Goal: Contribute content: Add original content to the website for others to see

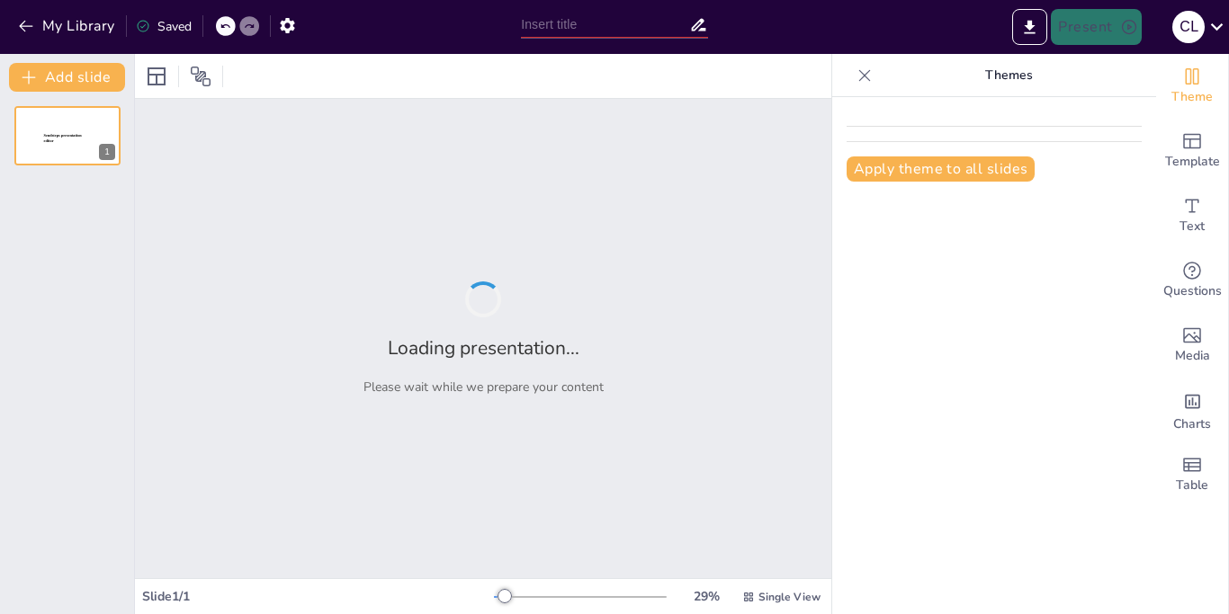
type input "New Sendsteps"
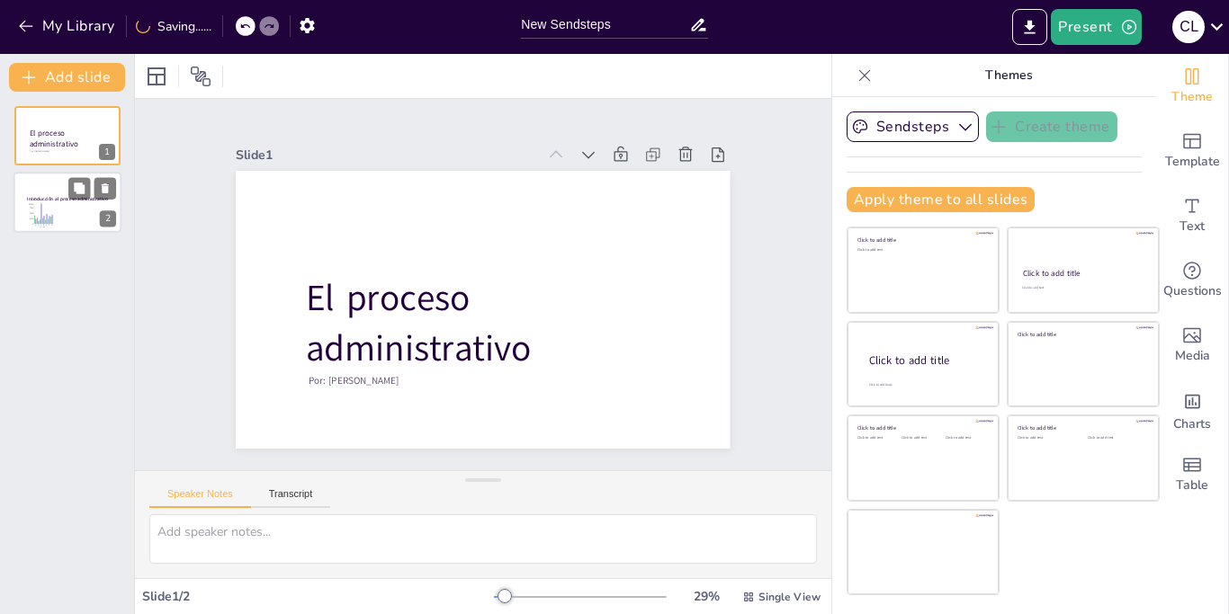
click at [36, 206] on icon "A B C D E F G 0 2500 5000 7500 10000" at bounding box center [40, 215] width 31 height 25
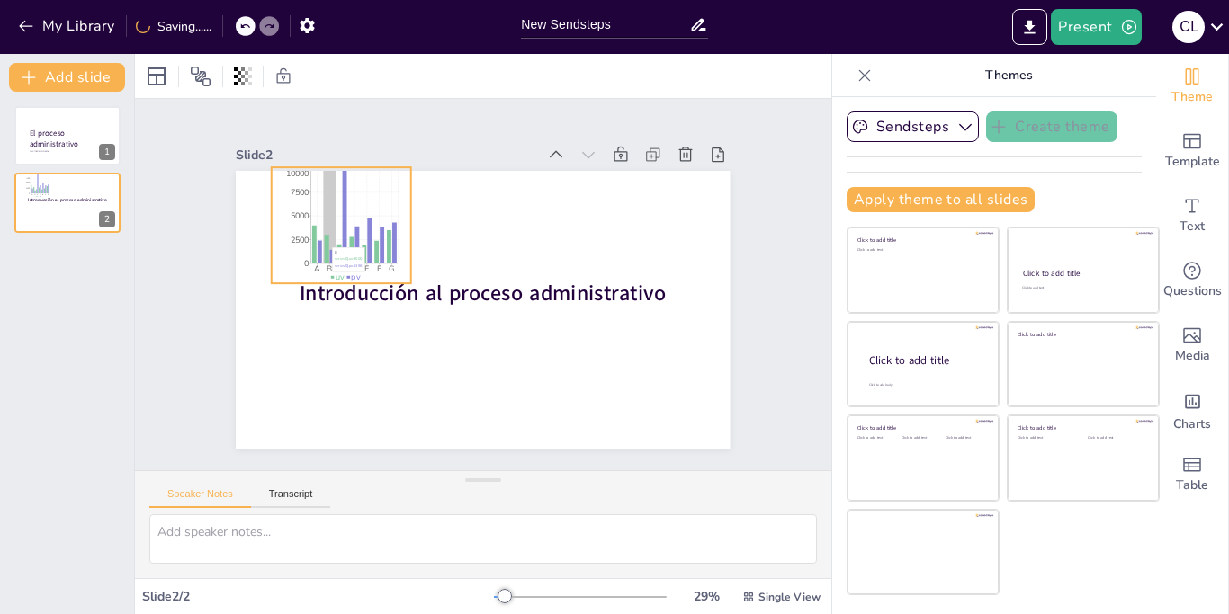
drag, startPoint x: 350, startPoint y: 389, endPoint x: 331, endPoint y: 246, distance: 143.4
click at [431, 344] on icon "A B C D E F G 0 2500 5000 7500 10000" at bounding box center [518, 434] width 175 height 181
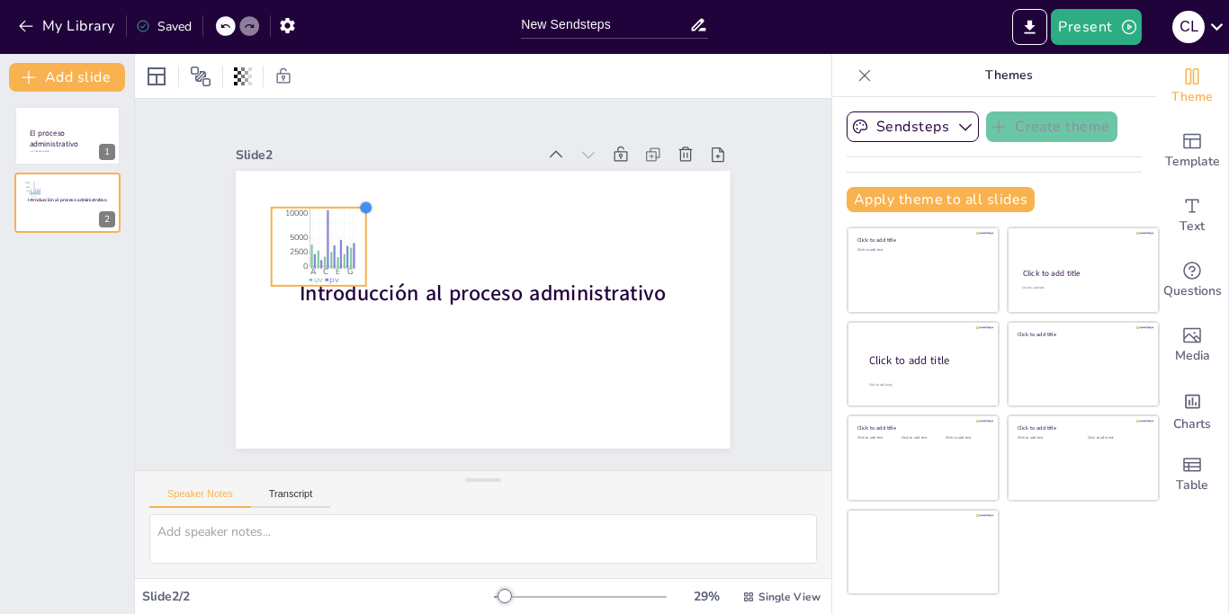
drag, startPoint x: 409, startPoint y: 167, endPoint x: 358, endPoint y: 224, distance: 76.4
click at [358, 224] on div "Introducción al proceso administrativo A C E G 0 2500 5000 10000 uv pv A" at bounding box center [503, 299] width 515 height 563
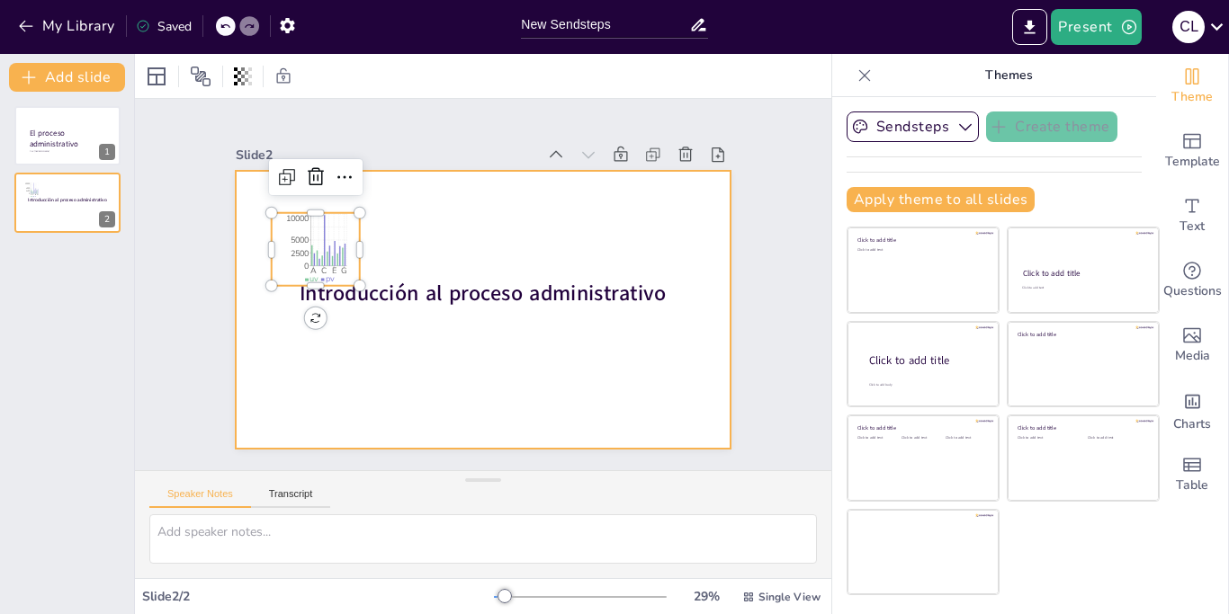
click at [464, 347] on div at bounding box center [466, 265] width 553 height 537
click at [440, 339] on div at bounding box center [461, 271] width 487 height 567
click at [436, 335] on div "Slide 1 Por: Cristian Alexander Lopez Ramos El proceso administrativo Slide 2 I…" at bounding box center [484, 285] width 782 height 710
click at [434, 330] on div "Slide 1 Por: Cristian Alexander Lopez Ramos El proceso administrativo Slide 2 I…" at bounding box center [482, 285] width 765 height 742
click at [433, 327] on div at bounding box center [457, 285] width 278 height 494
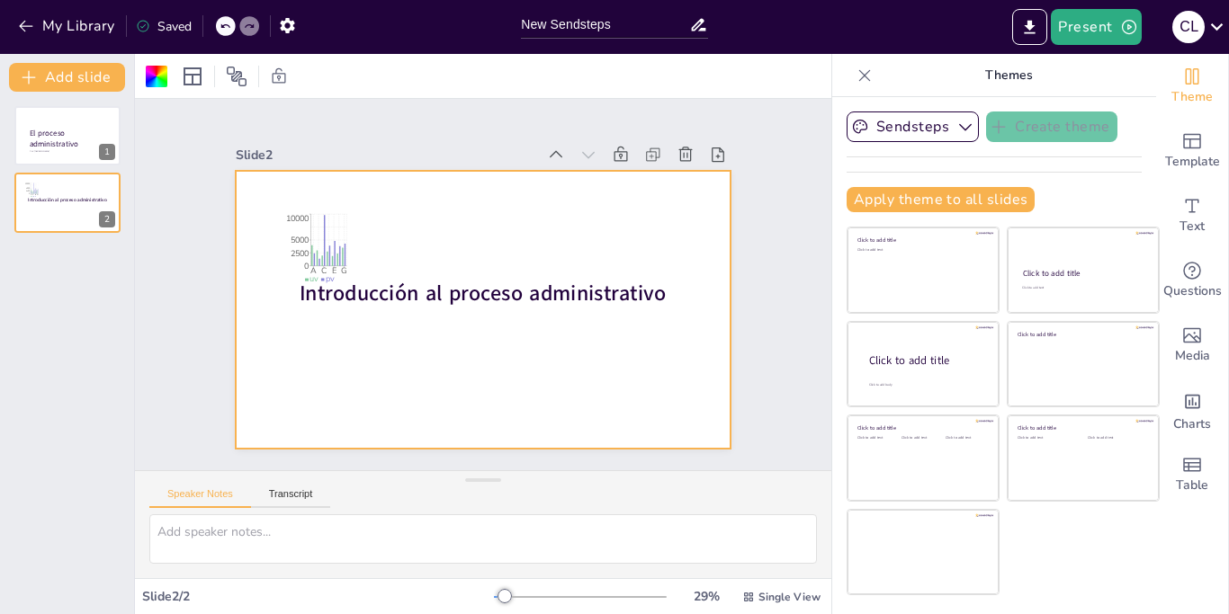
click at [433, 327] on div at bounding box center [473, 261] width 565 height 455
click at [1183, 216] on icon "Add text boxes" at bounding box center [1192, 206] width 22 height 22
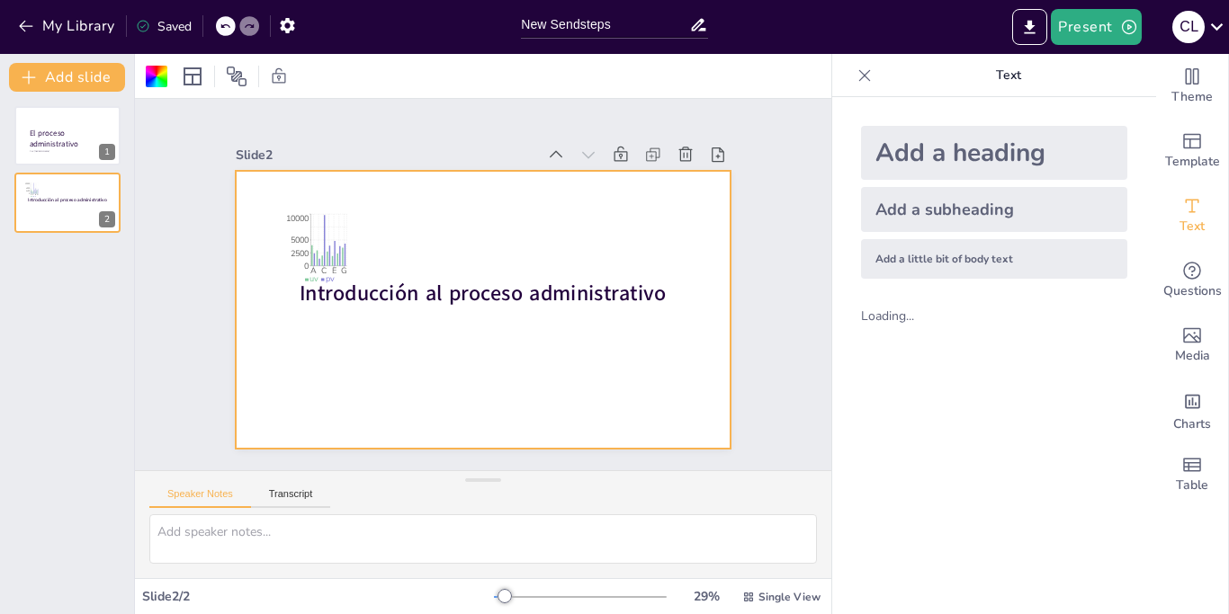
click at [980, 268] on div "Add a little bit of body text" at bounding box center [994, 259] width 266 height 40
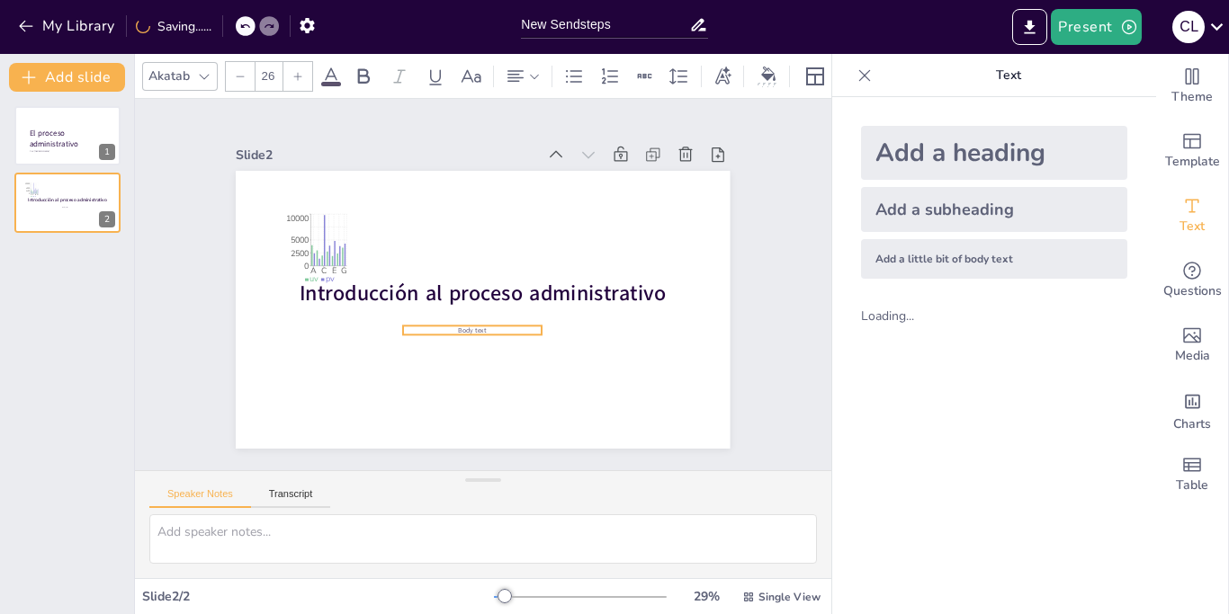
drag, startPoint x: 523, startPoint y: 309, endPoint x: 512, endPoint y: 330, distance: 23.3
click at [469, 327] on p "Body text" at bounding box center [442, 260] width 51 height 134
drag, startPoint x: 499, startPoint y: 331, endPoint x: 499, endPoint y: 318, distance: 12.6
click at [499, 318] on p "Body text" at bounding box center [472, 317] width 138 height 9
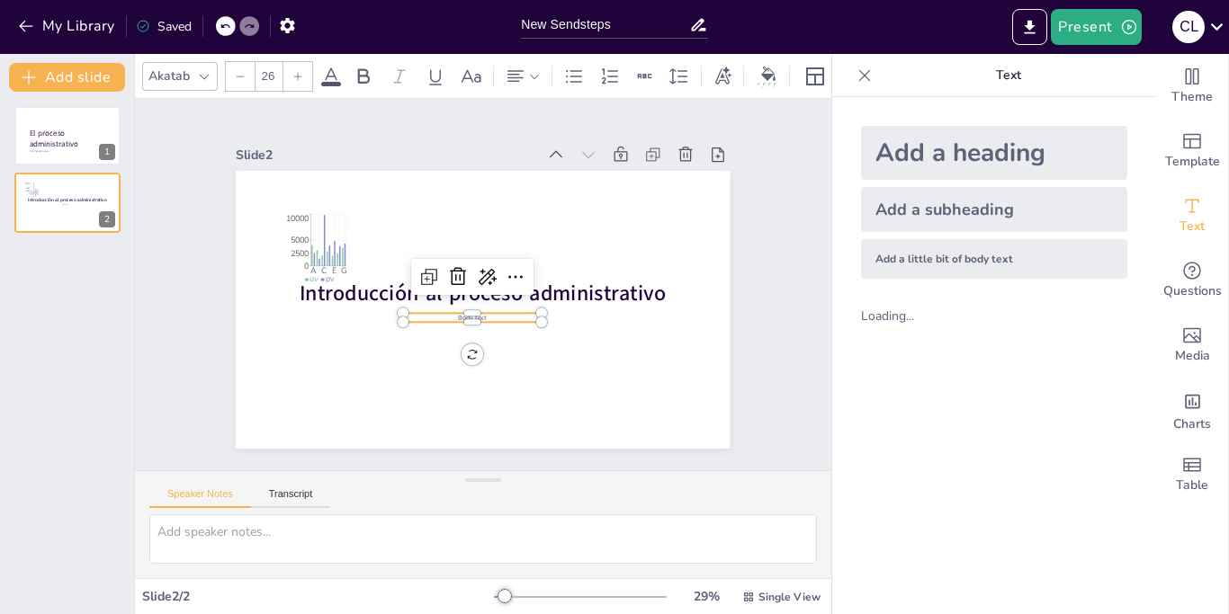
click at [449, 312] on div at bounding box center [463, 271] width 29 height 139
click at [455, 282] on p "Body text" at bounding box center [503, 255] width 134 height 51
click at [449, 312] on div at bounding box center [472, 306] width 138 height 14
drag, startPoint x: 470, startPoint y: 326, endPoint x: 466, endPoint y: 369, distance: 42.5
click at [437, 366] on div at bounding box center [402, 309] width 69 height 132
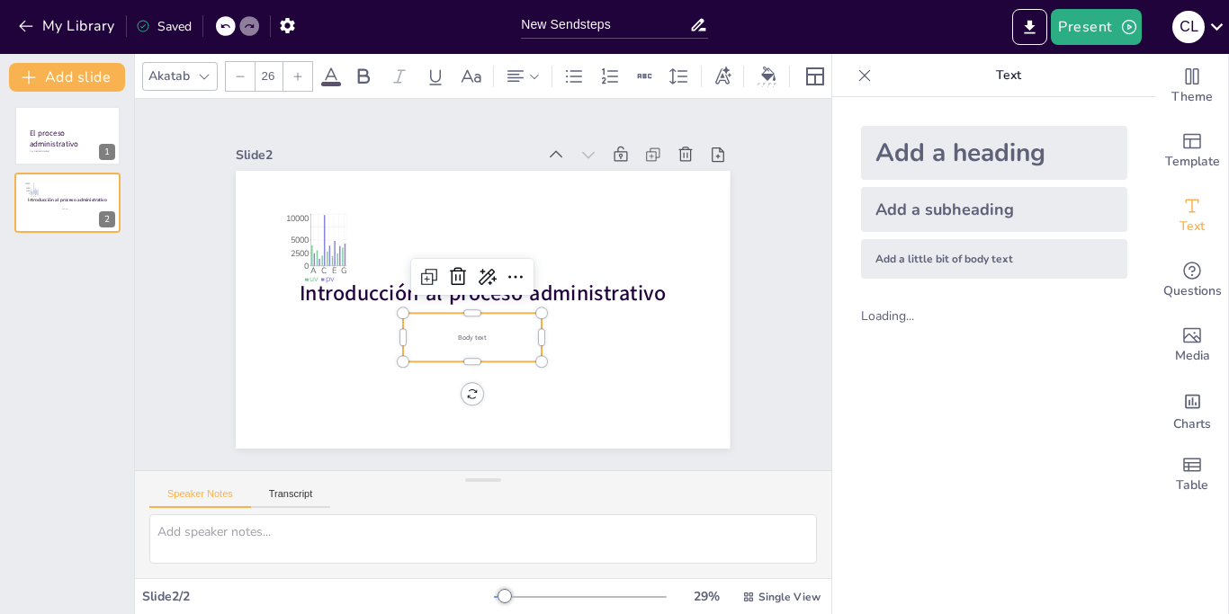
click at [523, 282] on span "Body text" at bounding box center [534, 267] width 22 height 29
click at [461, 335] on span "Body text" at bounding box center [447, 325] width 29 height 22
click at [467, 335] on span "Body text" at bounding box center [452, 328] width 30 height 20
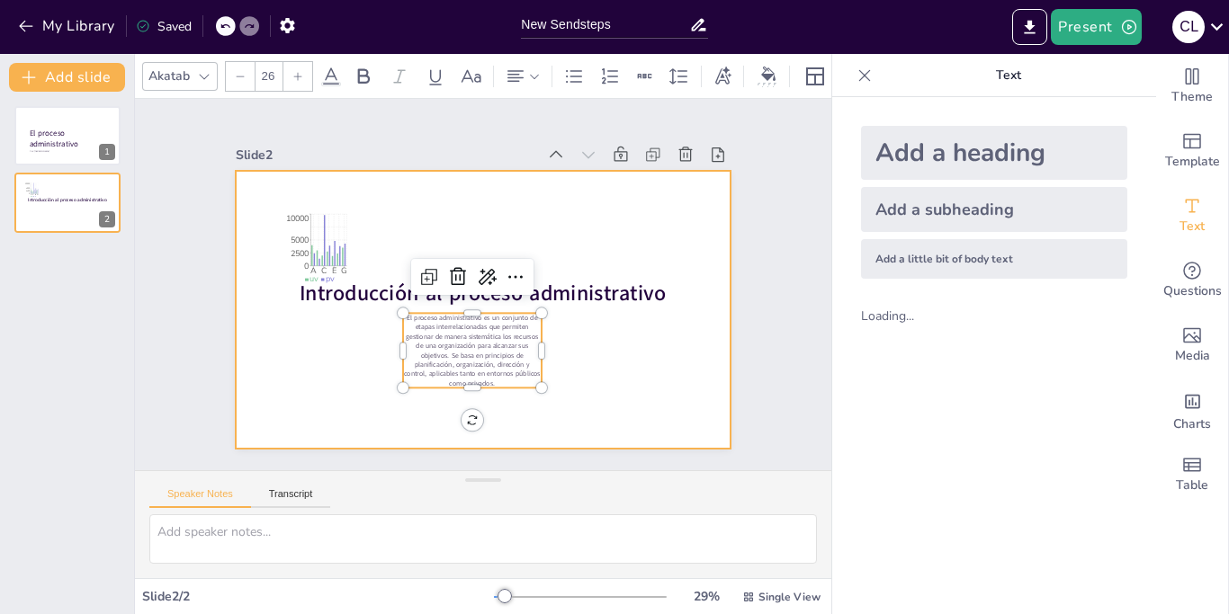
click at [614, 368] on div "Slide 1 Por: Cristian Alexander Lopez Ramos El proceso administrativo Slide 2 I…" at bounding box center [483, 284] width 443 height 731
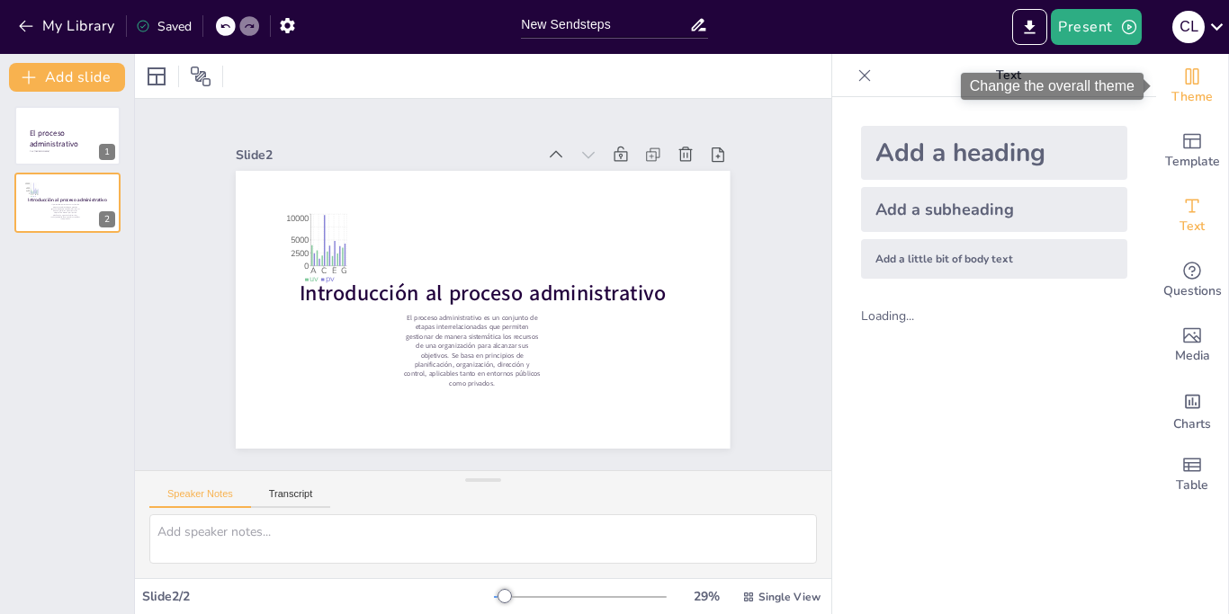
click at [1208, 80] on div "Theme" at bounding box center [1192, 86] width 72 height 65
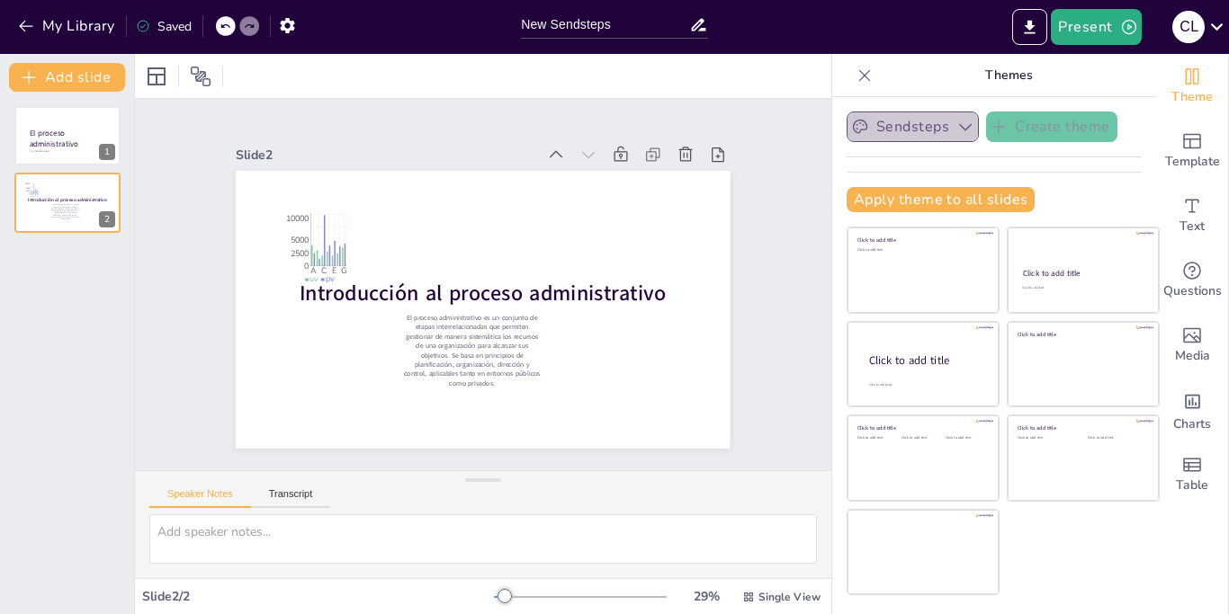
click at [956, 133] on icon "button" at bounding box center [965, 127] width 18 height 18
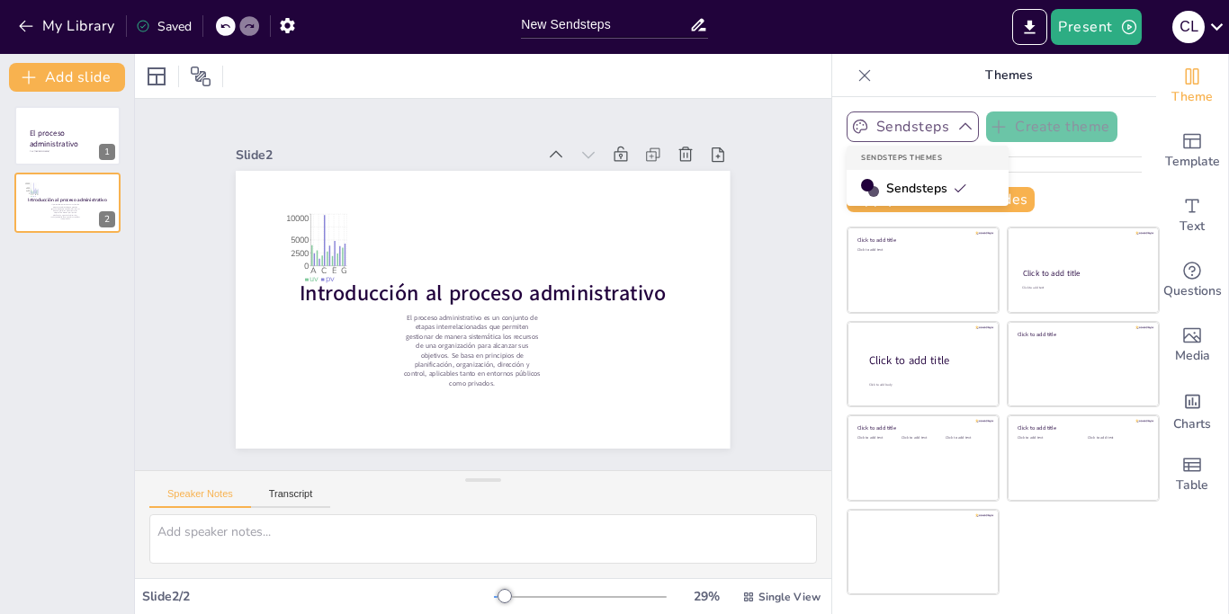
click at [956, 131] on icon "button" at bounding box center [965, 127] width 18 height 18
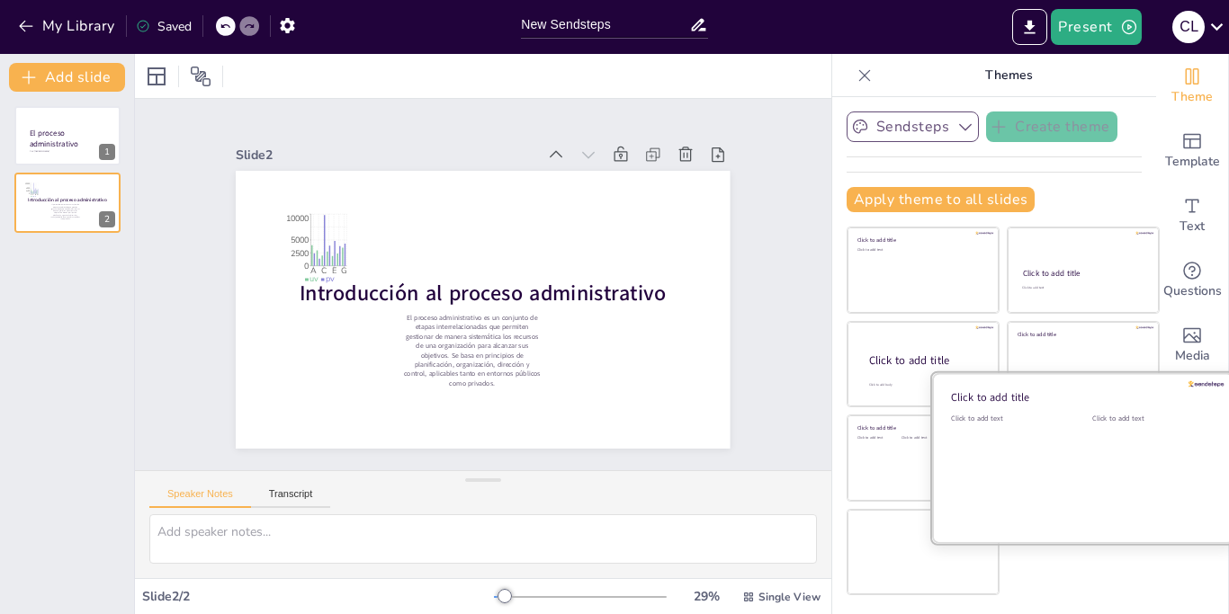
click at [1091, 452] on div at bounding box center [1083, 458] width 302 height 170
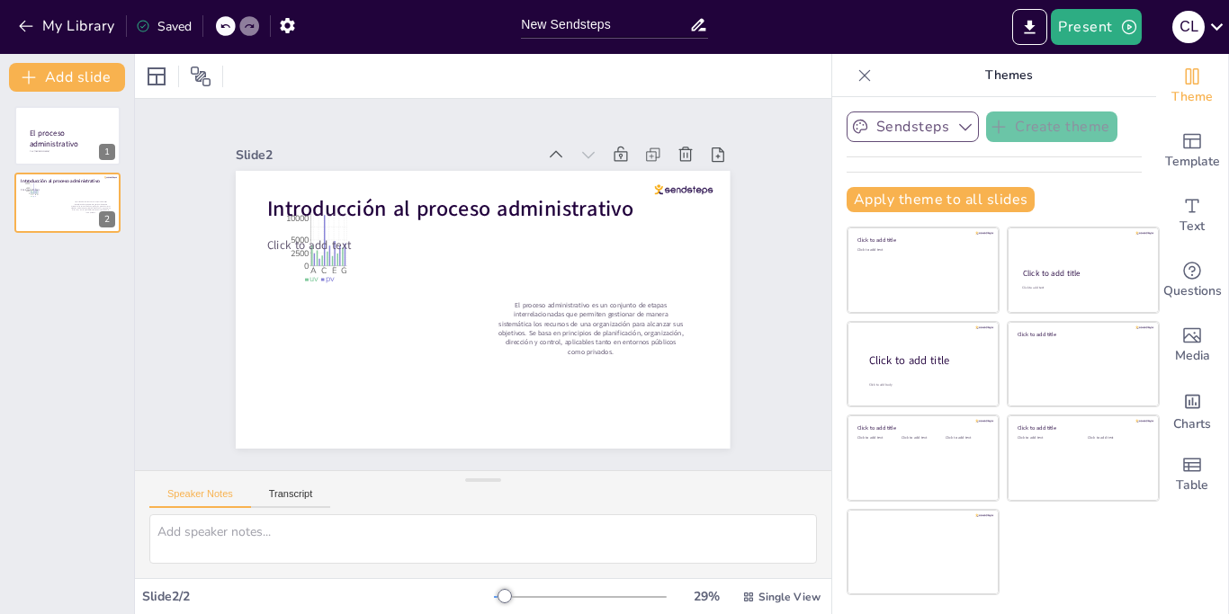
click at [226, 26] on icon at bounding box center [224, 26] width 11 height 11
click at [228, 27] on div "My Library Saving......" at bounding box center [162, 25] width 324 height 32
click at [230, 25] on icon at bounding box center [224, 26] width 11 height 11
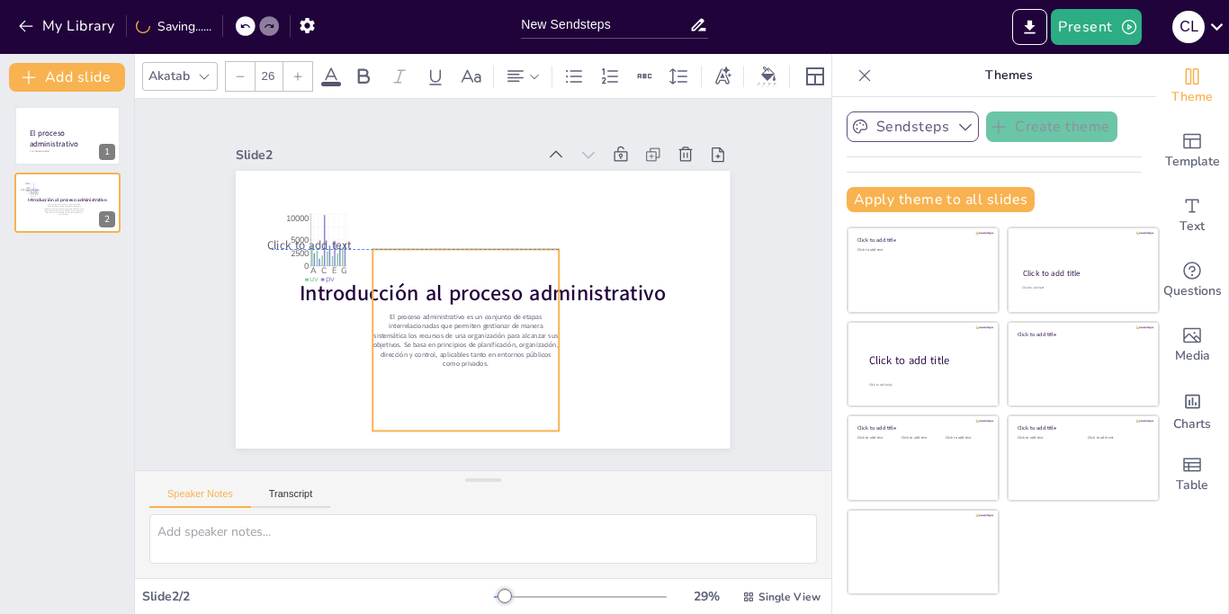
drag, startPoint x: 598, startPoint y: 333, endPoint x: 473, endPoint y: 340, distance: 125.2
click at [473, 340] on p "El proceso administrativo es un conjunto de etapas interrelacionadas que permit…" at bounding box center [439, 325] width 189 height 142
click at [61, 282] on div "Por: Cristian Alexander Lopez Ramos El proceso administrativo 1 Introducción al…" at bounding box center [67, 353] width 134 height 523
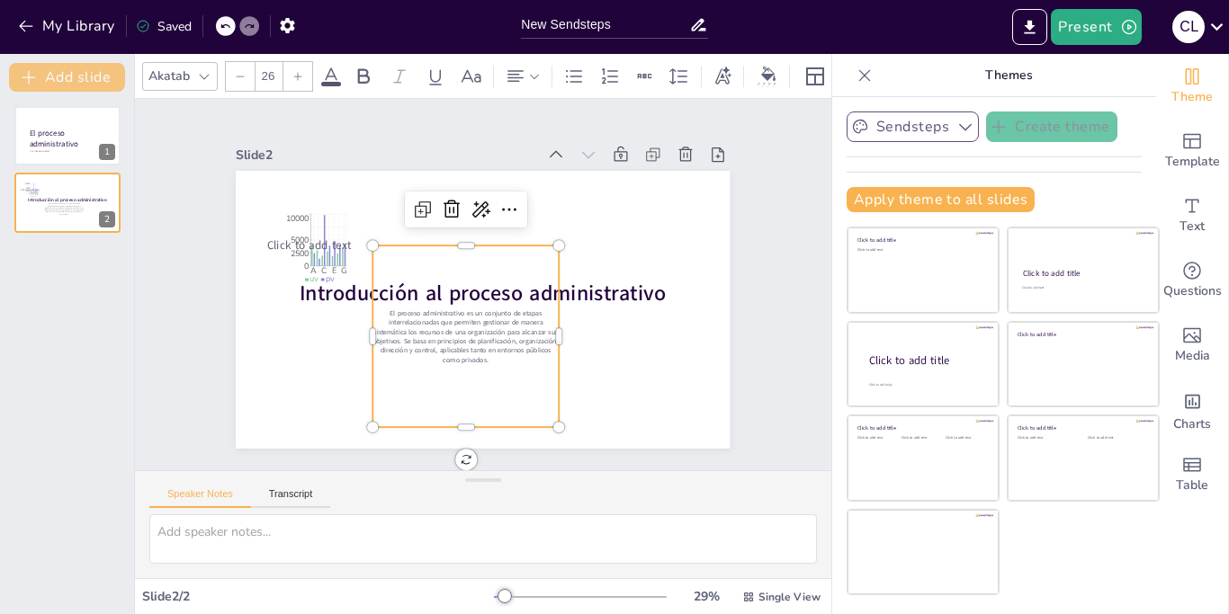
click at [94, 67] on button "Add slide" at bounding box center [67, 77] width 116 height 29
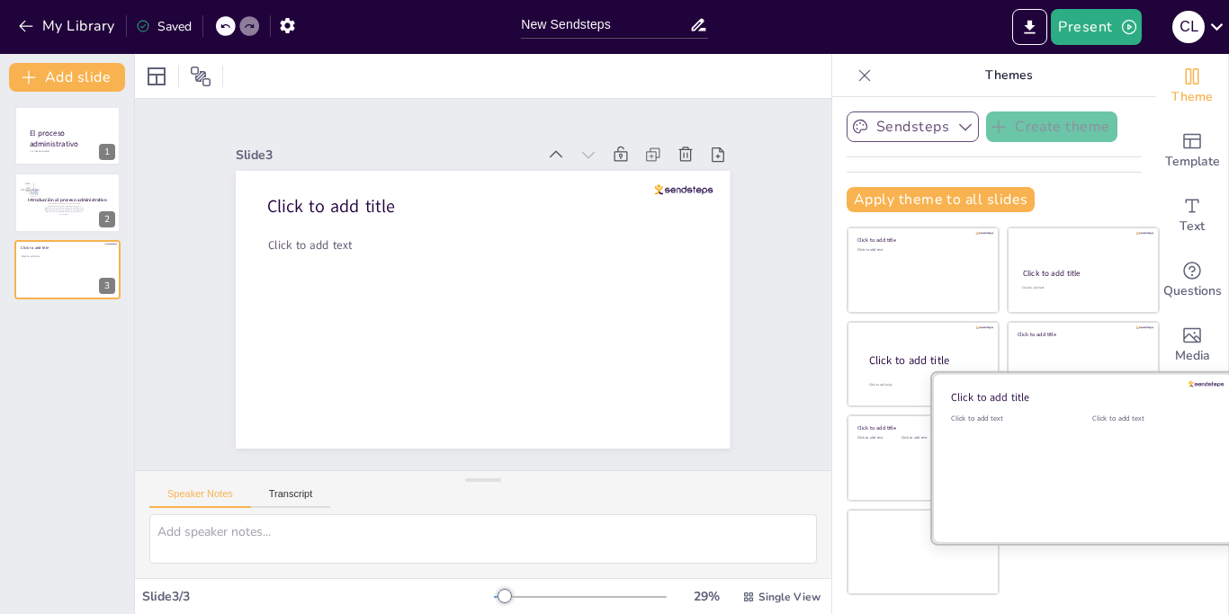
click at [1060, 455] on div "Click to add text" at bounding box center [1008, 470] width 114 height 112
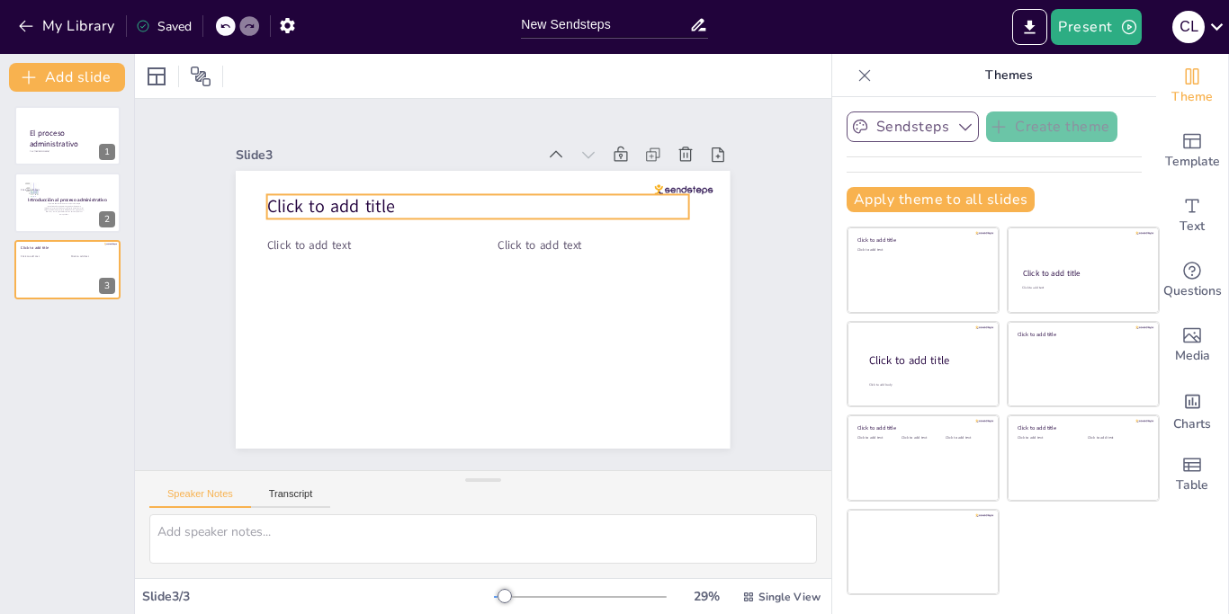
click at [588, 204] on span "Click to add title" at bounding box center [635, 207] width 94 height 118
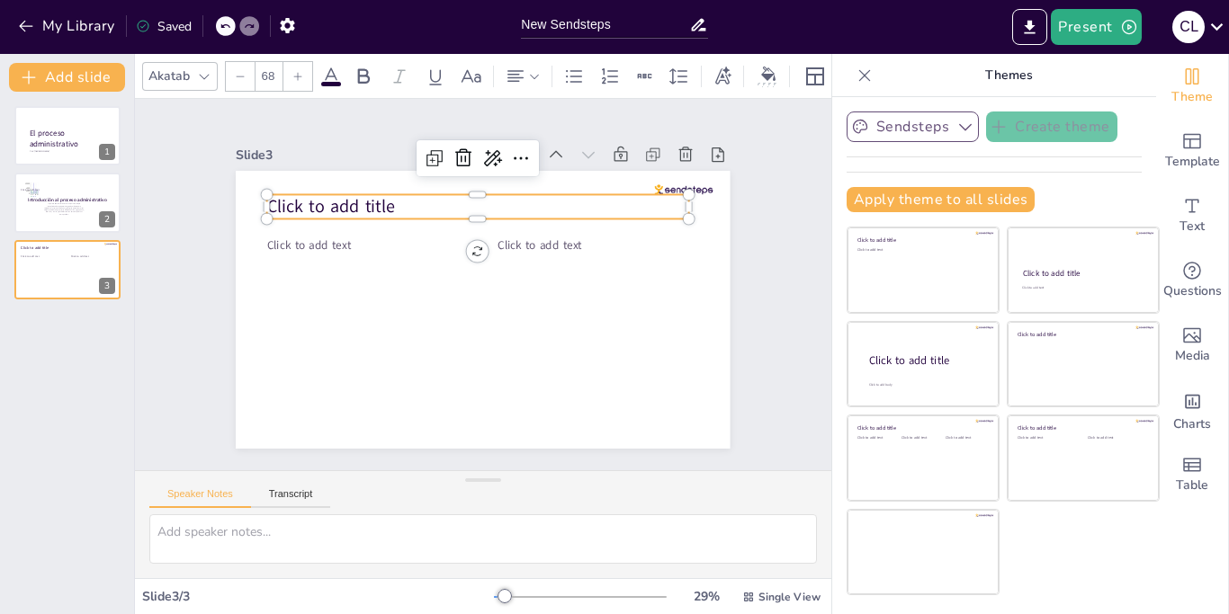
click at [348, 328] on span "Click to add title" at bounding box center [350, 391] width 74 height 127
click at [407, 208] on p "Click to add title" at bounding box center [477, 206] width 421 height 24
click at [455, 208] on p "Click to add title" at bounding box center [551, 247] width 193 height 395
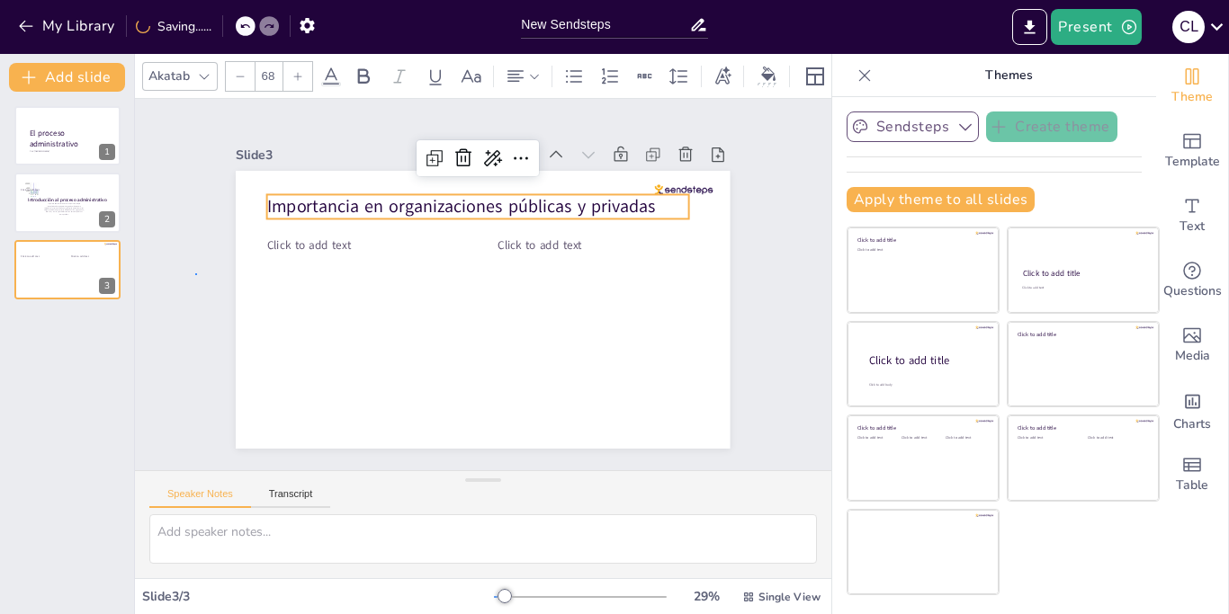
click at [195, 273] on div "Slide 1 Por: Cristian Alexander Lopez Ramos El proceso administrativo Slide 2 I…" at bounding box center [482, 284] width 787 height 622
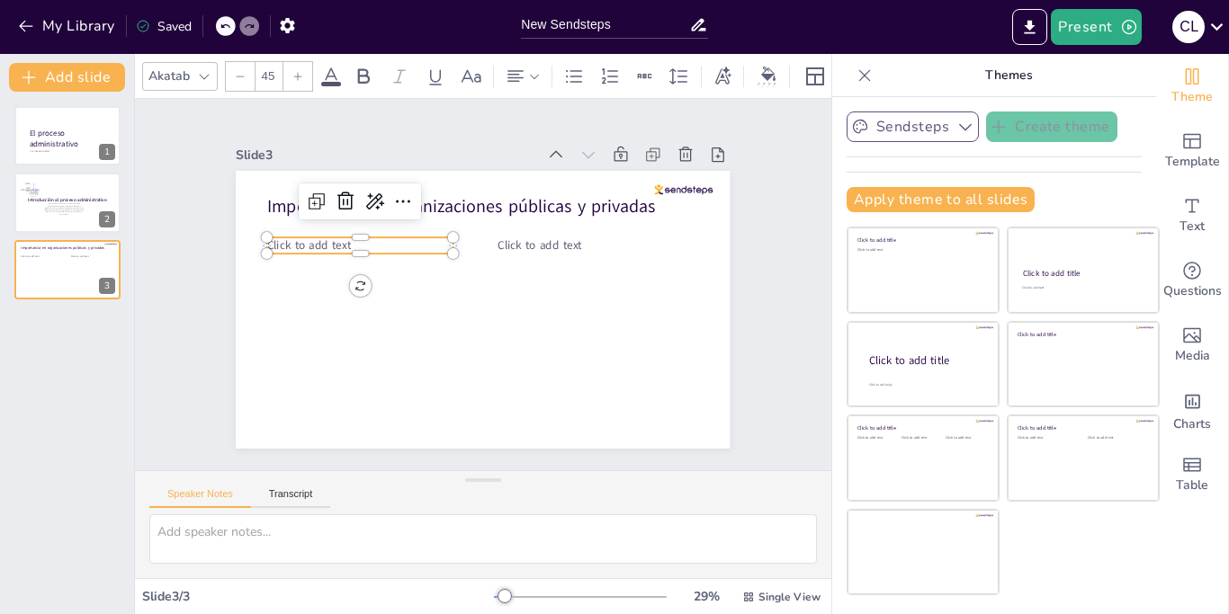
click at [344, 215] on span "Click to add text" at bounding box center [329, 194] width 85 height 41
click at [362, 165] on span "Click to add text" at bounding box center [396, 129] width 68 height 73
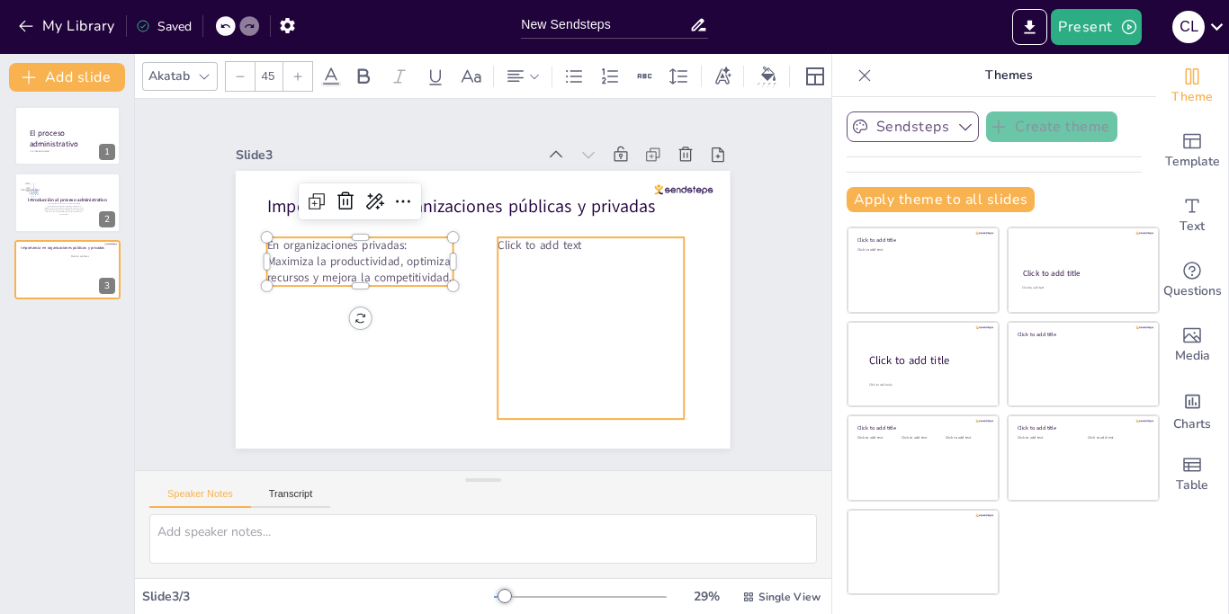
type input "45"
click at [504, 317] on p "Click to add text" at bounding box center [428, 385] width 149 height 137
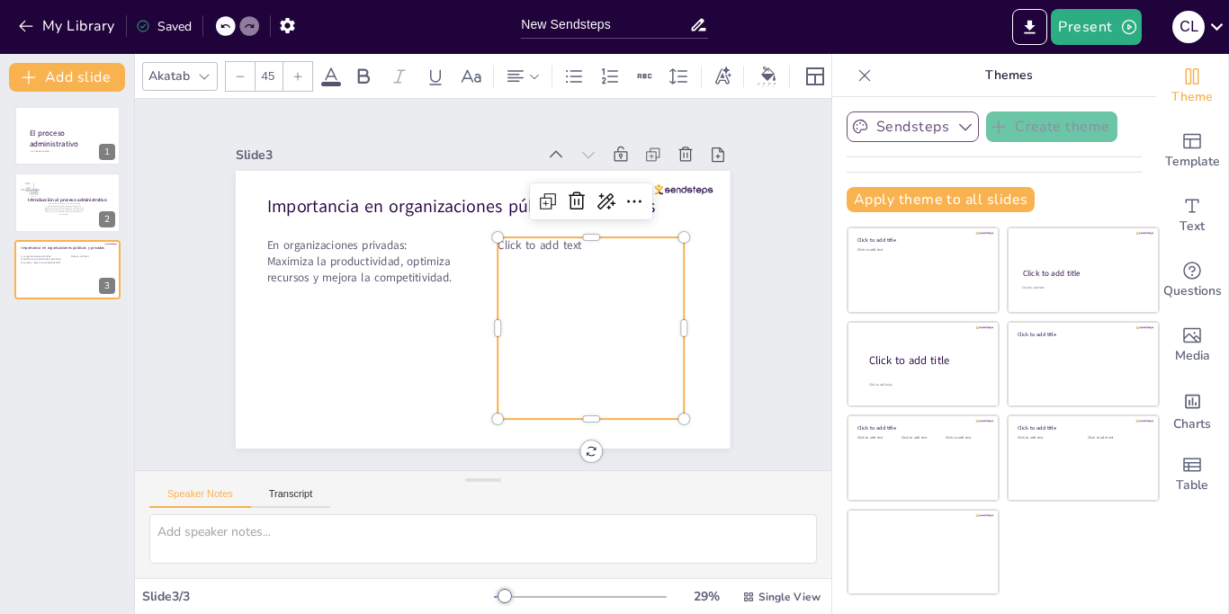
click at [529, 303] on p "Click to add text" at bounding box center [511, 396] width 36 height 187
click at [595, 246] on p "Click to add text" at bounding box center [579, 224] width 185 height 55
click at [595, 264] on p "Click to add text" at bounding box center [584, 338] width 137 height 149
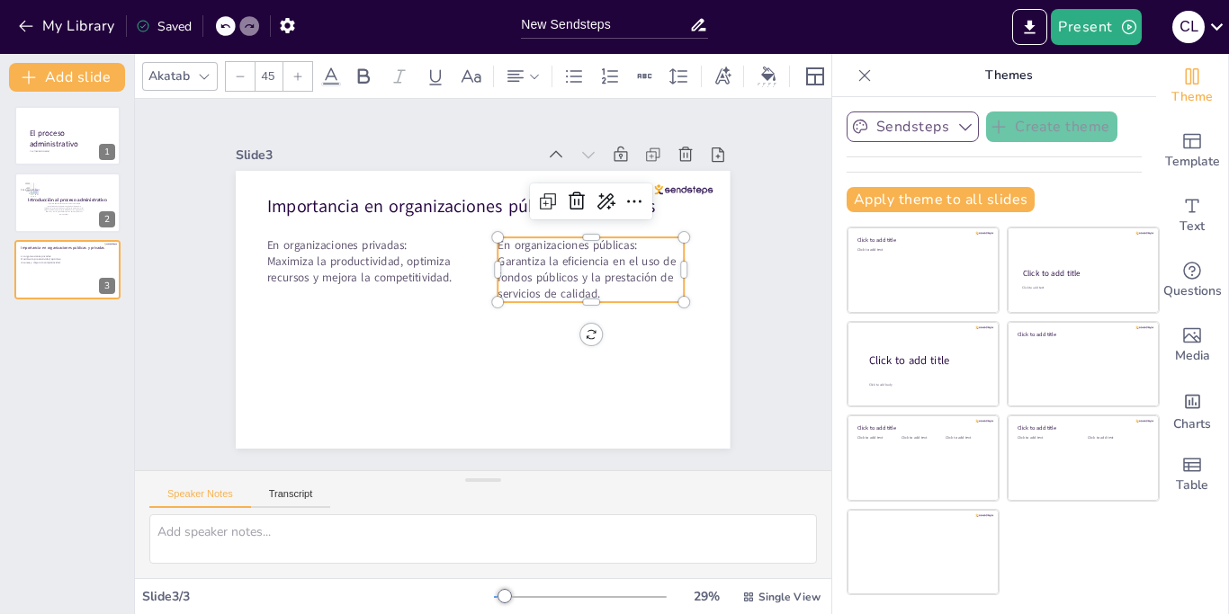
click at [756, 345] on div "Slide 1 Por: Cristian Alexander Lopez Ramos El proceso administrativo Slide 2 I…" at bounding box center [483, 284] width 742 height 765
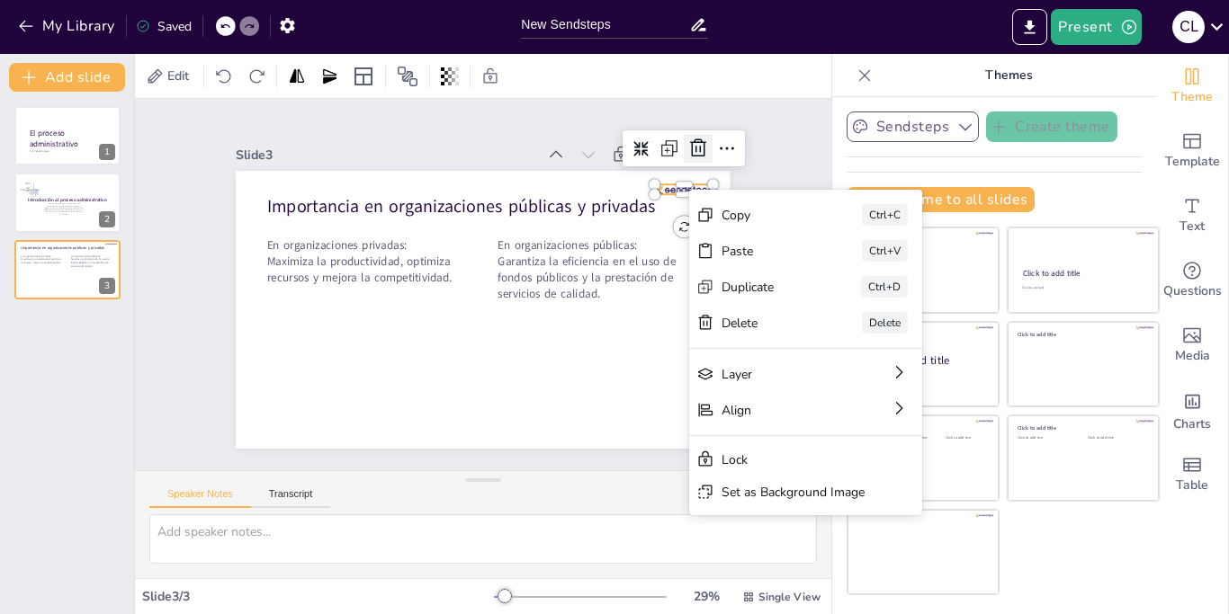
click at [726, 289] on icon at bounding box center [737, 300] width 23 height 23
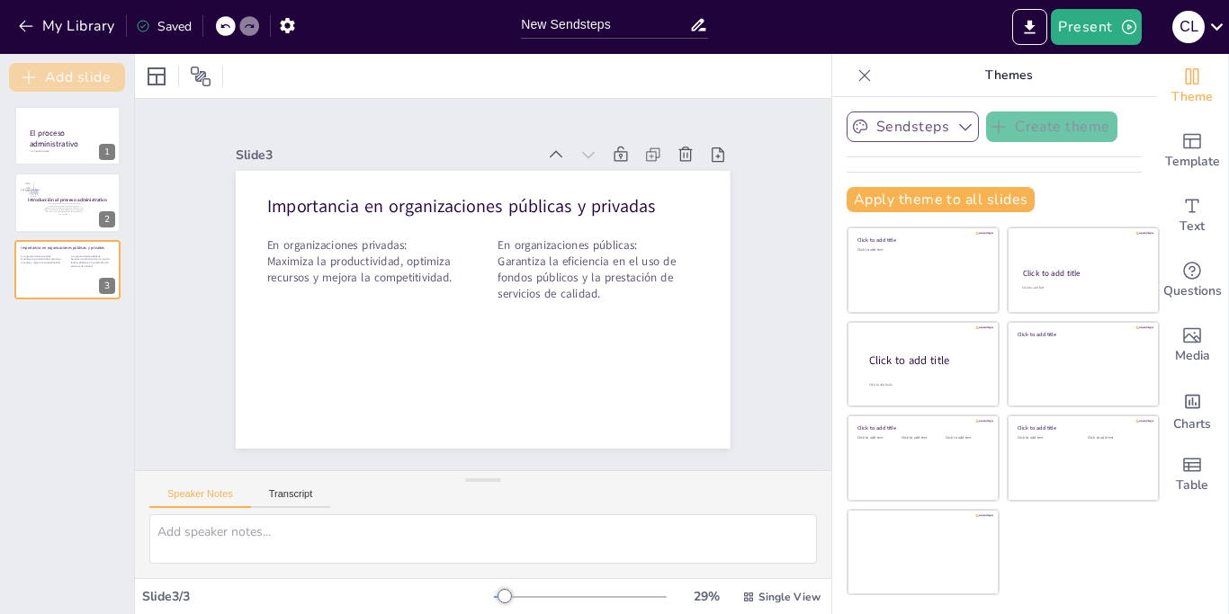
click at [94, 79] on button "Add slide" at bounding box center [67, 77] width 116 height 29
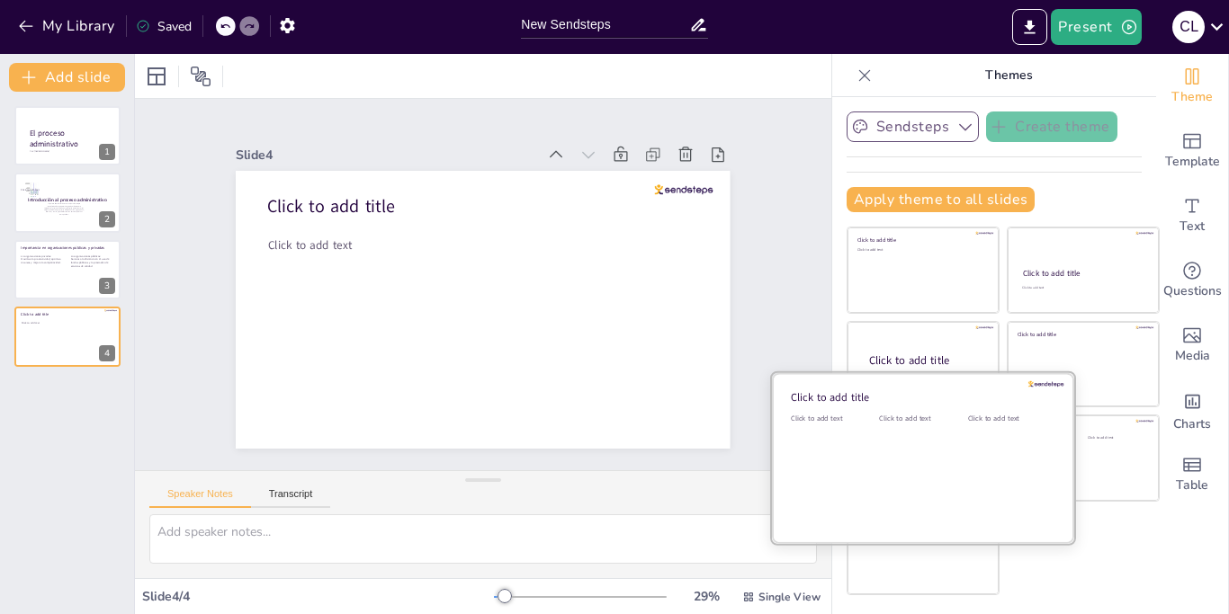
click at [911, 458] on div "Click to add text" at bounding box center [919, 470] width 81 height 112
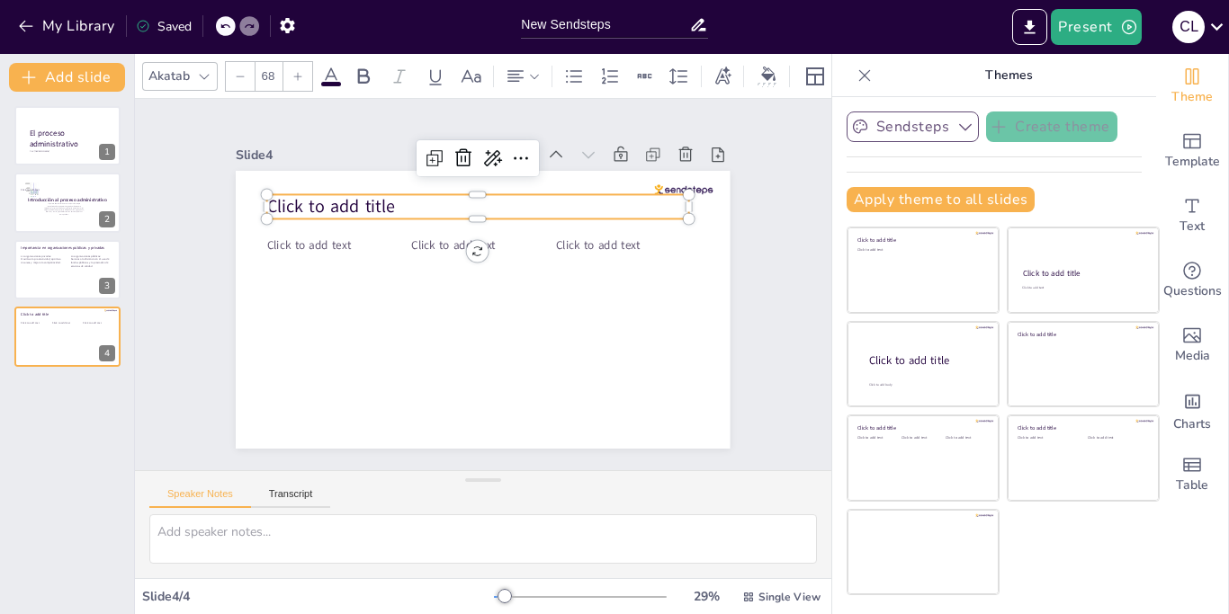
click at [573, 206] on span "Click to add title" at bounding box center [604, 164] width 62 height 129
click at [527, 380] on span "Click to add title" at bounding box center [590, 417] width 127 height 74
click at [409, 202] on p "Click to add title" at bounding box center [542, 234] width 267 height 355
click at [408, 202] on p "Click to add title" at bounding box center [516, 215] width 377 height 232
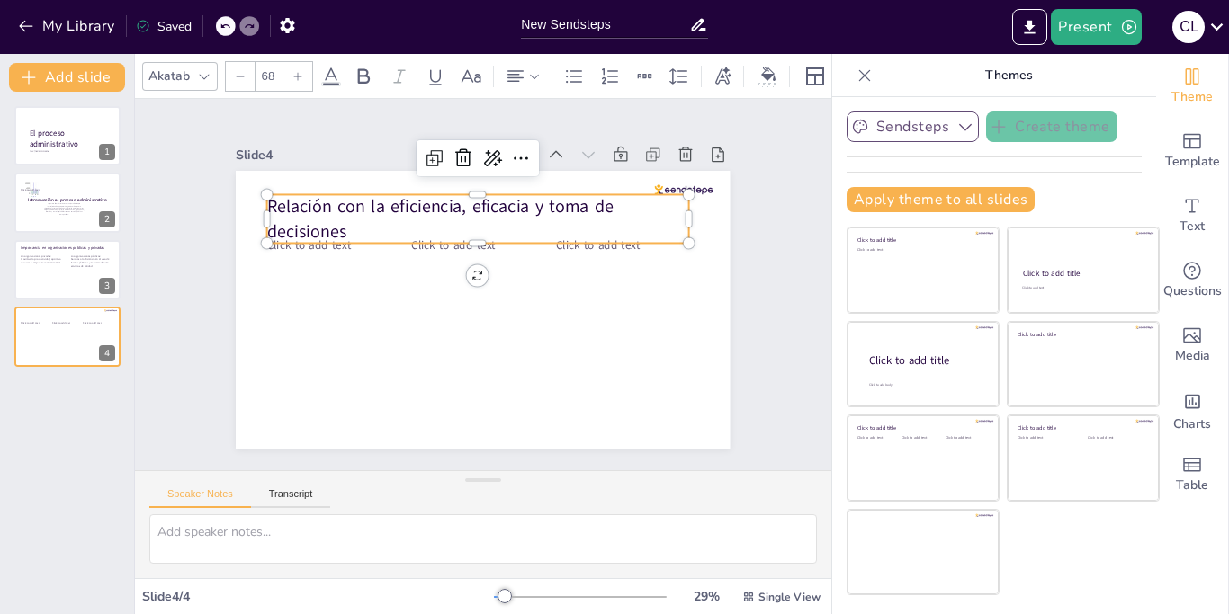
click at [194, 239] on div "Slide 1 Por: Cristian Alexander Lopez Ramos El proceso administrativo Slide 2 I…" at bounding box center [483, 284] width 677 height 542
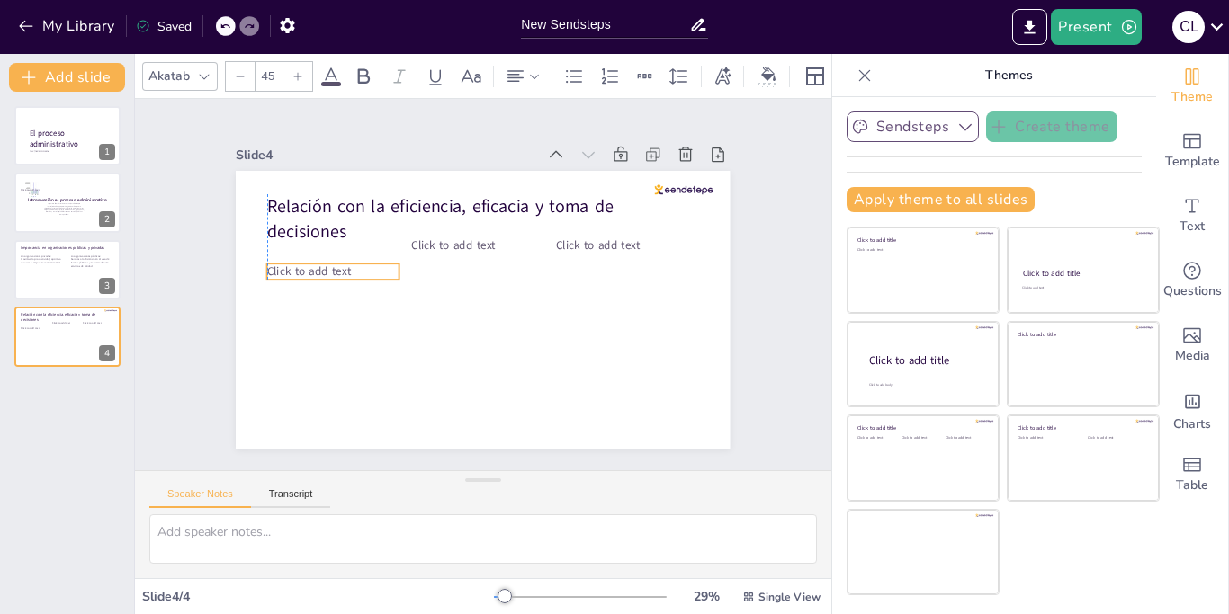
drag, startPoint x: 317, startPoint y: 253, endPoint x: 317, endPoint y: 274, distance: 21.6
click at [317, 253] on span "Click to add text" at bounding box center [315, 235] width 85 height 33
drag, startPoint x: 349, startPoint y: 272, endPoint x: 347, endPoint y: 260, distance: 11.8
click at [347, 192] on span "Click to add text" at bounding box center [357, 161] width 77 height 62
click at [550, 243] on p "Click to add text" at bounding box center [600, 188] width 101 height 109
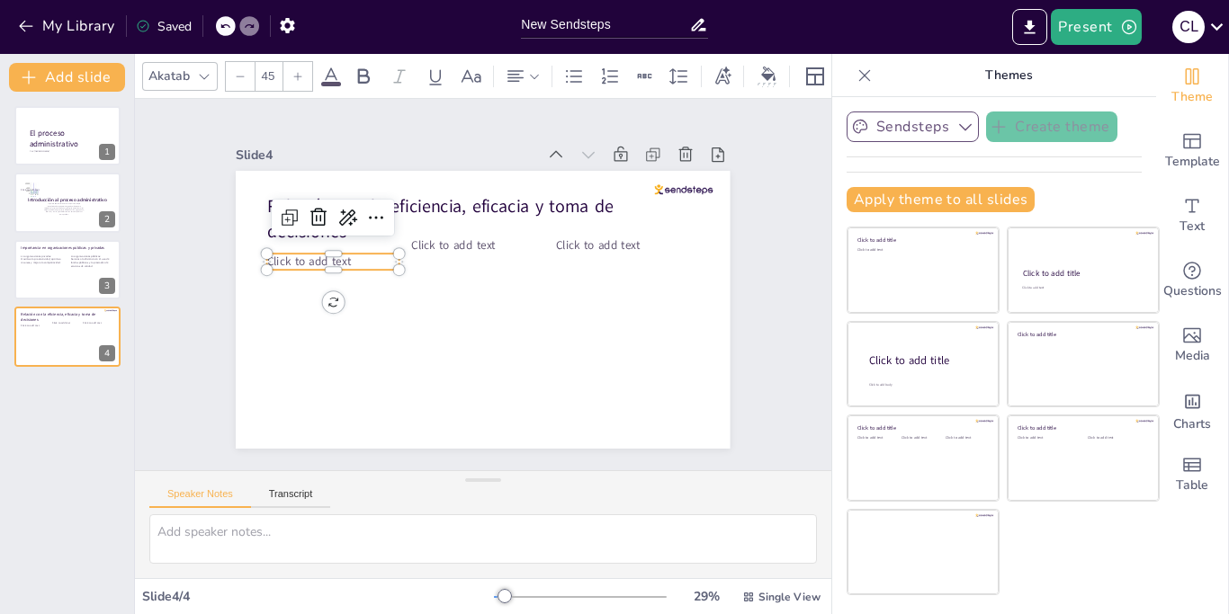
click at [364, 253] on p "Click to add text" at bounding box center [341, 231] width 132 height 43
click at [475, 200] on p "Click to add text" at bounding box center [490, 133] width 30 height 133
click at [364, 291] on p "Click to add text" at bounding box center [337, 325] width 128 height 68
click at [282, 264] on p "ficiencia: Lograr los objetivos con el menor uso de recursos (relacionado con l…" at bounding box center [333, 294] width 132 height 81
click at [268, 264] on p "ficiencia: Lograr los objetivos con el menor uso de recursos (relacionado con l…" at bounding box center [342, 232] width 154 height 128
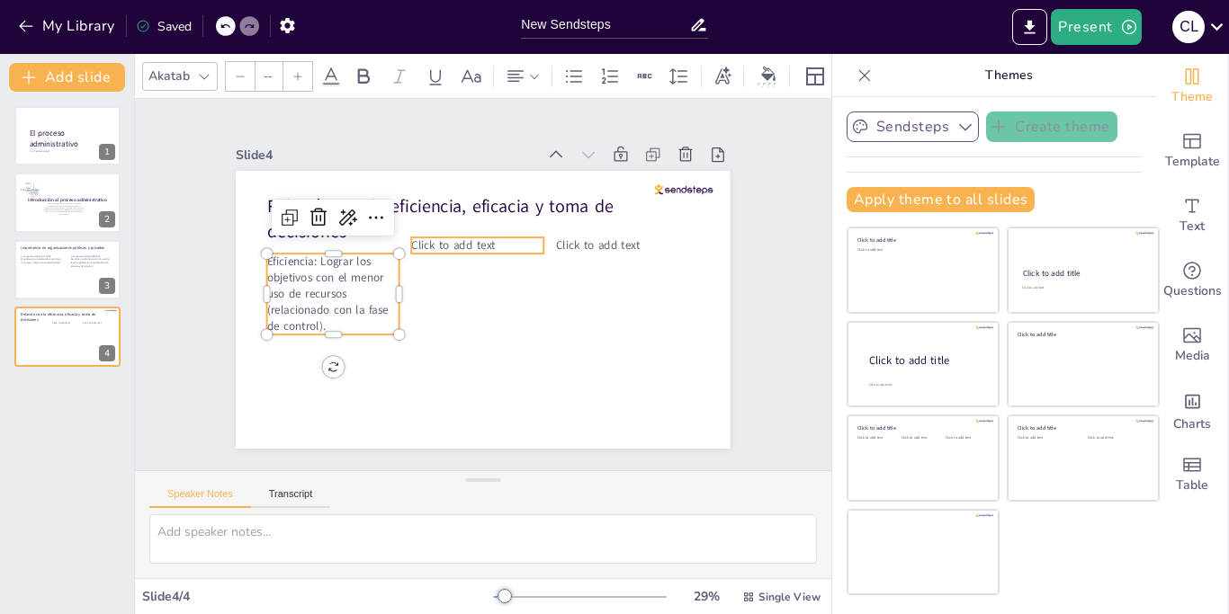
type input "45"
click at [480, 244] on span "Click to add text" at bounding box center [493, 236] width 68 height 73
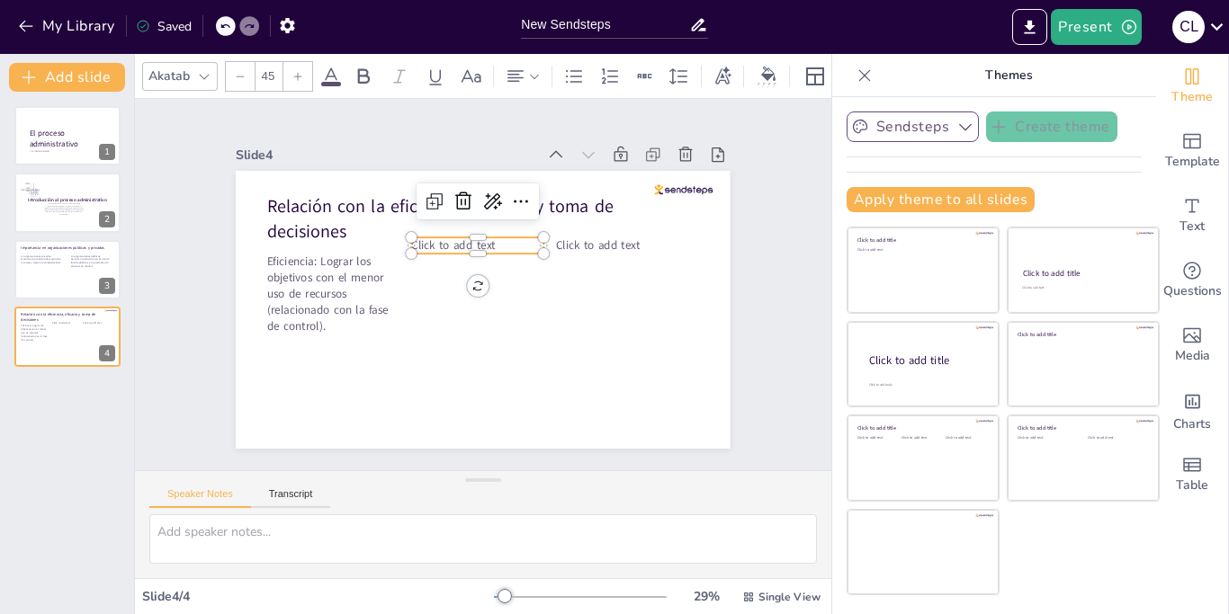
click at [480, 244] on span "Click to add text" at bounding box center [477, 236] width 81 height 56
click at [503, 246] on p "Click to add text" at bounding box center [482, 245] width 133 height 30
click at [503, 300] on p "Click to add text" at bounding box center [496, 321] width 132 height 43
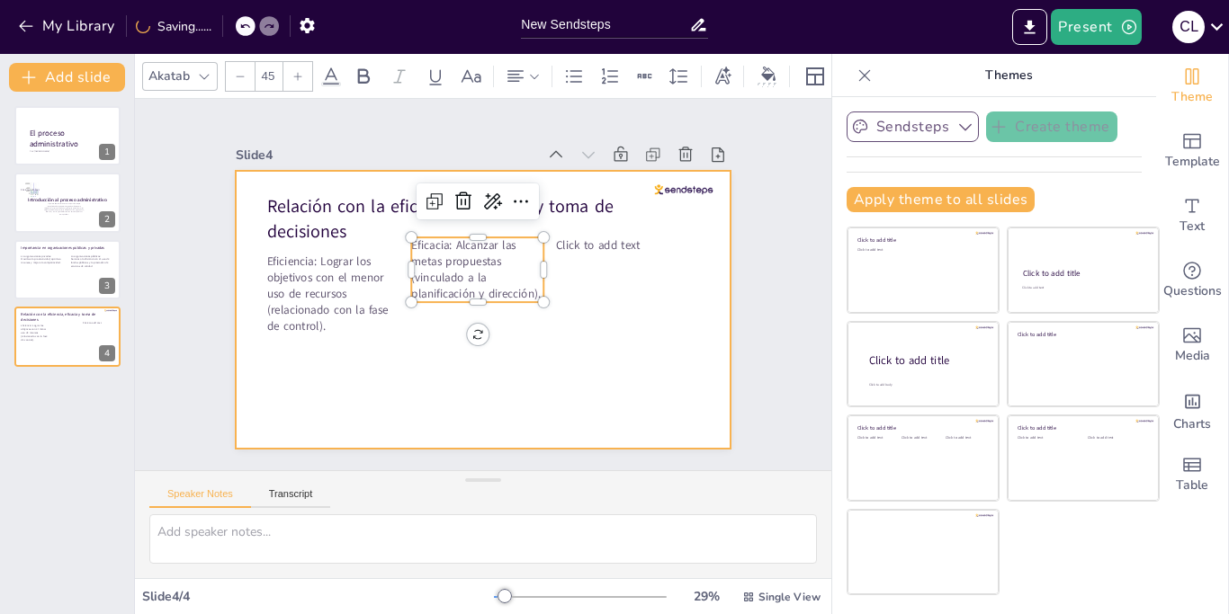
click at [515, 398] on div at bounding box center [473, 307] width 565 height 455
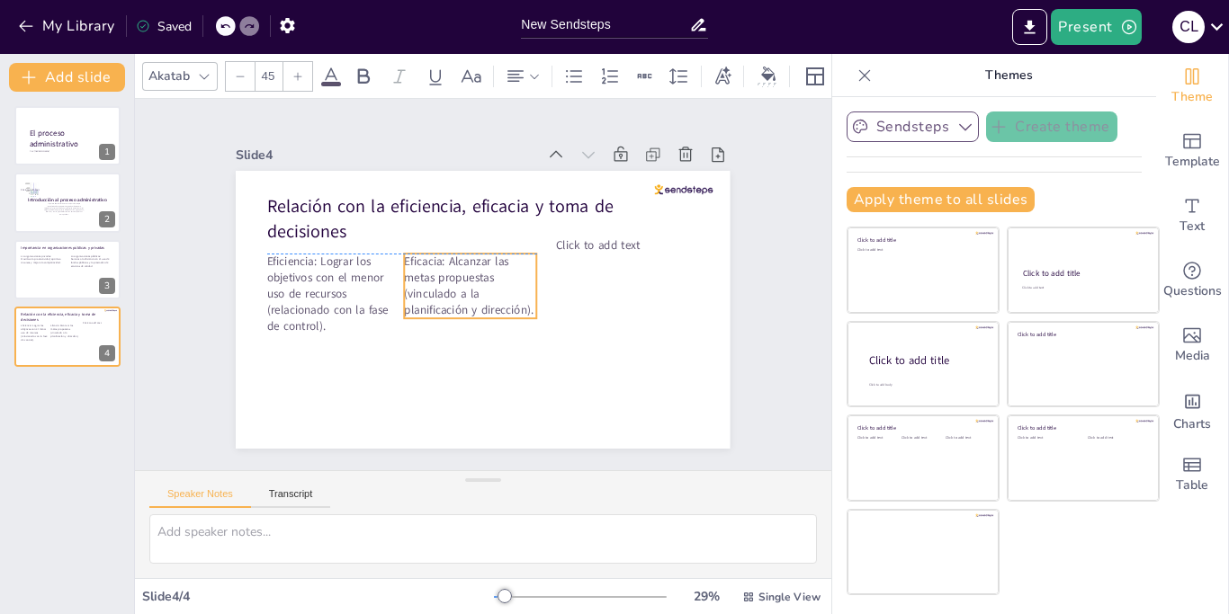
drag, startPoint x: 496, startPoint y: 286, endPoint x: 488, endPoint y: 303, distance: 18.5
click at [488, 303] on p "Eficacia: Alcanzar las metas propuestas (vinculado a la planificación y direcci…" at bounding box center [470, 285] width 139 height 78
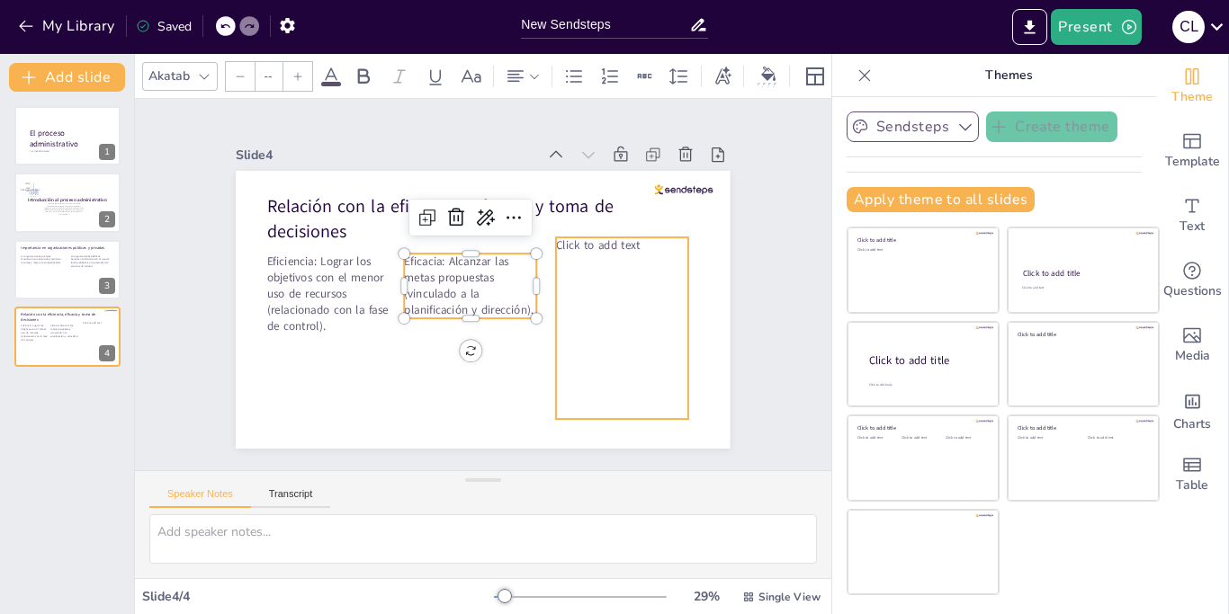
type input "45"
click at [613, 290] on p "Click to add text" at bounding box center [618, 335] width 116 height 91
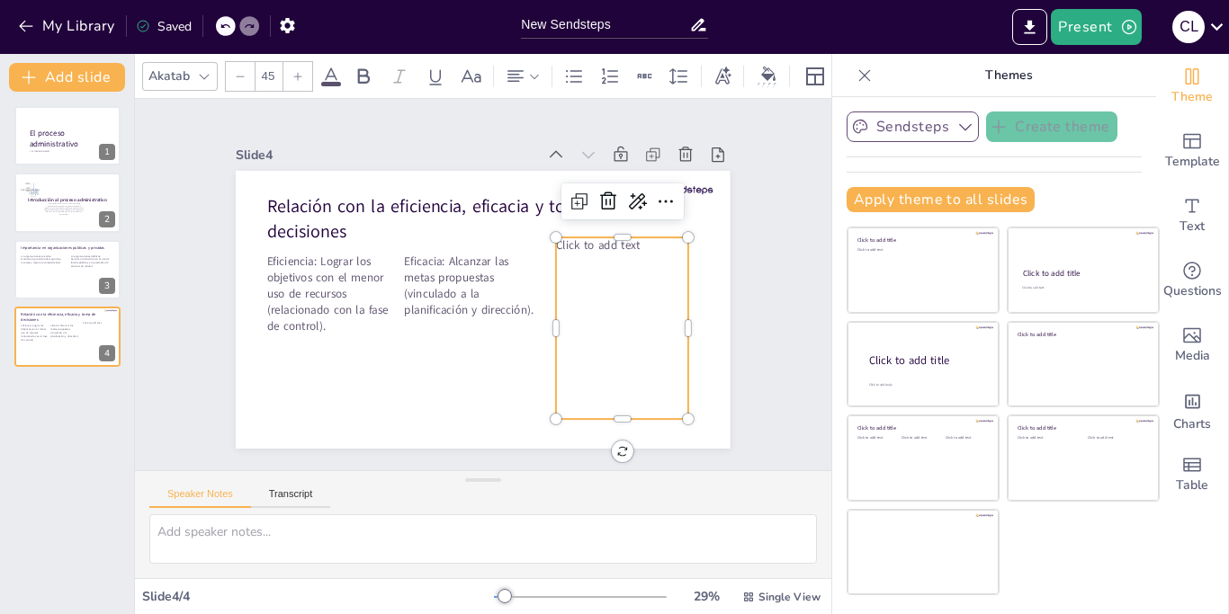
click at [613, 254] on p "Click to add text" at bounding box center [627, 275] width 133 height 43
click at [613, 254] on p "Click to add text" at bounding box center [622, 245] width 132 height 16
click at [651, 257] on div "Click to add text" at bounding box center [622, 328] width 132 height 182
click at [651, 290] on div "Click to add text" at bounding box center [570, 402] width 214 height 225
click at [443, 257] on div "Click to add text" at bounding box center [340, 316] width 205 height 224
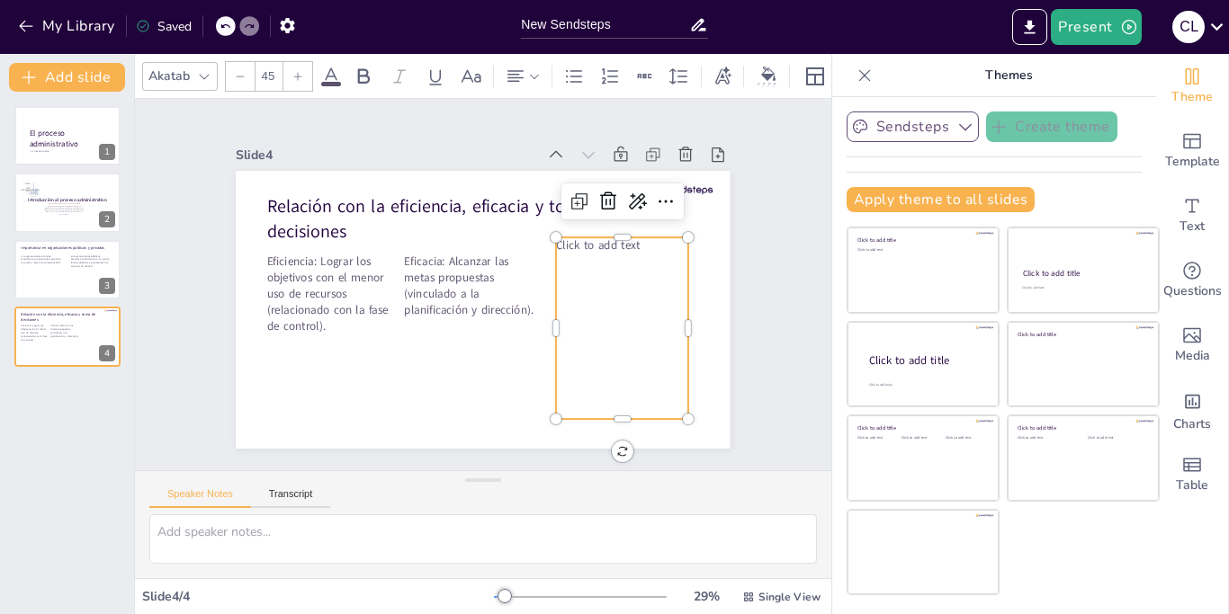
click at [651, 308] on div "Click to add text" at bounding box center [543, 418] width 223 height 220
click at [428, 336] on p "Click to add text" at bounding box center [363, 364] width 130 height 57
click at [651, 263] on p "Click to add text" at bounding box center [627, 291] width 130 height 57
click at [496, 364] on p "Click to add text" at bounding box center [462, 428] width 68 height 128
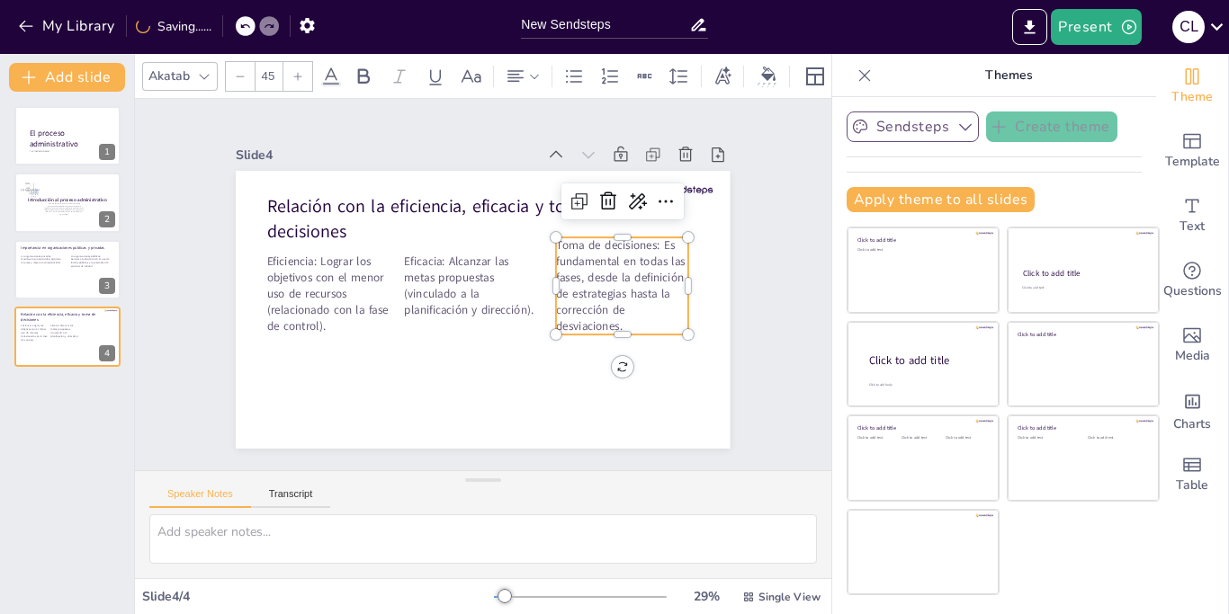
click at [141, 348] on div "Slide 1 Por: Cristian Alexander Lopez Ramos El proceso administrativo Slide 2 I…" at bounding box center [483, 285] width 789 height 670
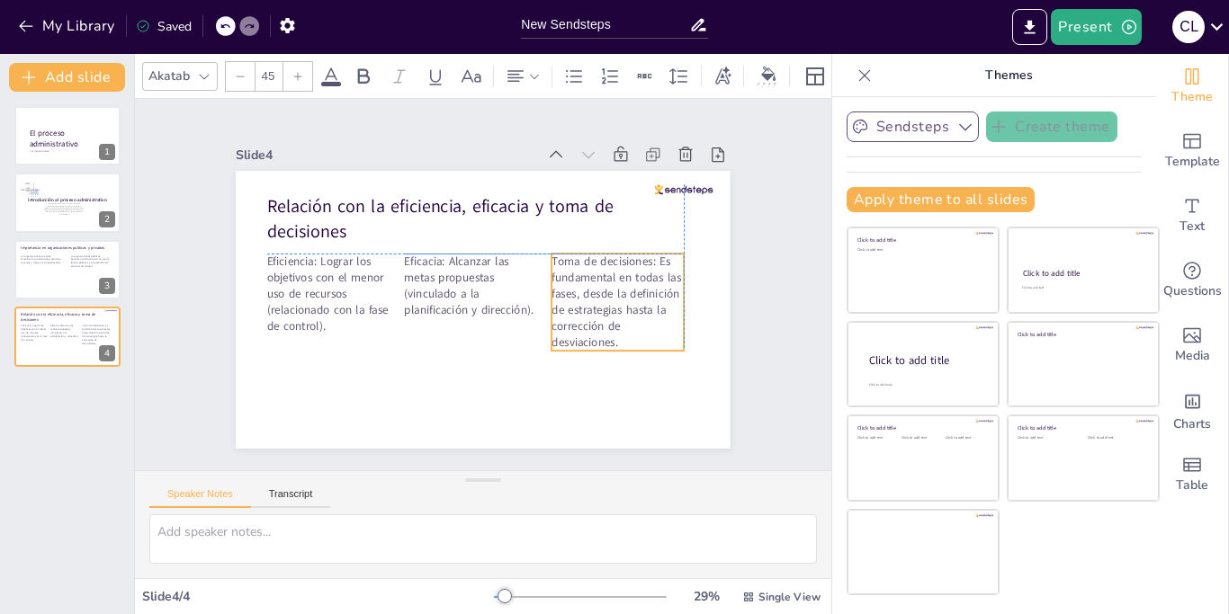
drag, startPoint x: 629, startPoint y: 273, endPoint x: 621, endPoint y: 287, distance: 15.3
click at [621, 315] on p "Toma de decisiones: Es fundamental en todas las fases, desde la definición de e…" at bounding box center [559, 397] width 161 height 164
click at [172, 211] on div "Slide 1 Por: Cristian Alexander Lopez Ramos El proceso administrativo Slide 2 I…" at bounding box center [482, 285] width 741 height 766
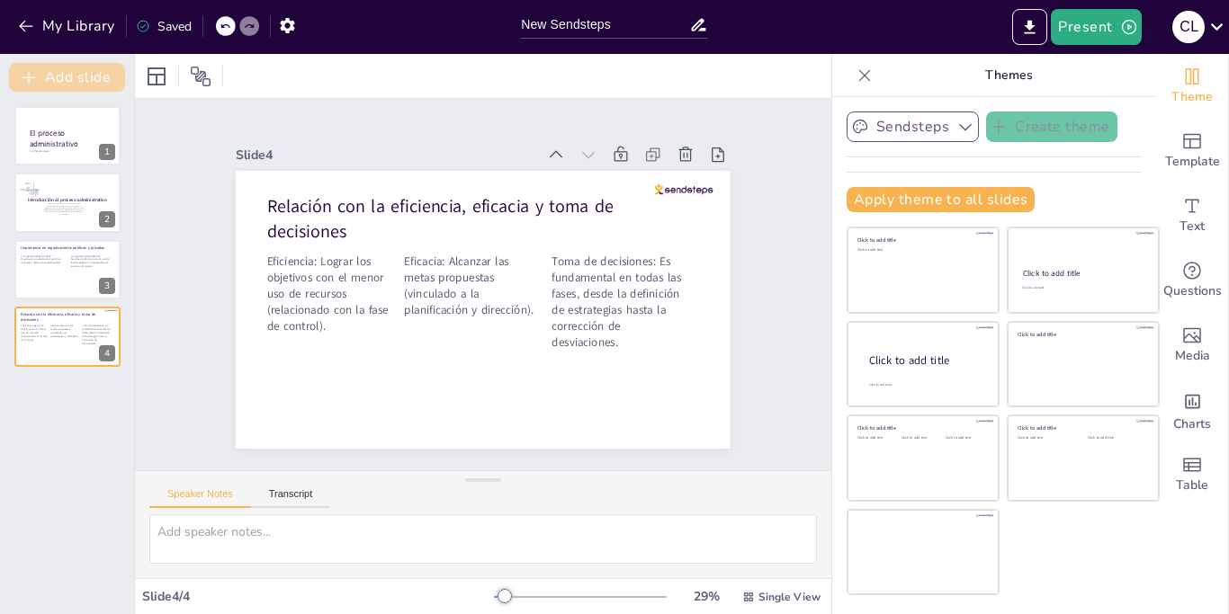
click at [104, 75] on button "Add slide" at bounding box center [67, 77] width 116 height 29
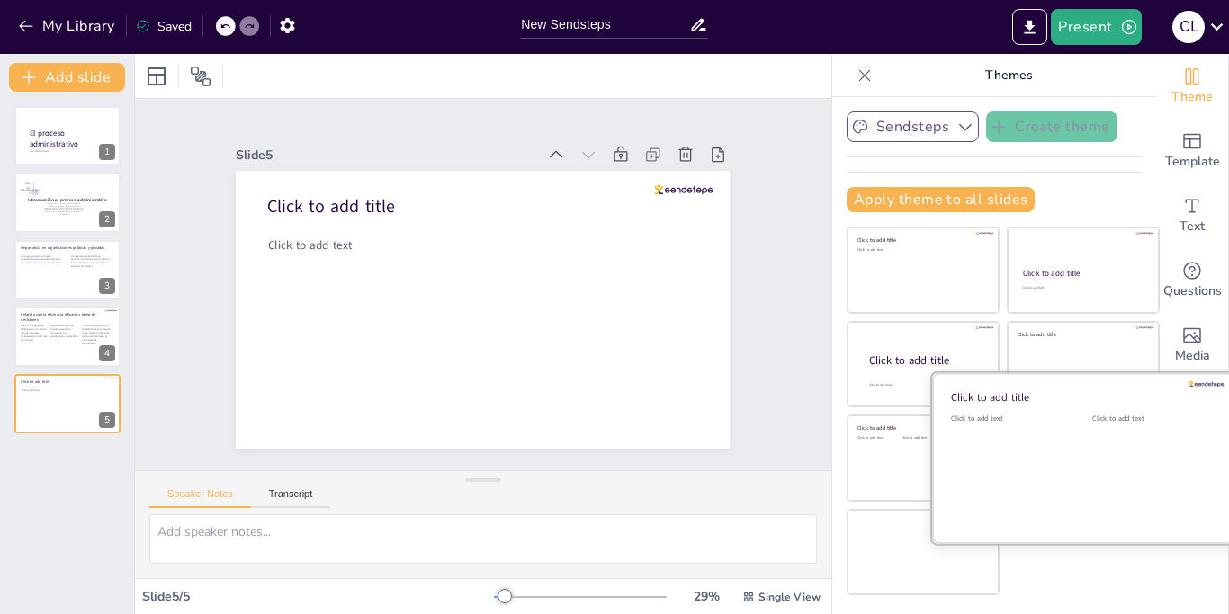
click at [1105, 450] on div "Click to add text" at bounding box center [1149, 470] width 114 height 112
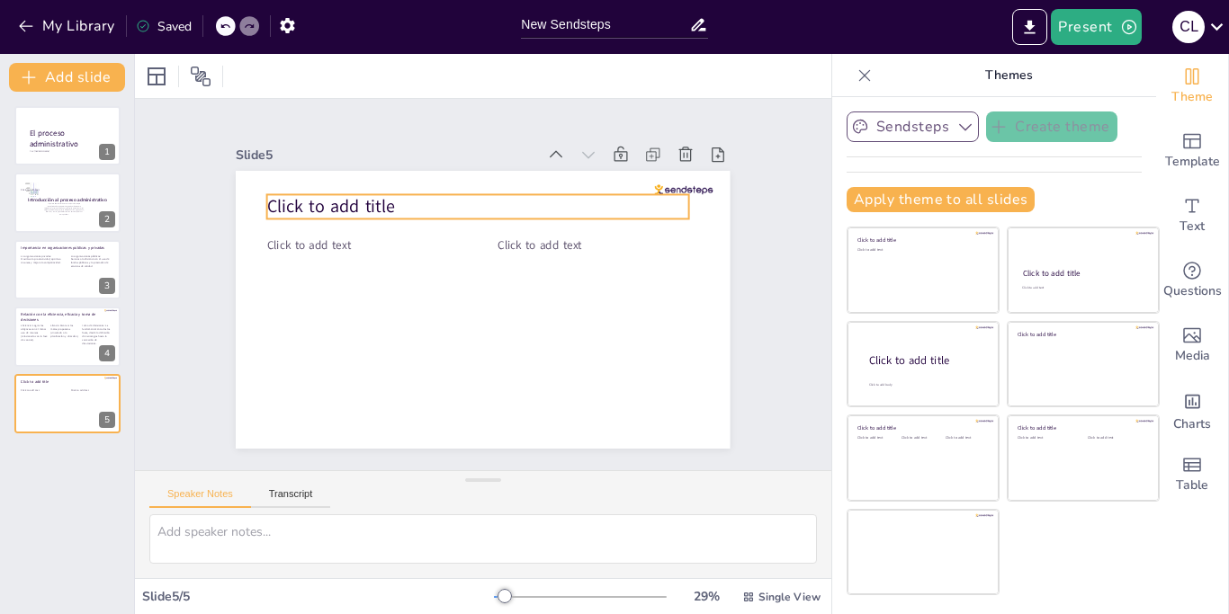
click at [413, 212] on p "Click to add title" at bounding box center [517, 215] width 377 height 232
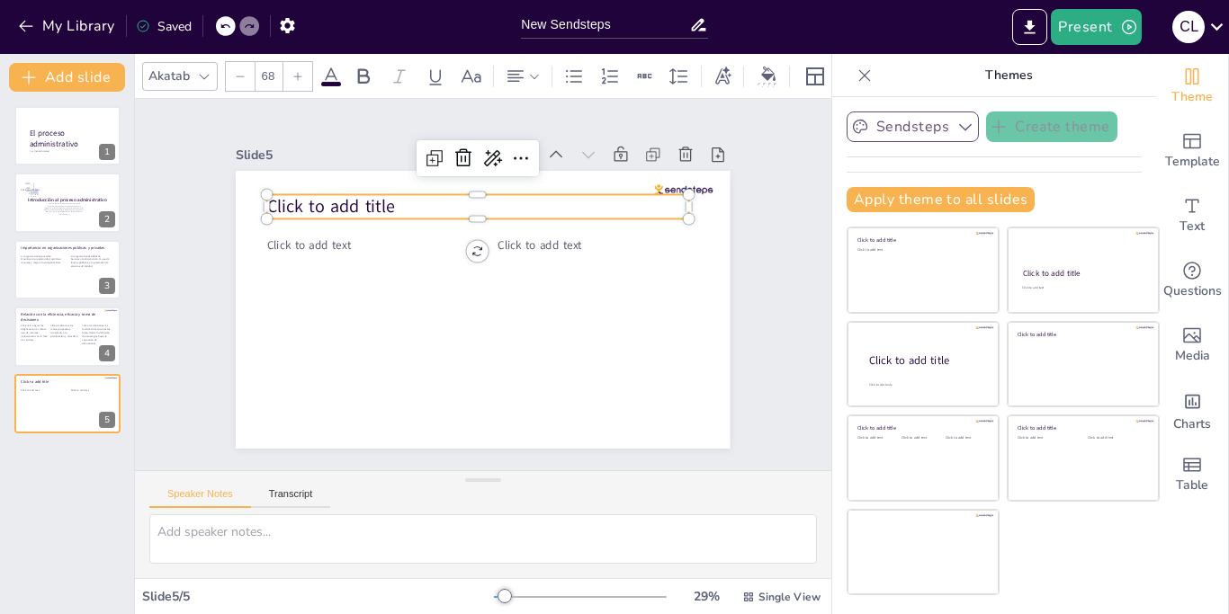
click at [405, 205] on p "Click to add title" at bounding box center [477, 206] width 421 height 24
click at [405, 205] on p "Click to add title" at bounding box center [538, 228] width 300 height 329
click at [405, 304] on p "Click to add title" at bounding box center [504, 360] width 417 height 112
click at [398, 281] on p "Click to add title" at bounding box center [512, 358] width 408 height 154
click at [398, 205] on p "Click to add title" at bounding box center [477, 206] width 421 height 24
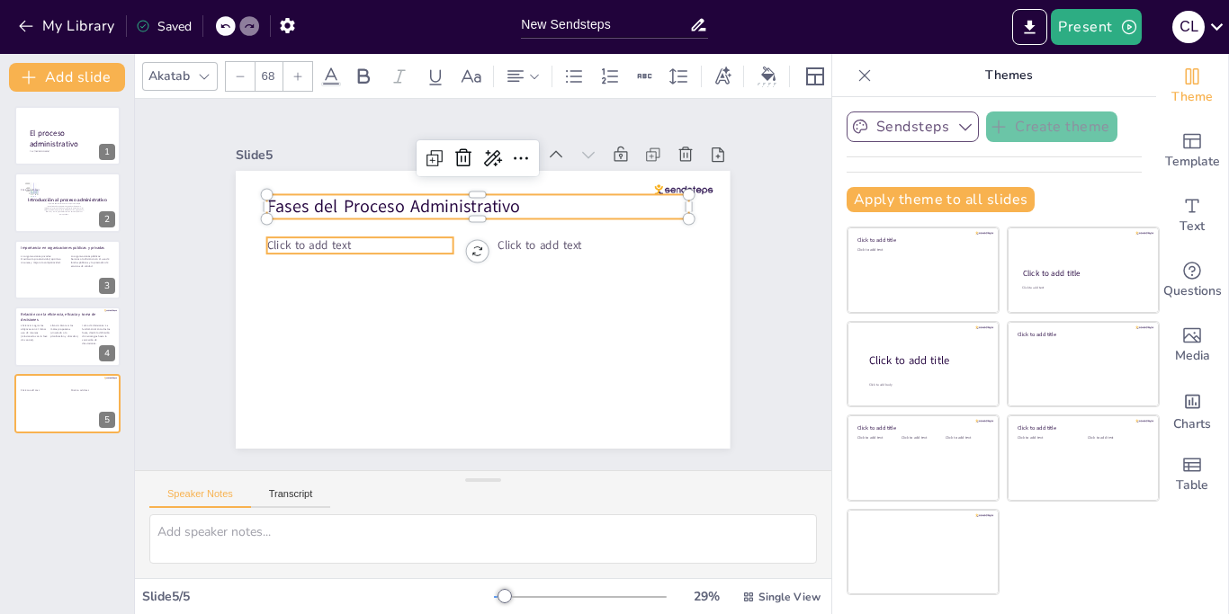
type input "45"
click at [348, 214] on span "Click to add text" at bounding box center [329, 193] width 85 height 41
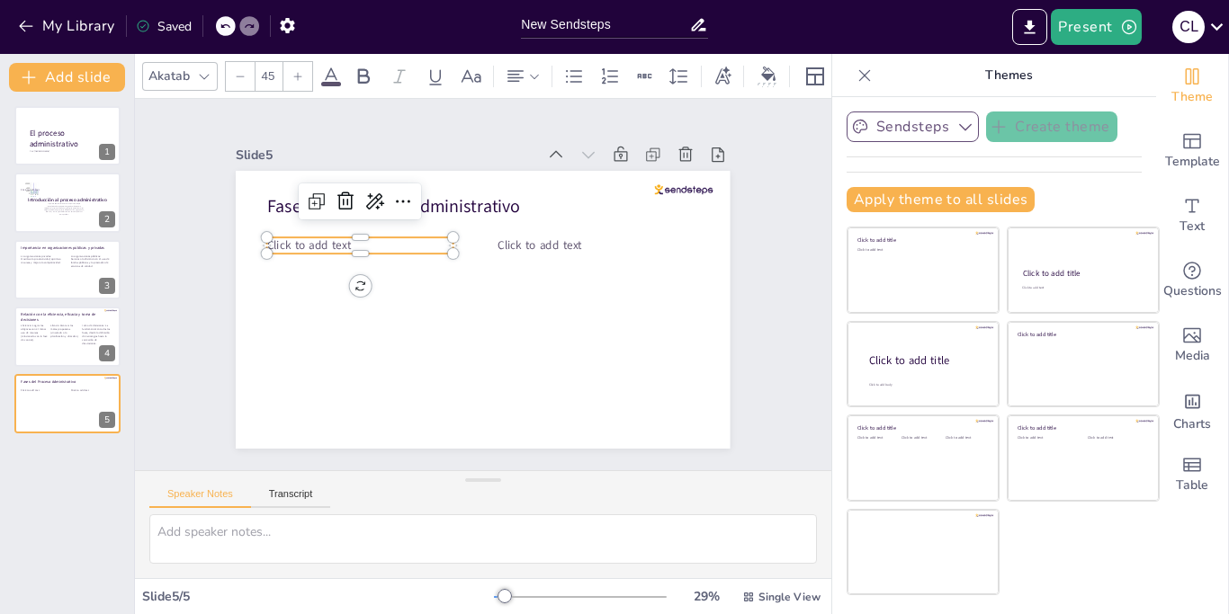
click at [519, 270] on p "Click to add text" at bounding box center [611, 297] width 185 height 55
click at [355, 244] on p "Click to add text" at bounding box center [360, 245] width 186 height 16
click at [445, 244] on p "Click to add text" at bounding box center [481, 156] width 73 height 182
click at [355, 243] on p "Click to add text" at bounding box center [395, 189] width 169 height 107
click at [402, 243] on p "Click to add text" at bounding box center [455, 158] width 107 height 169
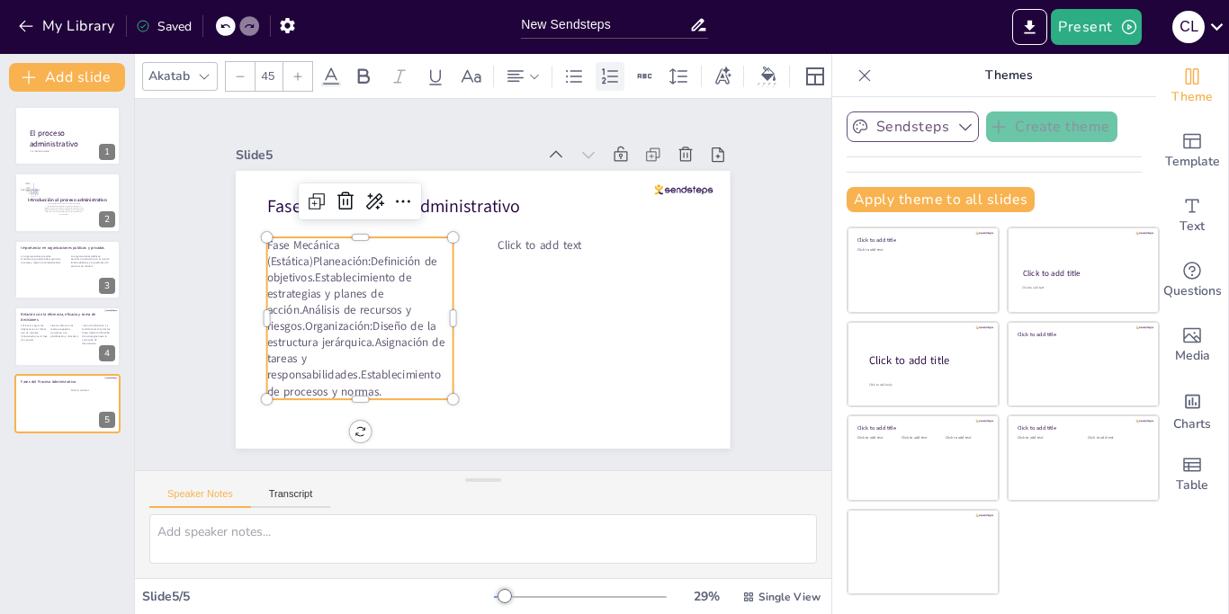
click at [613, 76] on icon at bounding box center [610, 77] width 22 height 22
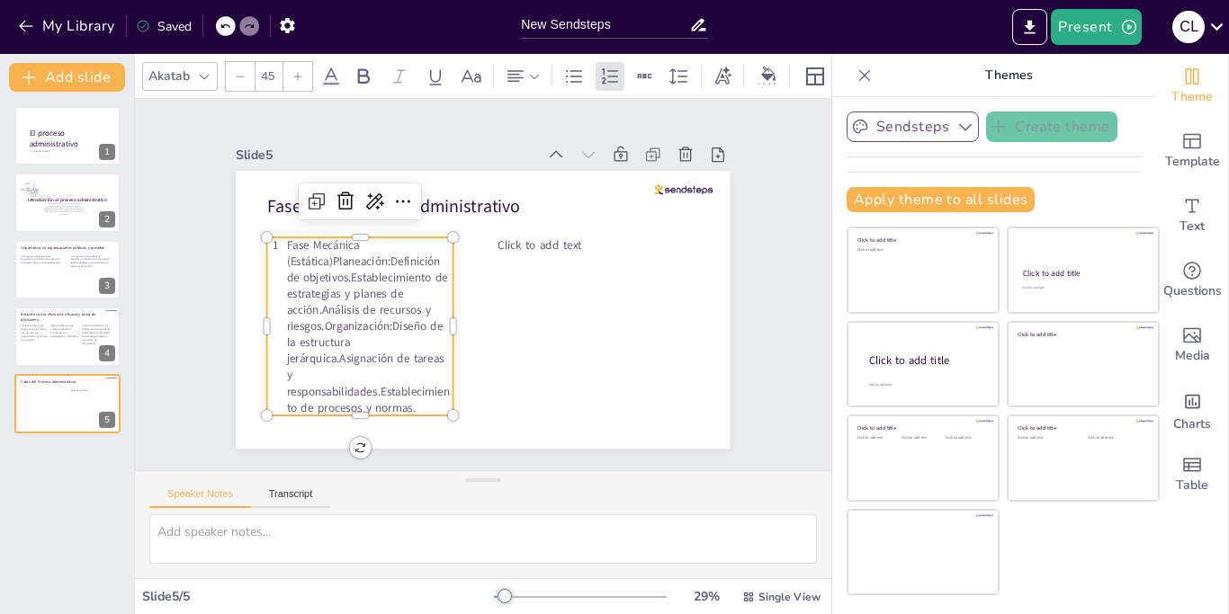
click at [224, 20] on div at bounding box center [226, 26] width 20 height 20
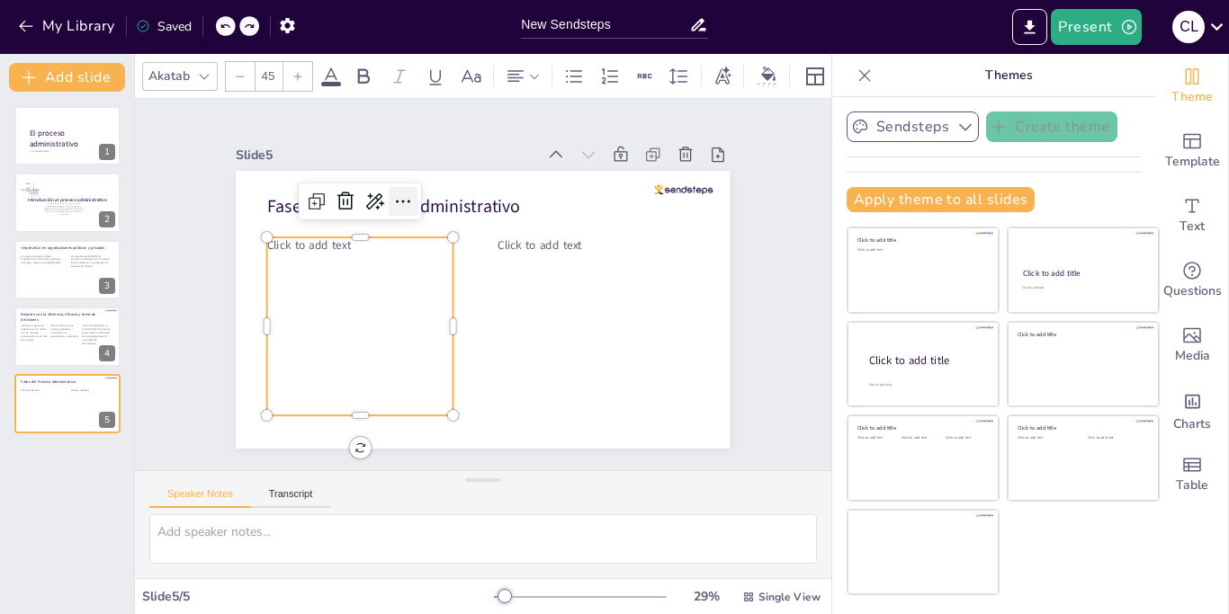
click at [409, 199] on icon at bounding box center [421, 186] width 25 height 25
click at [609, 78] on icon at bounding box center [610, 77] width 22 height 22
click at [526, 247] on p "Click to add text" at bounding box center [593, 237] width 135 height 123
click at [525, 247] on p "Click to add text" at bounding box center [597, 249] width 144 height 111
click at [416, 309] on p "Click to add text" at bounding box center [432, 392] width 33 height 167
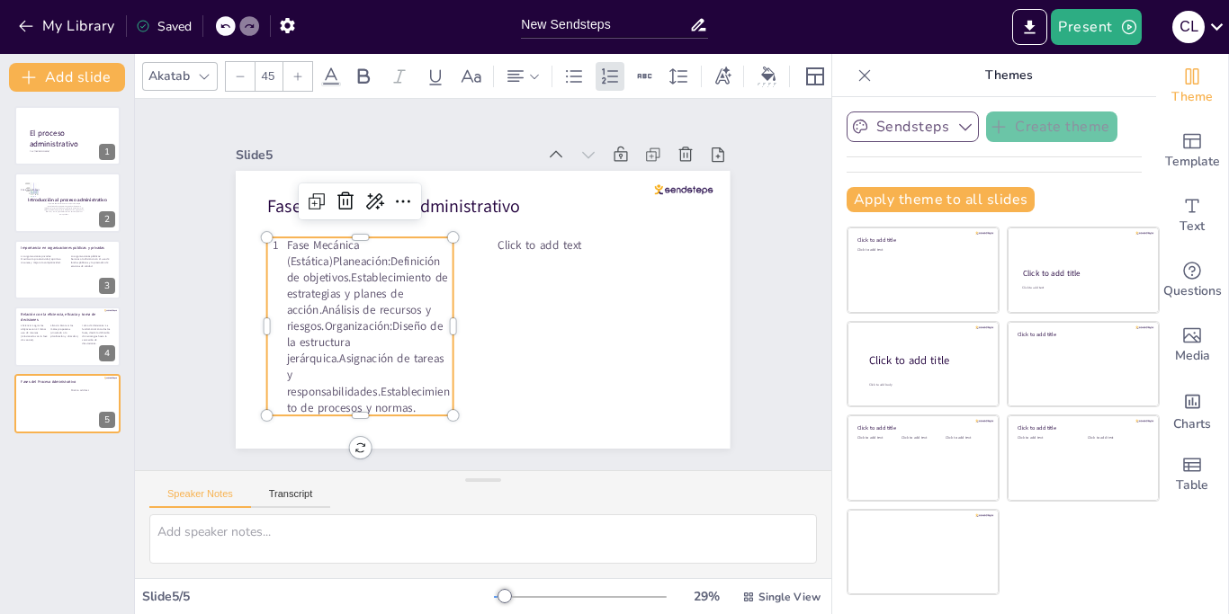
click at [320, 306] on p "Fase Mecánica (Estática)Planeación:Definición de objetivos.Establecimiento de e…" at bounding box center [370, 326] width 166 height 178
click at [319, 308] on p "Fase Mecánica (Estática)Planeación:Definición de objetivos.Establecimiento de e…" at bounding box center [375, 338] width 184 height 195
click at [320, 312] on p "Fase Mecánica (Estática)Planeación:Definición de objetivos.Establecimiento de e…" at bounding box center [377, 228] width 244 height 243
click at [365, 325] on p "Análisis de recursos y riesgos.Organización:Diseño de la estructura jerárquica.…" at bounding box center [462, 418] width 195 height 200
click at [379, 375] on p "Organización:Diseño de la estructura jerárquica.Asignación de tareas y responsa…" at bounding box center [370, 358] width 166 height 81
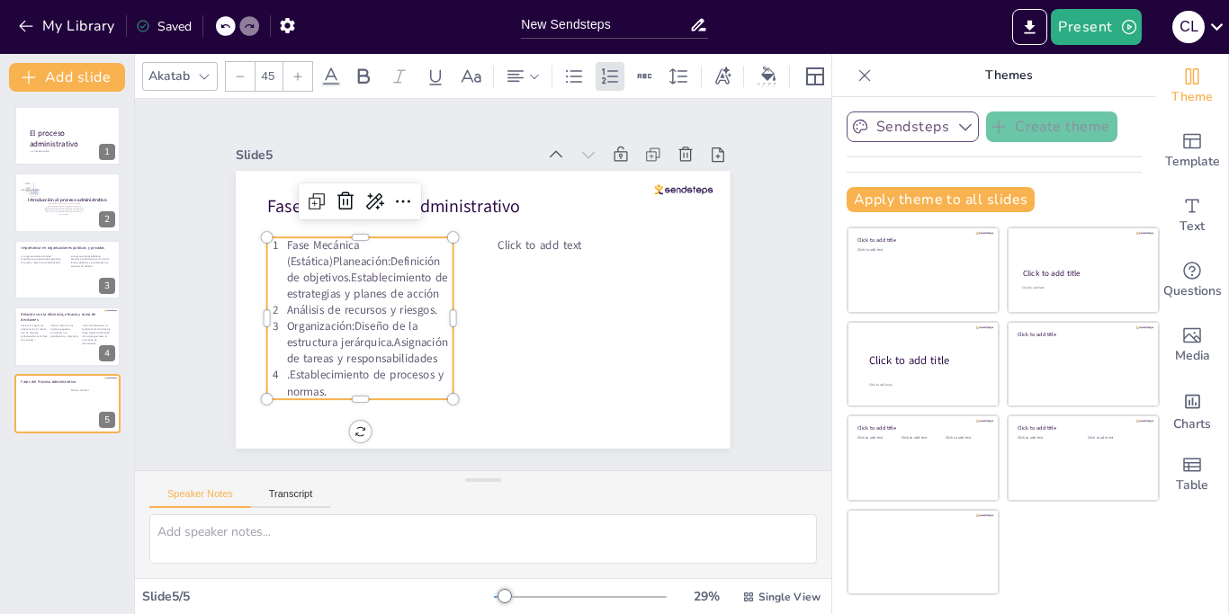
click at [226, 31] on icon at bounding box center [224, 26] width 11 height 11
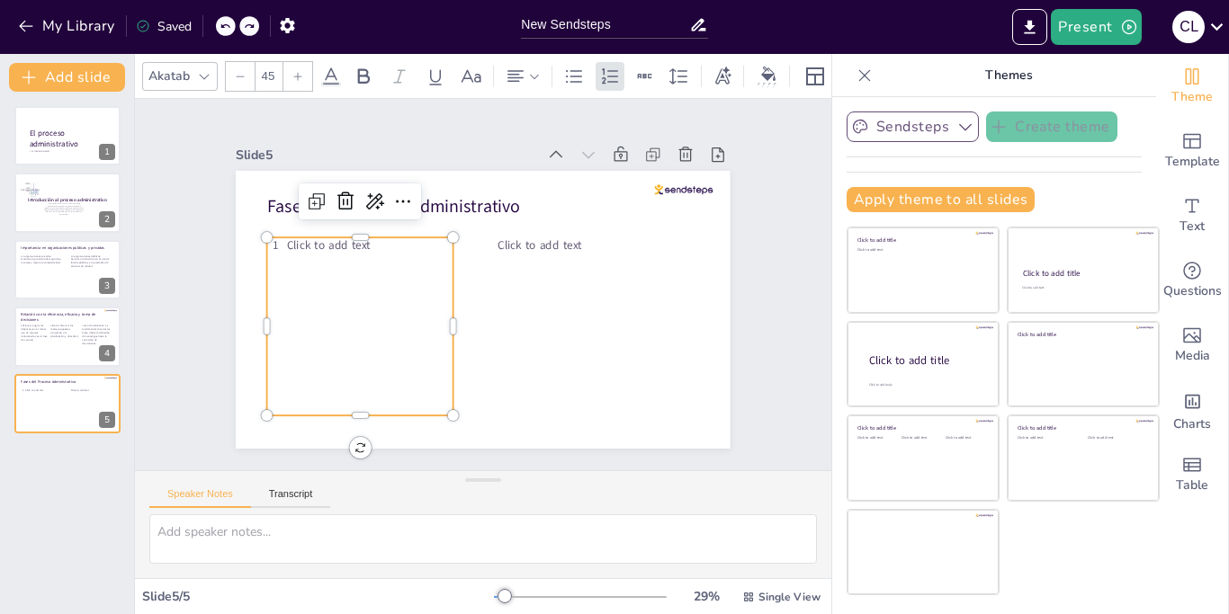
click at [329, 304] on div "Click to add text" at bounding box center [445, 409] width 254 height 255
click at [517, 246] on p "Click to add text" at bounding box center [533, 176] width 33 height 167
click at [521, 254] on p "Click to add text" at bounding box center [602, 287] width 163 height 67
click at [391, 242] on p "Click to add text" at bounding box center [415, 186] width 144 height 111
click at [523, 246] on p "Click to add text" at bounding box center [564, 197] width 83 height 158
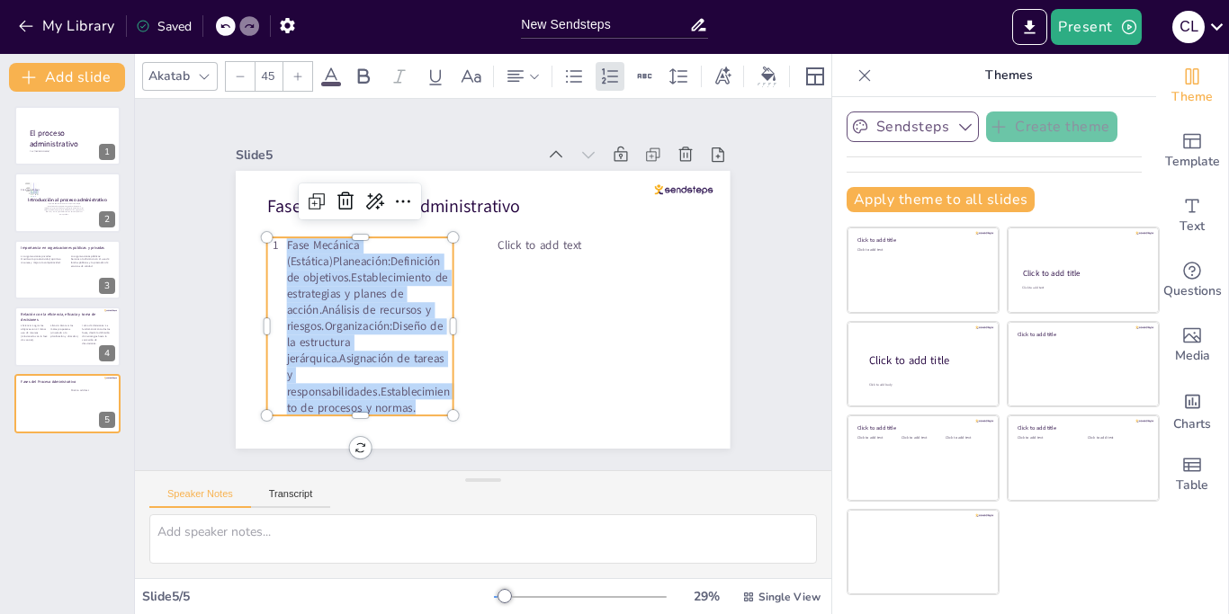
drag, startPoint x: 288, startPoint y: 246, endPoint x: 425, endPoint y: 419, distance: 221.5
click at [425, 419] on div "Click to add text Fases del Proceso Administrativo Fase Mecánica (Estática)Plan…" at bounding box center [468, 305] width 563 height 515
click at [603, 78] on icon at bounding box center [610, 74] width 16 height 15
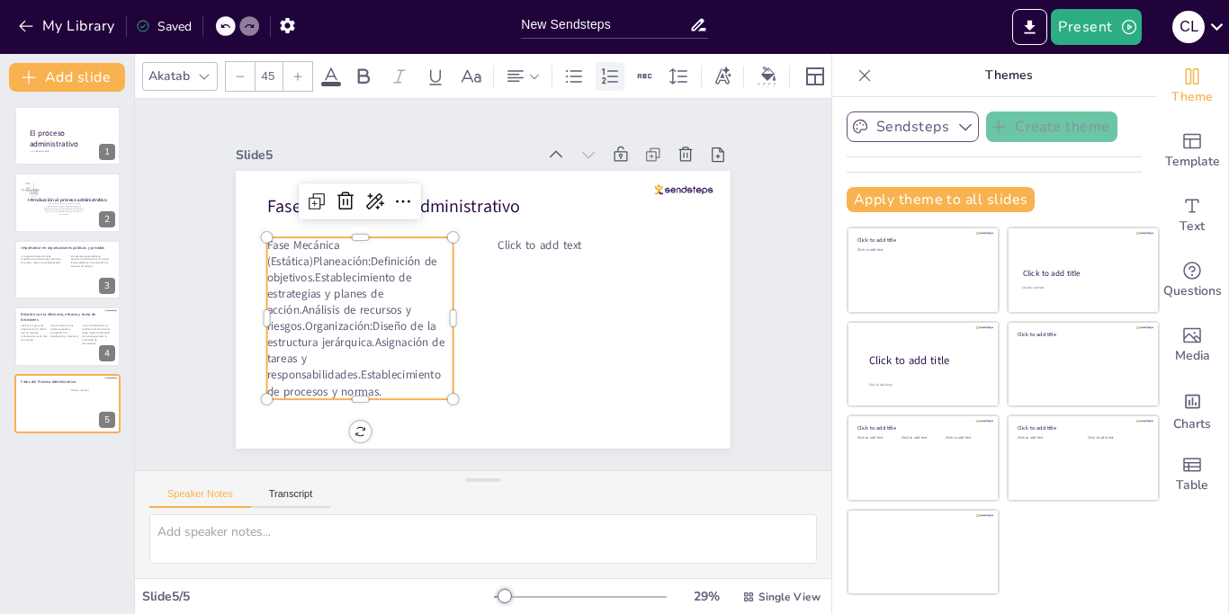
click at [604, 78] on icon at bounding box center [610, 74] width 16 height 15
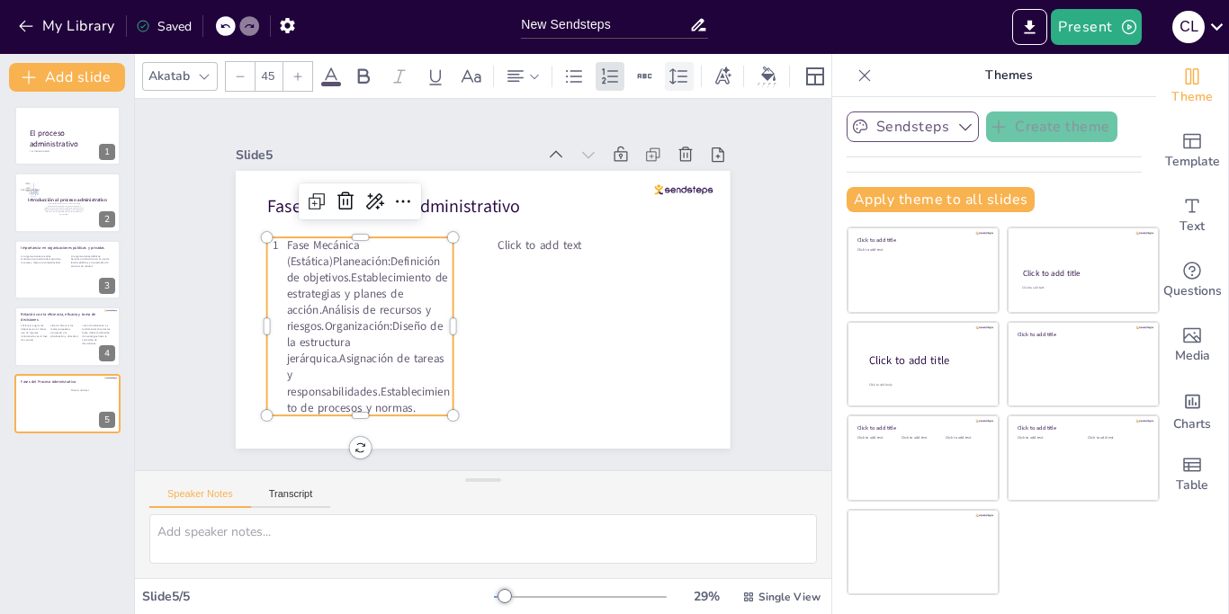
click at [676, 77] on icon at bounding box center [679, 77] width 22 height 22
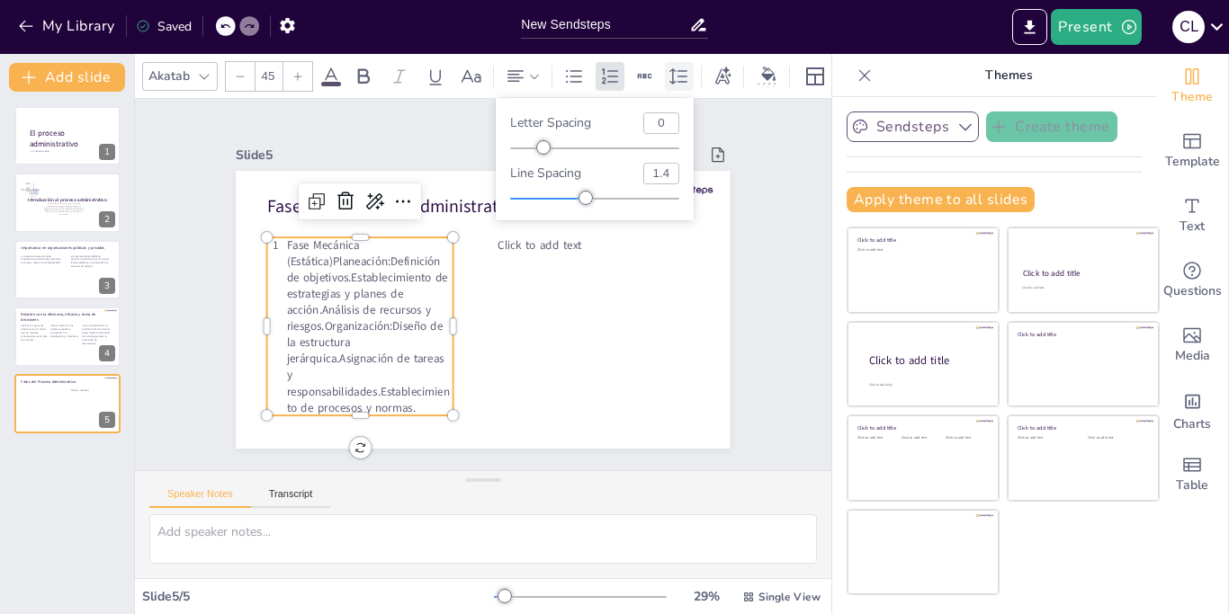
click at [676, 77] on icon at bounding box center [679, 77] width 22 height 22
click at [604, 80] on icon at bounding box center [610, 74] width 16 height 15
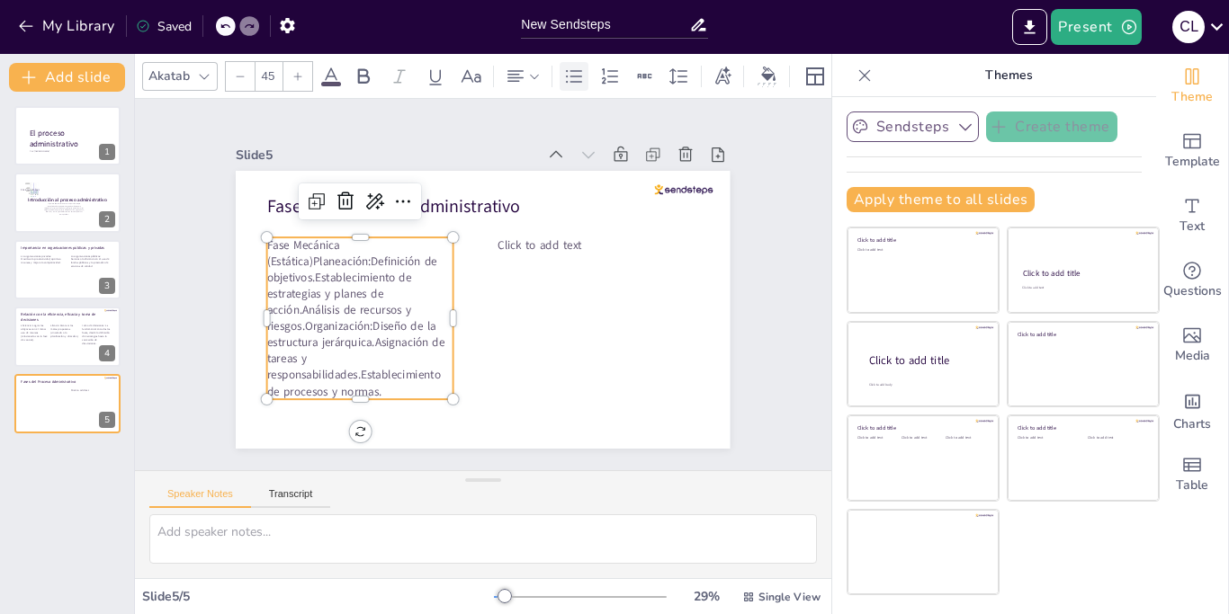
click at [571, 81] on icon at bounding box center [574, 77] width 22 height 22
click at [380, 373] on p "Fase Mecánica (Estática)Planeación:Definición de objetivos.Establecimiento de e…" at bounding box center [357, 266] width 236 height 224
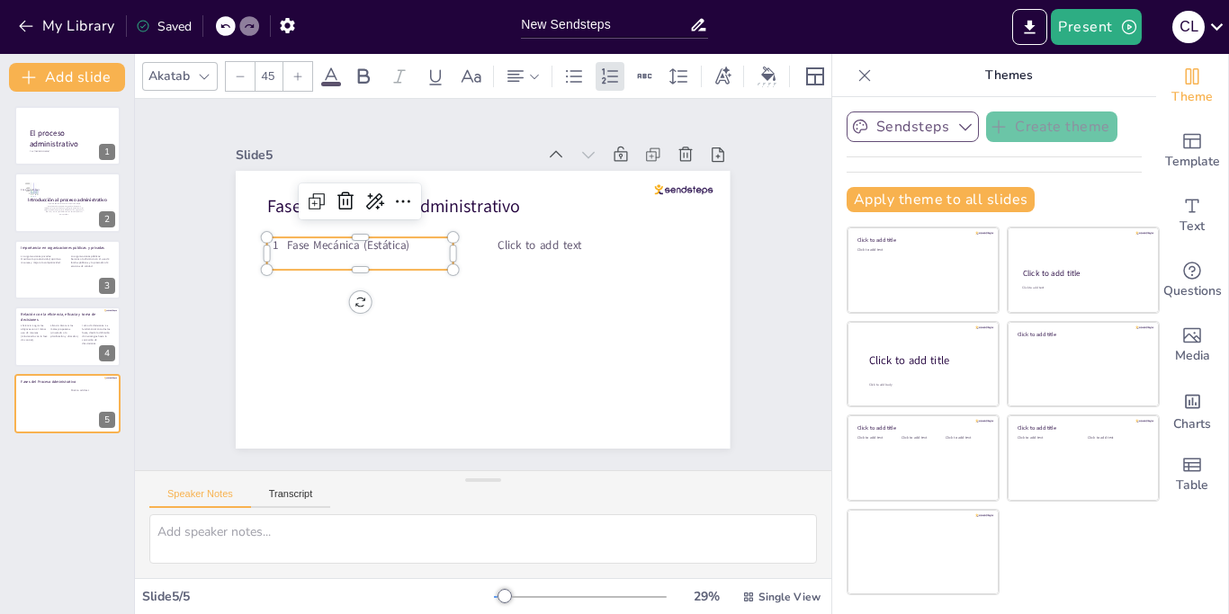
click at [472, 249] on p "Fase Mecánica (Estática)" at bounding box center [497, 166] width 50 height 166
click at [573, 73] on icon at bounding box center [574, 77] width 22 height 22
click at [368, 252] on p at bounding box center [429, 172] width 122 height 160
type input "--"
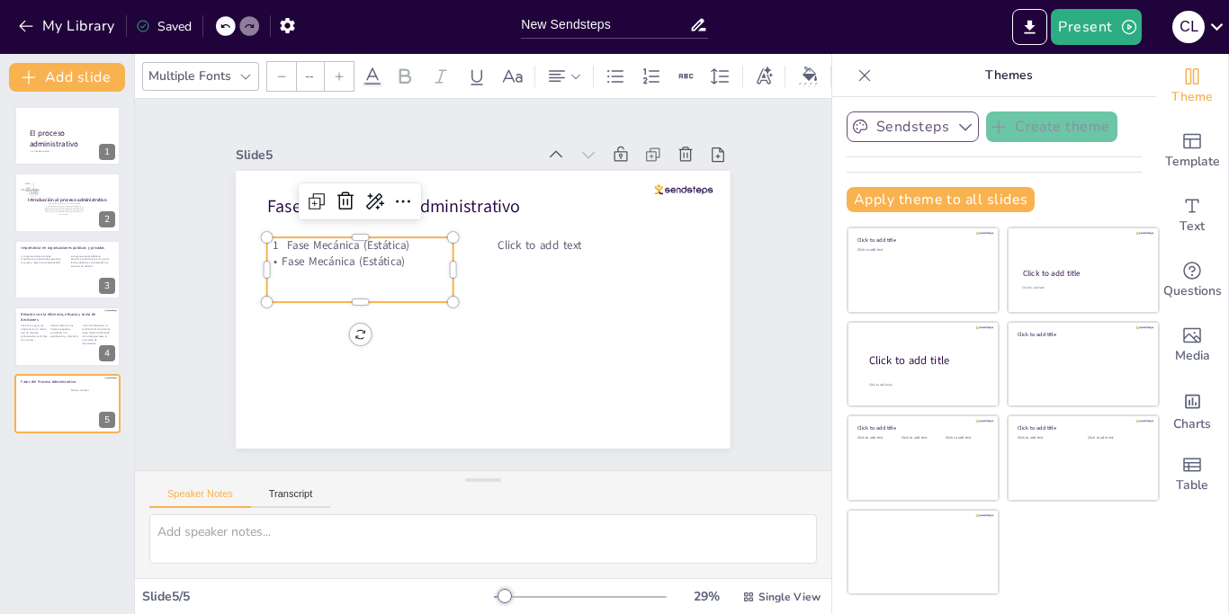
click at [226, 224] on div "Slide 1 Por: Cristian Alexander Lopez Ramos El proceso administrativo Slide 2 I…" at bounding box center [482, 284] width 731 height 443
click at [411, 252] on p "Fase Mecánica (Estática)" at bounding box center [429, 172] width 122 height 160
click at [575, 75] on icon at bounding box center [574, 77] width 22 height 22
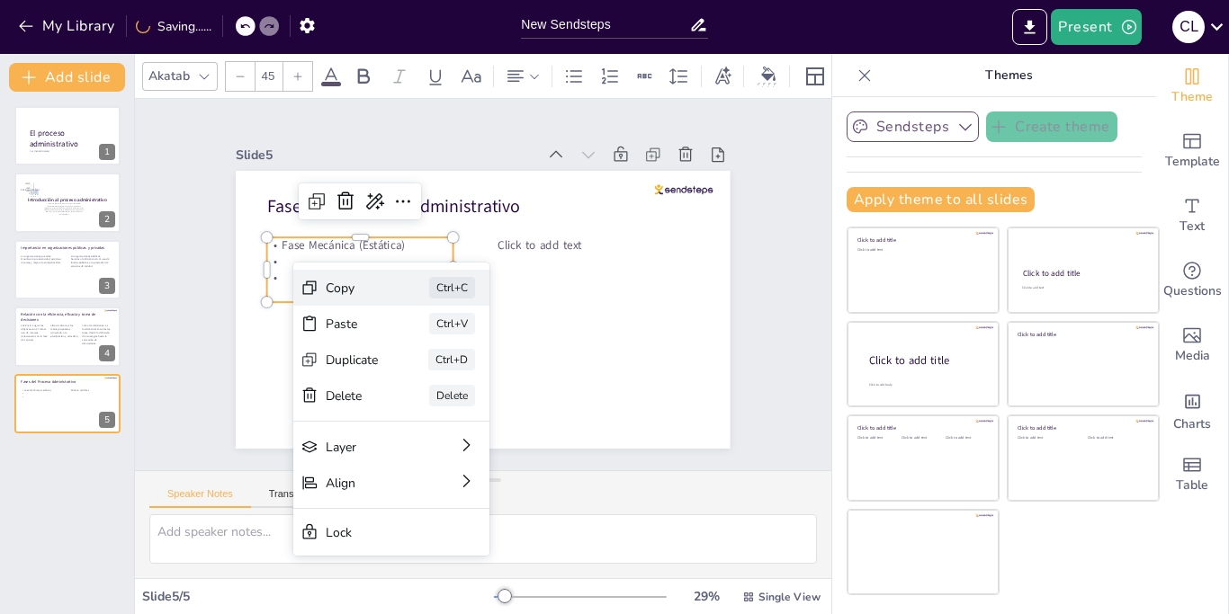
click at [509, 285] on div "Copy Ctrl+C" at bounding box center [588, 321] width 158 height 170
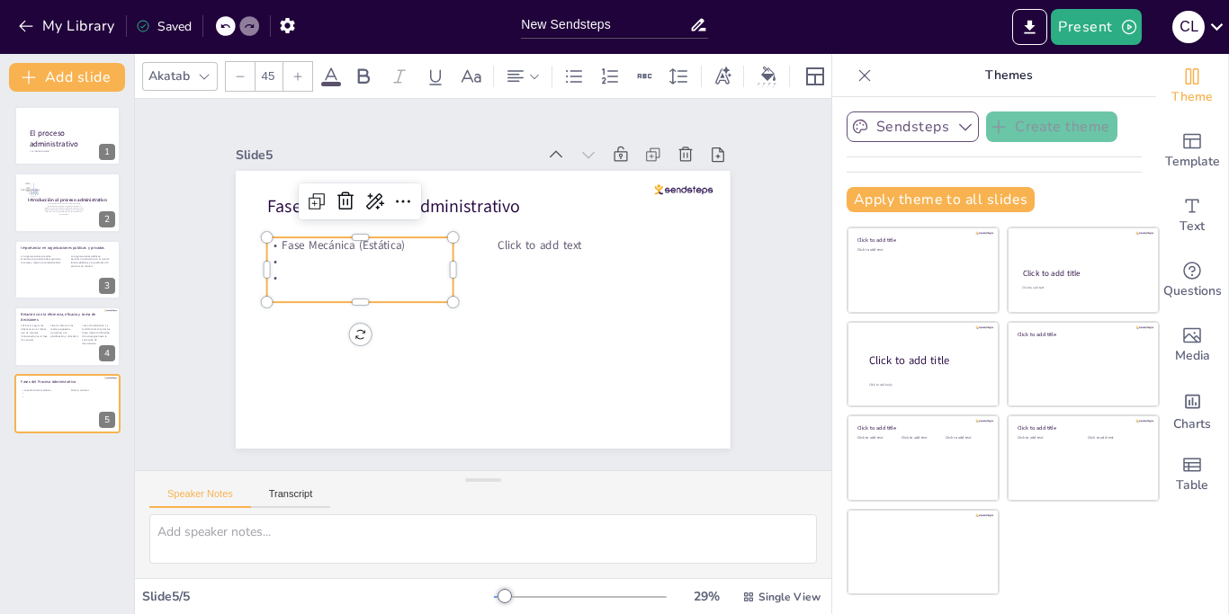
click at [317, 255] on p at bounding box center [397, 194] width 160 height 122
click at [246, 16] on div "My Library Saving......" at bounding box center [162, 25] width 324 height 32
click at [223, 27] on icon at bounding box center [224, 26] width 9 height 4
click at [228, 30] on icon at bounding box center [224, 26] width 11 height 11
click at [228, 32] on div "My Library Saving......" at bounding box center [162, 25] width 324 height 32
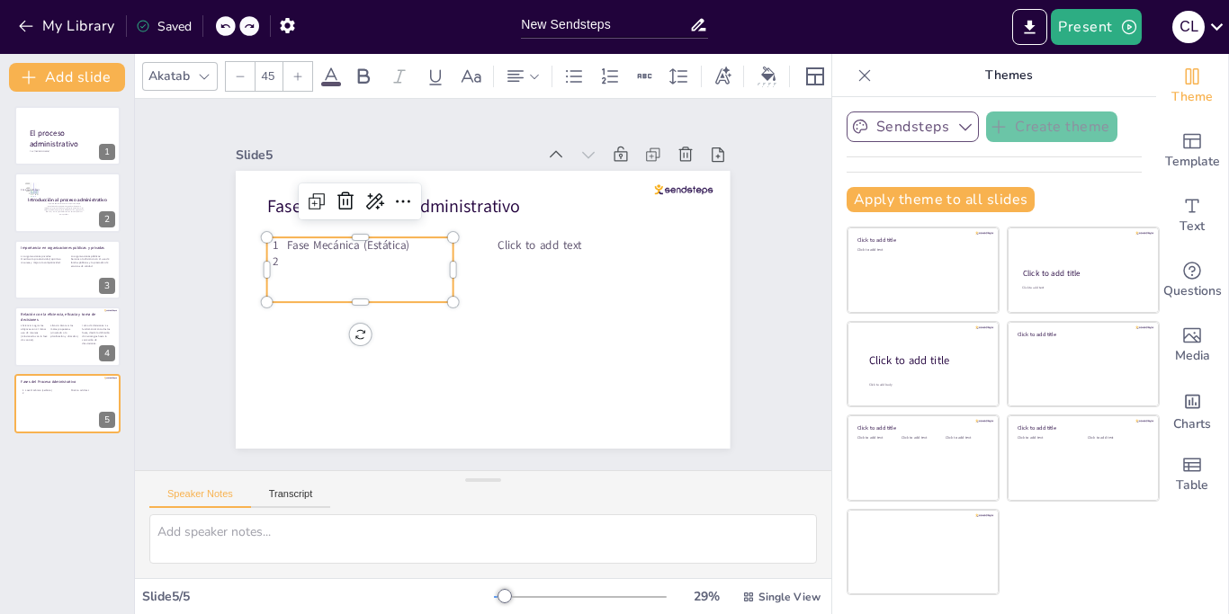
click at [318, 269] on p at bounding box center [370, 262] width 166 height 16
click at [320, 257] on p at bounding box center [396, 208] width 152 height 97
click at [297, 260] on p at bounding box center [370, 262] width 166 height 16
click at [422, 257] on p at bounding box center [370, 262] width 166 height 16
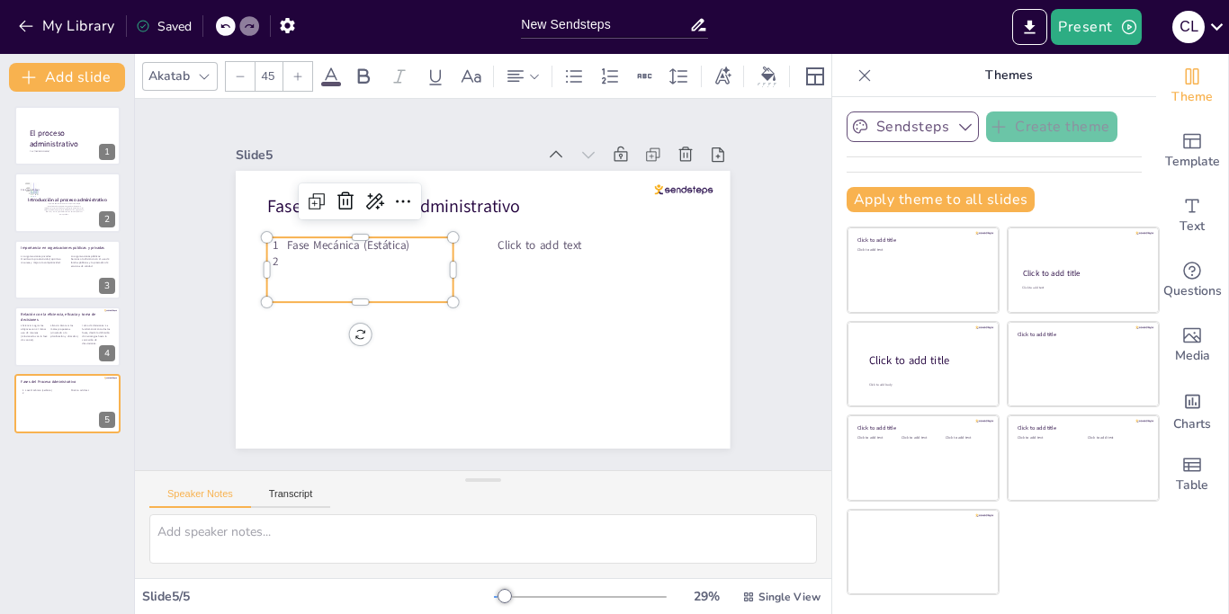
click at [513, 257] on p at bounding box center [568, 207] width 111 height 144
click at [515, 258] on p at bounding box center [598, 283] width 166 height 50
click at [422, 257] on p at bounding box center [373, 250] width 167 height 33
click at [612, 65] on div at bounding box center [609, 76] width 29 height 29
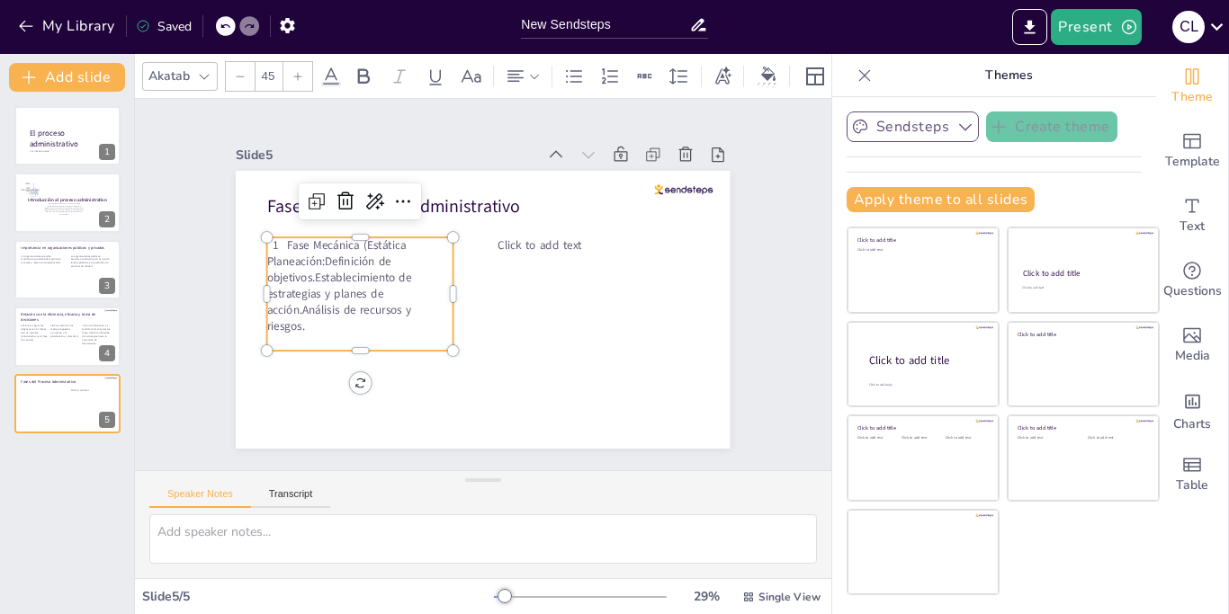
click at [332, 273] on p "Planeación:Definición de objetivos.Establecimiento de estrategias y planes de a…" at bounding box center [413, 182] width 163 height 201
click at [356, 294] on p "Establecimiento de estrategias y planes de acción.Análisis de recursos y riesgo…" at bounding box center [360, 294] width 186 height 49
click at [229, 291] on div "Slide 1 Por: Cristian Alexander Lopez Ramos El proceso administrativo Slide 2 I…" at bounding box center [482, 285] width 507 height 758
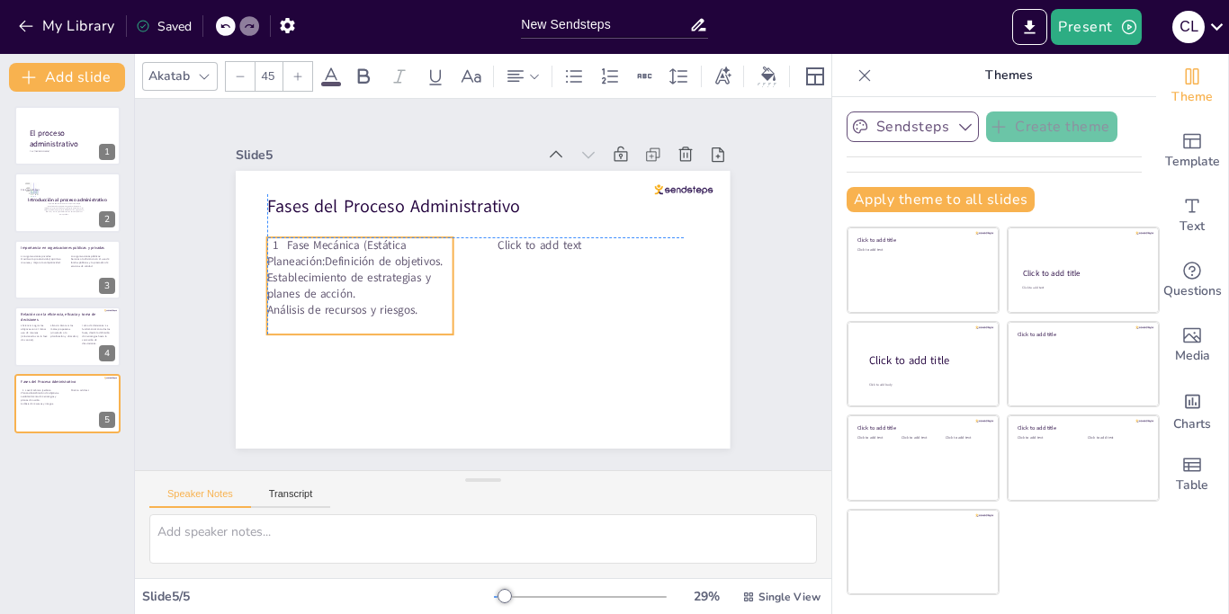
click at [517, 312] on p "Análisis de recursos y riesgos." at bounding box center [591, 348] width 149 height 137
click at [426, 290] on p "Análisis de recursos y riesgos." at bounding box center [374, 221] width 149 height 137
click at [501, 315] on p "Análisis de recursos y riesgos." at bounding box center [509, 408] width 16 height 186
click at [426, 290] on p "Análisis de recursos y riesgos." at bounding box center [374, 221] width 149 height 137
click at [473, 250] on p "Análisis de recursos y riesgos." at bounding box center [534, 170] width 122 height 160
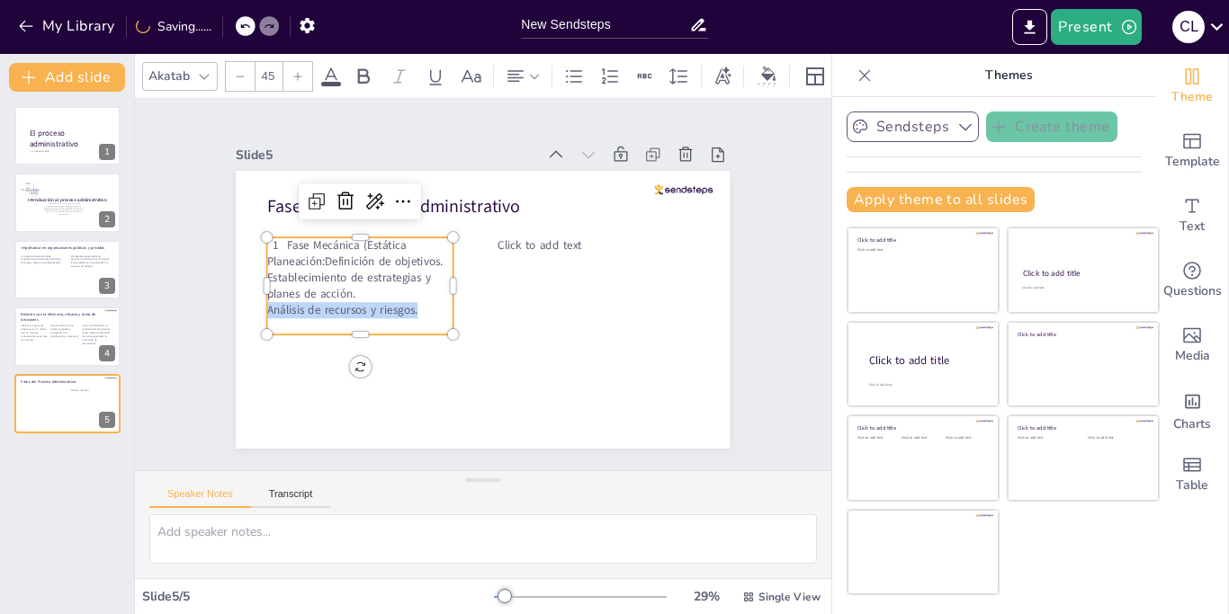
click at [473, 250] on p "Análisis de recursos y riesgos." at bounding box center [534, 170] width 122 height 160
click at [426, 312] on p "Análisis de recursos y riesgos." at bounding box center [360, 310] width 186 height 16
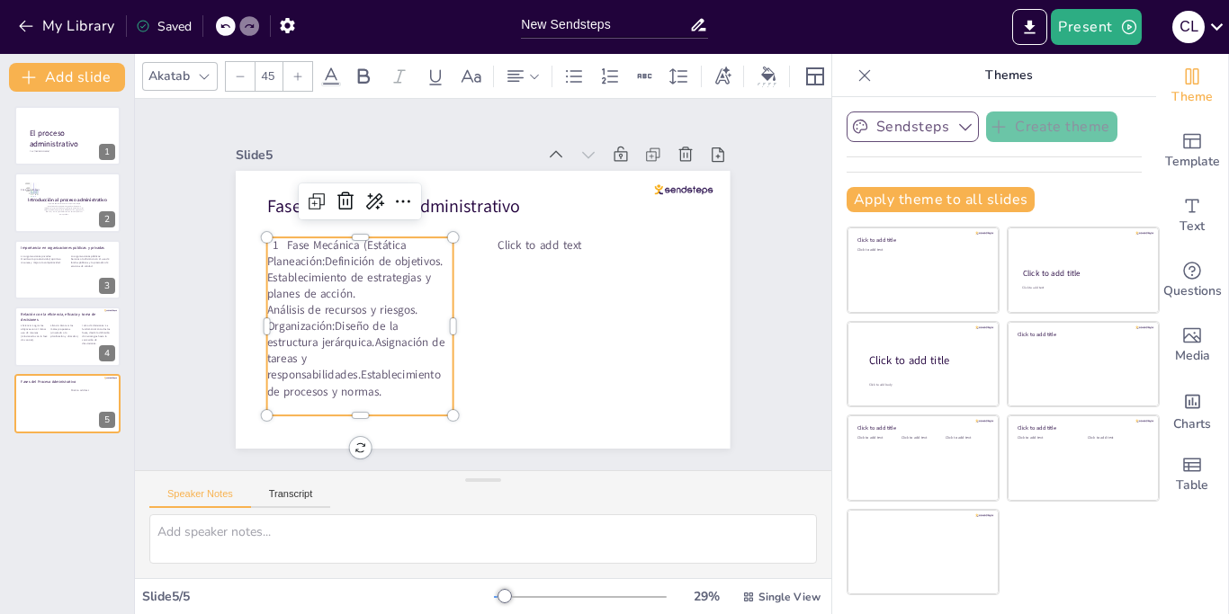
click at [501, 247] on p "Organización:Diseño de la estructura jerárquica.Asignación de tareas y responsa…" at bounding box center [597, 198] width 193 height 100
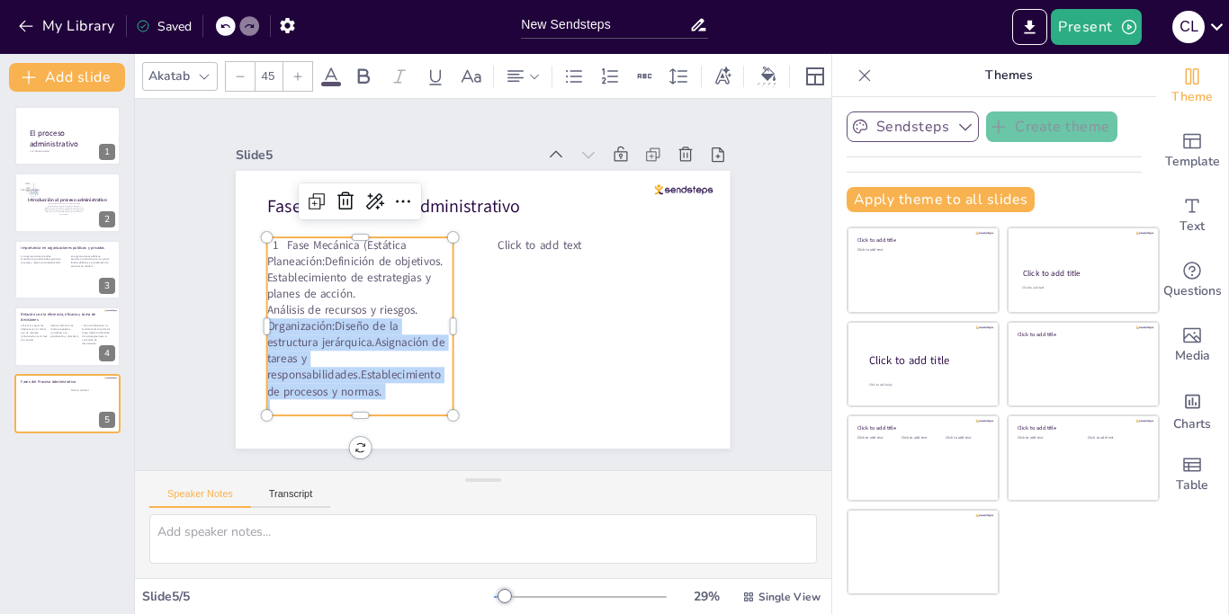
drag, startPoint x: 268, startPoint y: 325, endPoint x: 407, endPoint y: 407, distance: 161.7
click at [452, 407] on div "Fase Mecánica (Estática Planeación:Definición de objetivos. Establecimiento de …" at bounding box center [571, 379] width 238 height 243
click at [604, 80] on icon at bounding box center [610, 77] width 22 height 22
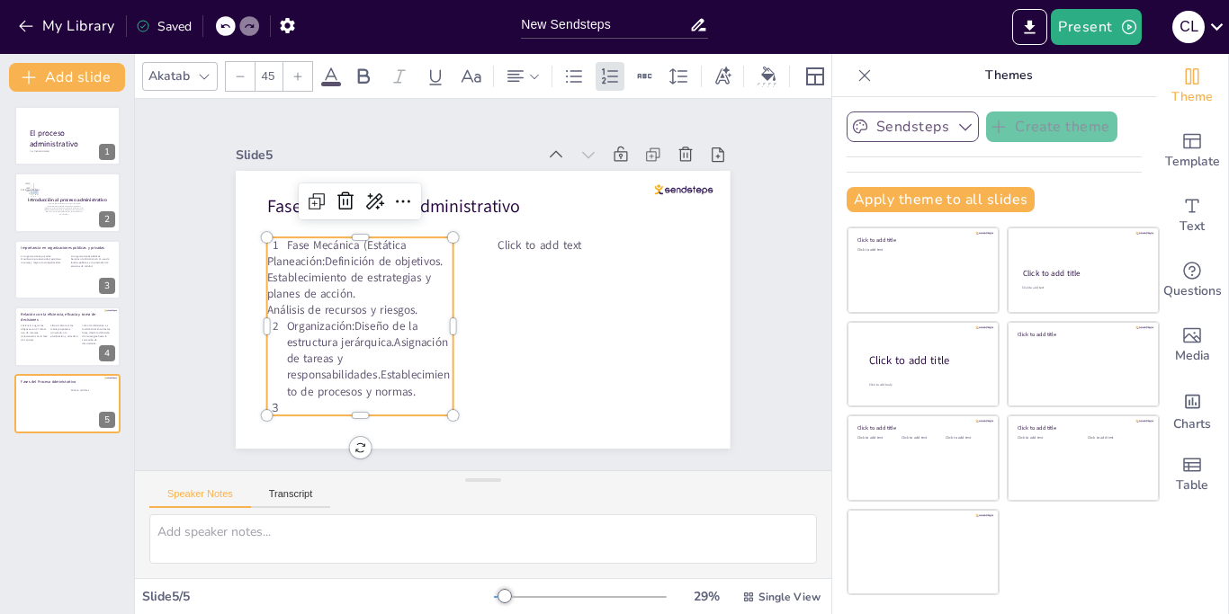
click at [468, 359] on div "Fase Mecánica (Estática Planeación:Definición de objetivos. Establecimiento de …" at bounding box center [596, 347] width 257 height 257
click at [225, 28] on icon at bounding box center [224, 26] width 11 height 11
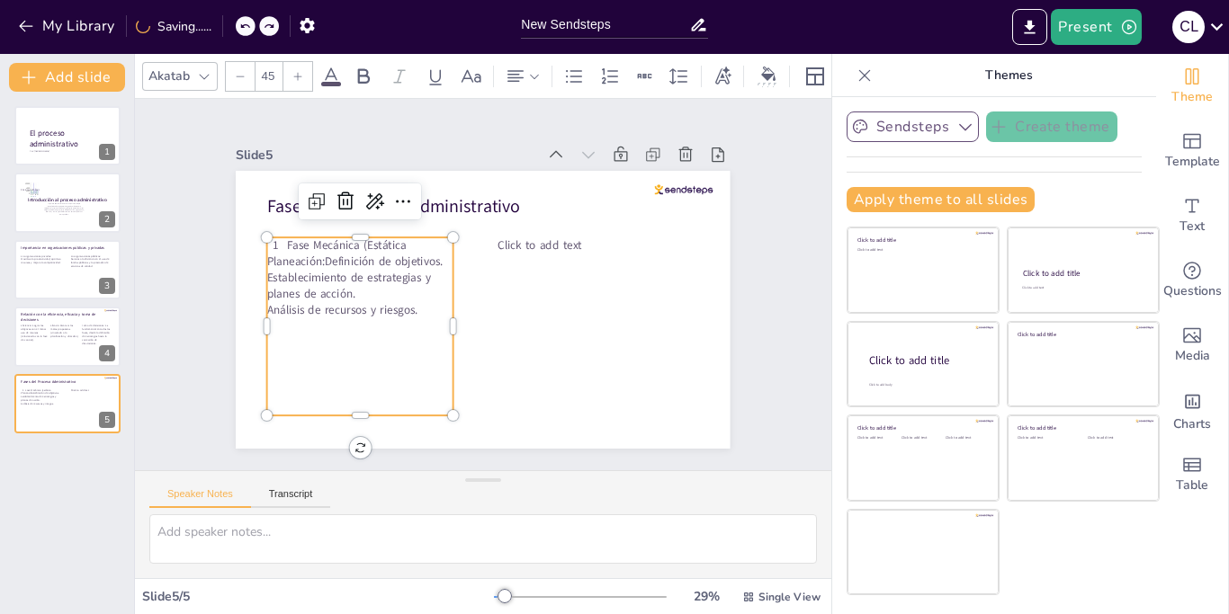
click at [320, 339] on div "Fase Mecánica (Estática Planeación:Definición de objetivos. Establecimiento de …" at bounding box center [360, 326] width 186 height 178
click at [425, 314] on p "Análisis de recursos y riesgos." at bounding box center [360, 310] width 186 height 16
click at [504, 314] on p "Análisis de recursos y riesgos." at bounding box center [522, 404] width 36 height 187
click at [425, 314] on p "Análisis de recursos y riesgos." at bounding box center [360, 310] width 186 height 16
click at [425, 285] on p "Análisis de recursos y riesgos." at bounding box center [381, 210] width 137 height 149
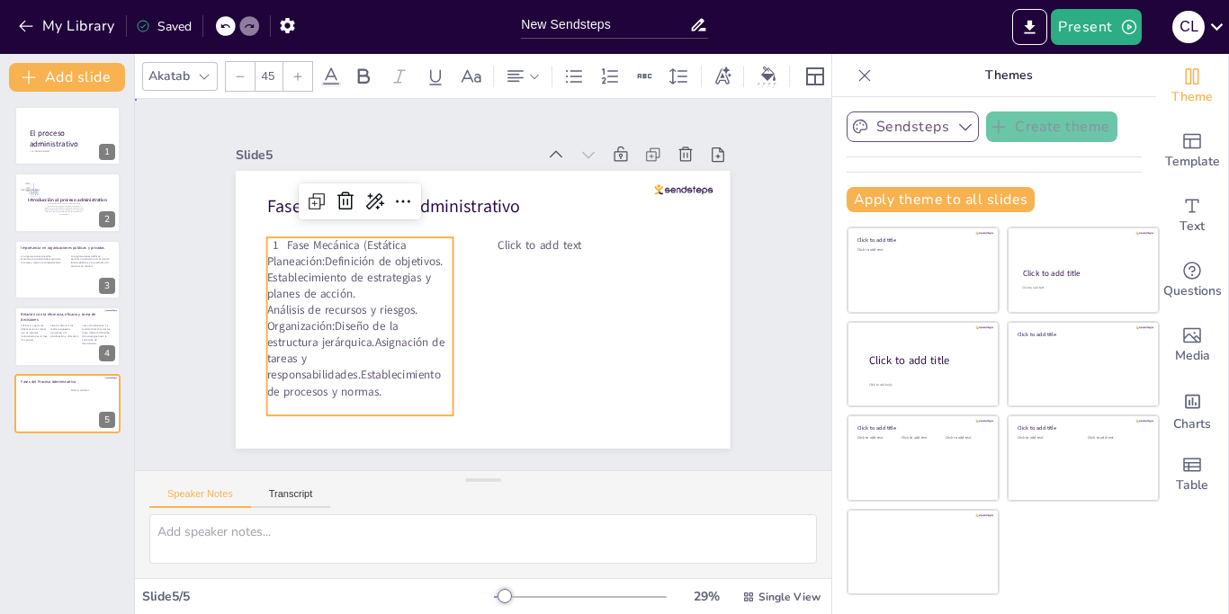
click at [192, 350] on div "Slide 1 Por: Cristian Alexander Lopez Ramos El proceso administrativo Slide 2 I…" at bounding box center [482, 285] width 595 height 328
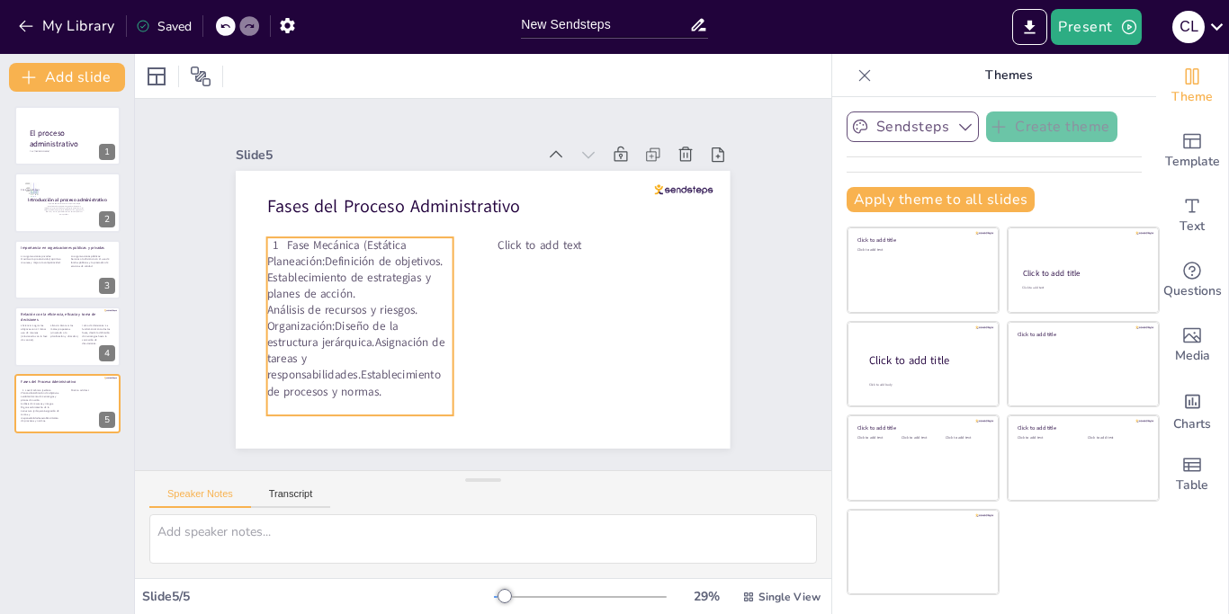
click at [335, 323] on p "Organización:Diseño de la estructura jerárquica.Asignación de tareas y responsa…" at bounding box center [360, 358] width 186 height 81
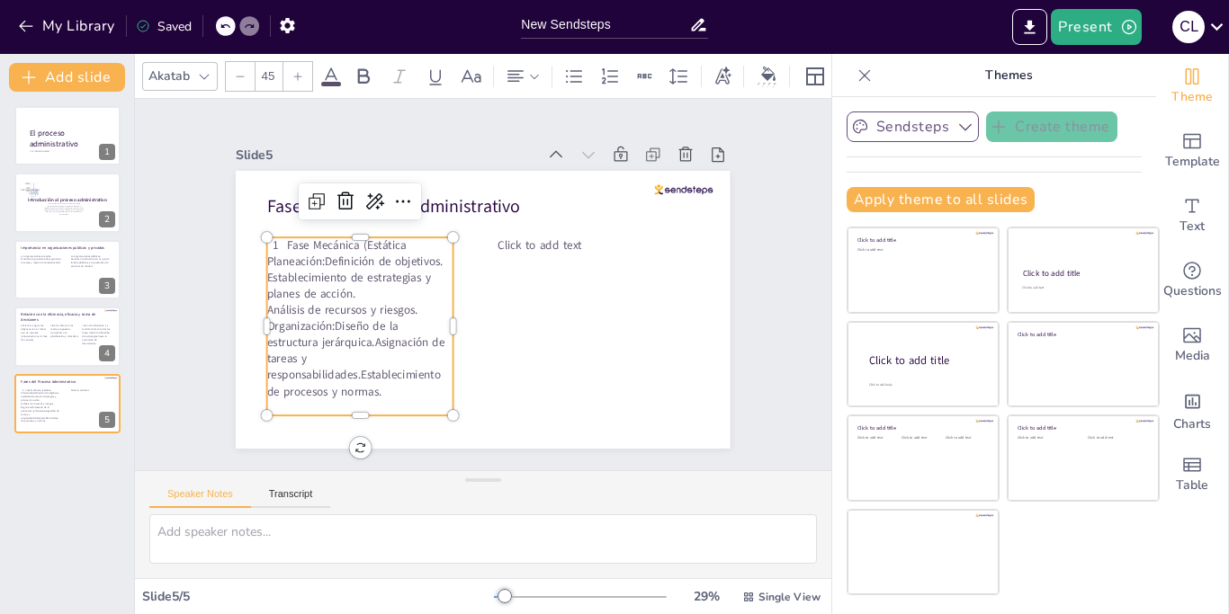
click at [335, 327] on p "Organización:Diseño de la estructura jerárquica.Asignación de tareas y responsa…" at bounding box center [360, 358] width 186 height 81
click at [335, 326] on p "Organización:Diseño de la estructura jerárquica.Asignación de tareas y responsa…" at bounding box center [360, 358] width 186 height 81
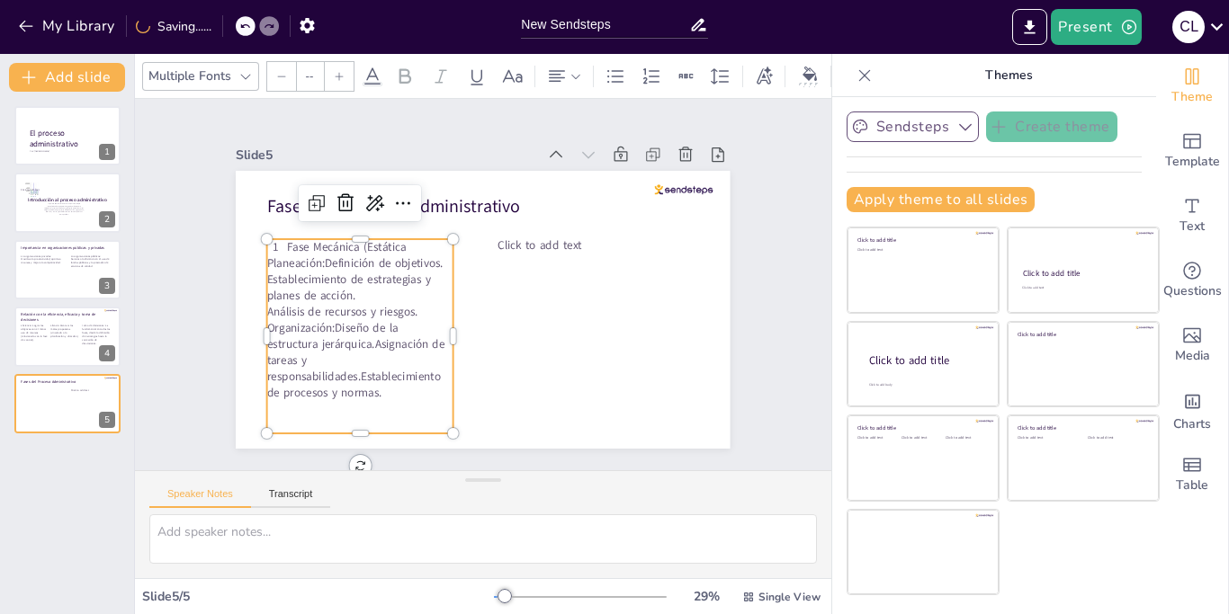
type input "45"
click at [375, 248] on p "Organización:Diseño de la estructura jerárquica.Asignación de tareas y responsa…" at bounding box center [434, 148] width 118 height 199
click at [335, 305] on p "Organización:Diseño de la estructura jerárquica.Asignación de tareas y responsa…" at bounding box center [364, 203] width 150 height 203
click at [335, 327] on p "Organización:Diseño de la estructura jerárquica.Asignación de tareas y responsa…" at bounding box center [360, 360] width 186 height 81
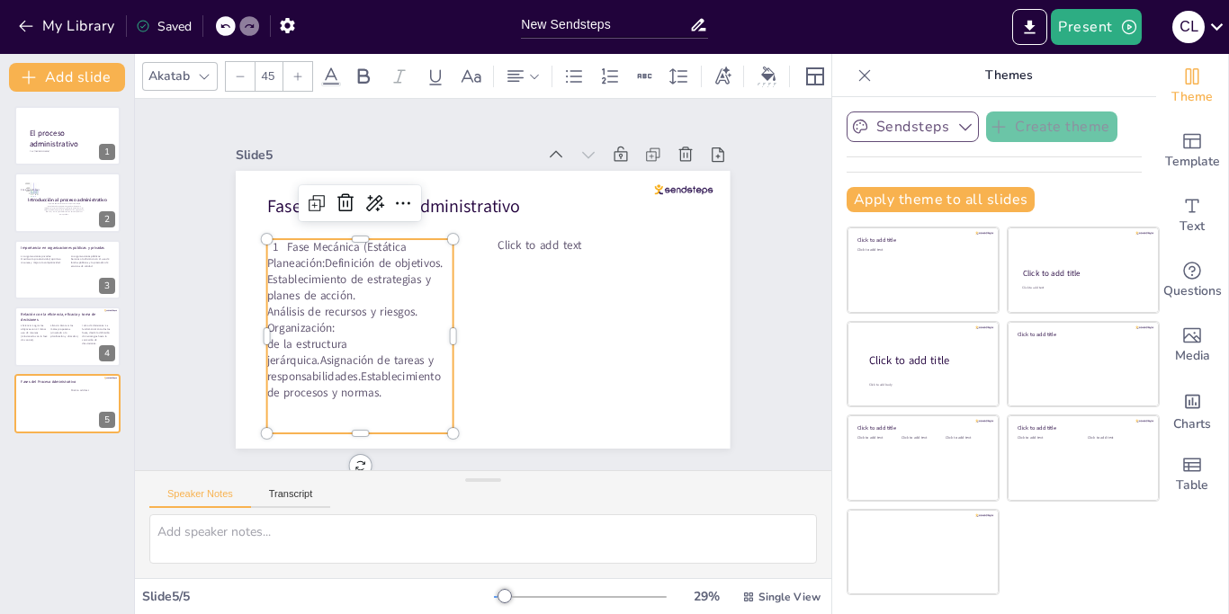
click at [222, 23] on icon at bounding box center [224, 26] width 11 height 11
click at [526, 272] on span "Organización:Diseño de la estructura jerárquica.Asignación de tareas y responsa…" at bounding box center [617, 225] width 183 height 93
click at [378, 241] on span "Organización:Diseño de la estructura jerárquica.Asignación de tareas y responsa…" at bounding box center [424, 149] width 93 height 183
click at [336, 287] on span "Organización:Diseño de la estructura jerárquica.Asignación de tareas y responsa…" at bounding box center [354, 194] width 131 height 185
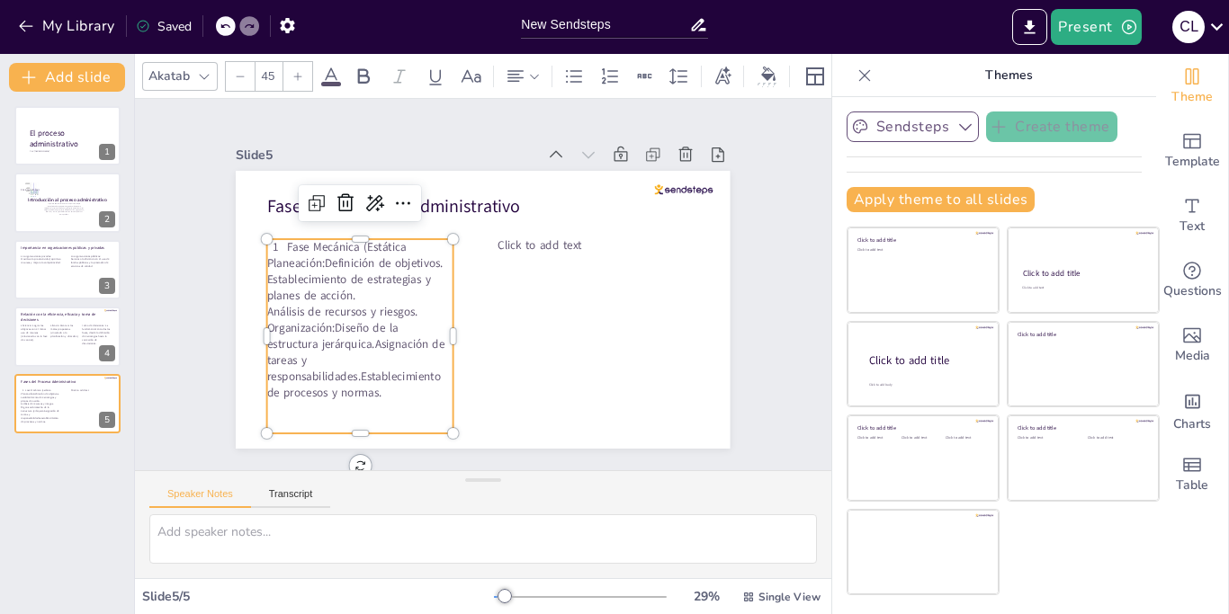
click at [210, 295] on div "Slide 1 Por: Cristian Alexander Lopez Ramos El proceso administrativo Slide 2 I…" at bounding box center [482, 285] width 595 height 328
click at [527, 327] on span "Organización:Diseño de la estructura jerárquica.Asignación de tareas y responsa…" at bounding box center [574, 406] width 94 height 180
click at [534, 327] on span "Organización:Diseño de la estructura jerárquica.Asignación de tareas y responsa…" at bounding box center [587, 397] width 106 height 183
click at [517, 326] on span "Organización:Diseño de la estructura jerárquica.Asignación de tareas y responsa…" at bounding box center [557, 412] width 81 height 178
click at [543, 326] on span "Organización:Diseño de la estructura jerárquica.Asignación de tareas y responsa…" at bounding box center [634, 306] width 182 height 155
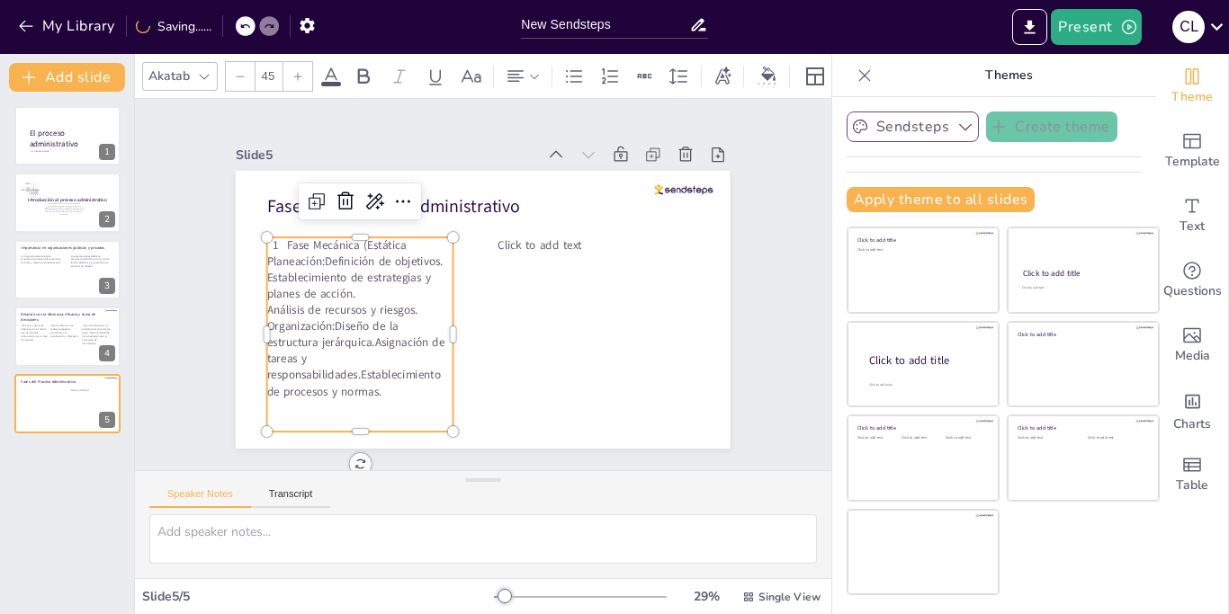
click at [391, 237] on span "Organización:Diseño de la estructura jerárquica.Asignación de tareas y responsa…" at bounding box center [442, 142] width 103 height 187
click at [481, 223] on span "Organización:Diseño de la estructura jerárquica.Asignación de tareas y responsa…" at bounding box center [573, 157] width 185 height 131
click at [364, 346] on span "Organización:Diseño de la estructura jerárquica.Asignación de tareas y responsa…" at bounding box center [446, 433] width 164 height 175
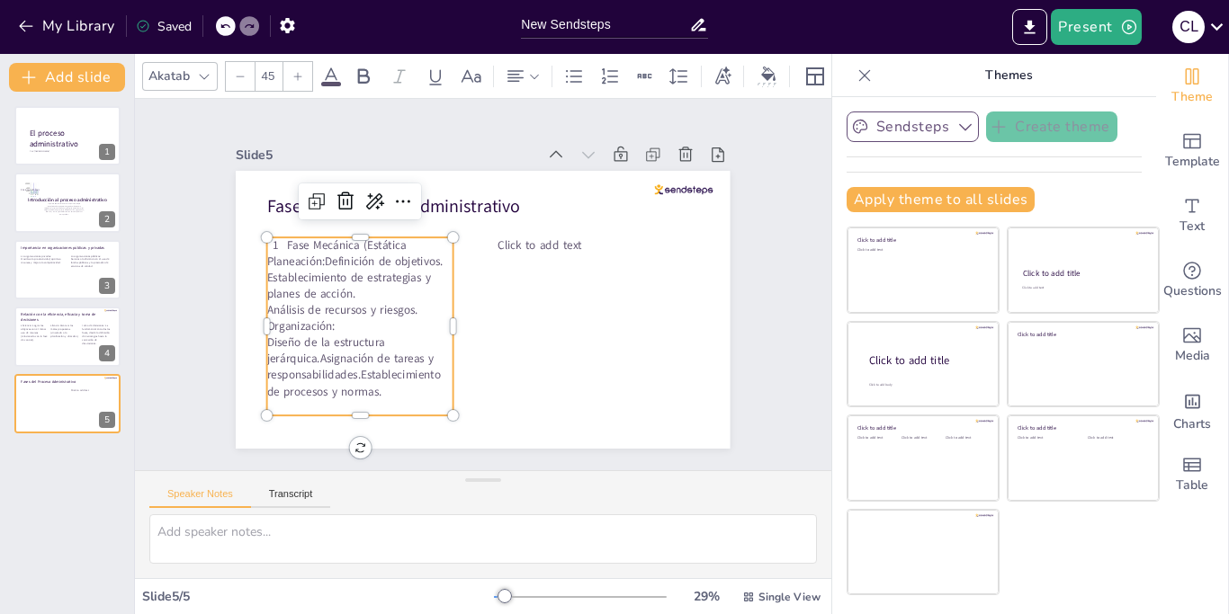
click at [346, 254] on span "Diseño de la estructura jerárquica.Asignación de tareas y responsabilidades.Est…" at bounding box center [384, 165] width 76 height 178
click at [552, 356] on span "Diseño de la estructura jerárquica.Asignación de tareas y responsabilidades.Est…" at bounding box center [596, 396] width 88 height 180
click at [362, 349] on span "Asignación de tareas y responsabilidades.Establecimiento de procesos y normas." at bounding box center [321, 292] width 166 height 114
click at [362, 376] on span "Asignación de tareas y responsabilidades.Establecimiento de procesos y normas." at bounding box center [354, 375] width 174 height 49
click at [549, 289] on span "Asignación de tareas y responsabilidades.Establecimiento de procesos y normas." at bounding box center [636, 246] width 175 height 85
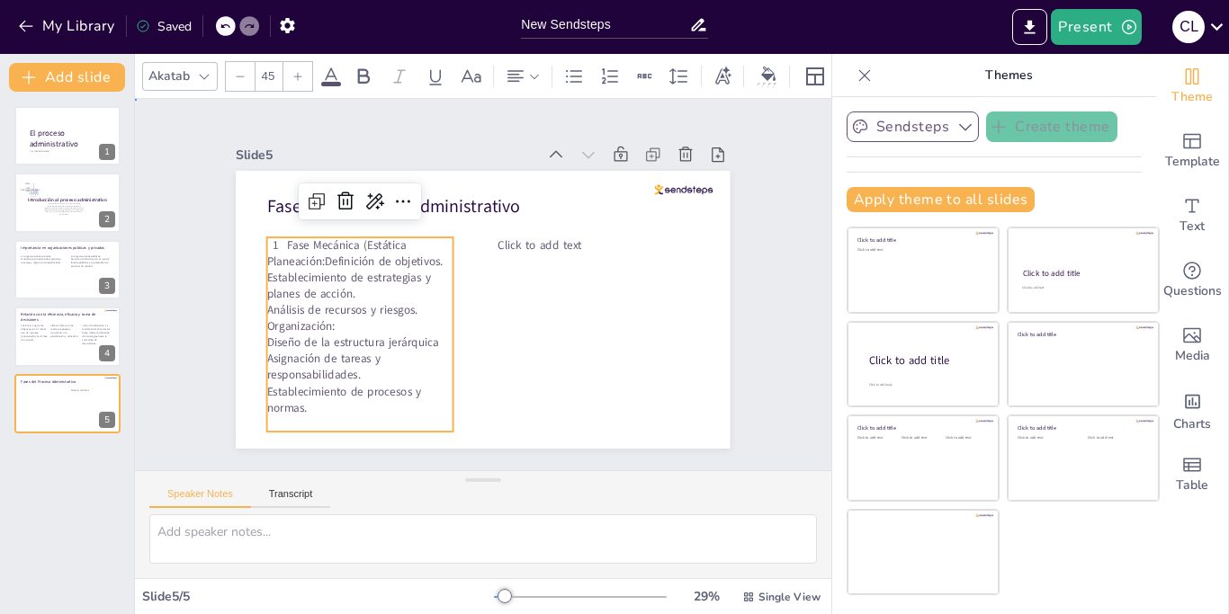
click at [211, 296] on div "Slide 1 Por: Cristian Alexander Lopez Ramos El proceso administrativo Slide 2 I…" at bounding box center [482, 285] width 615 height 675
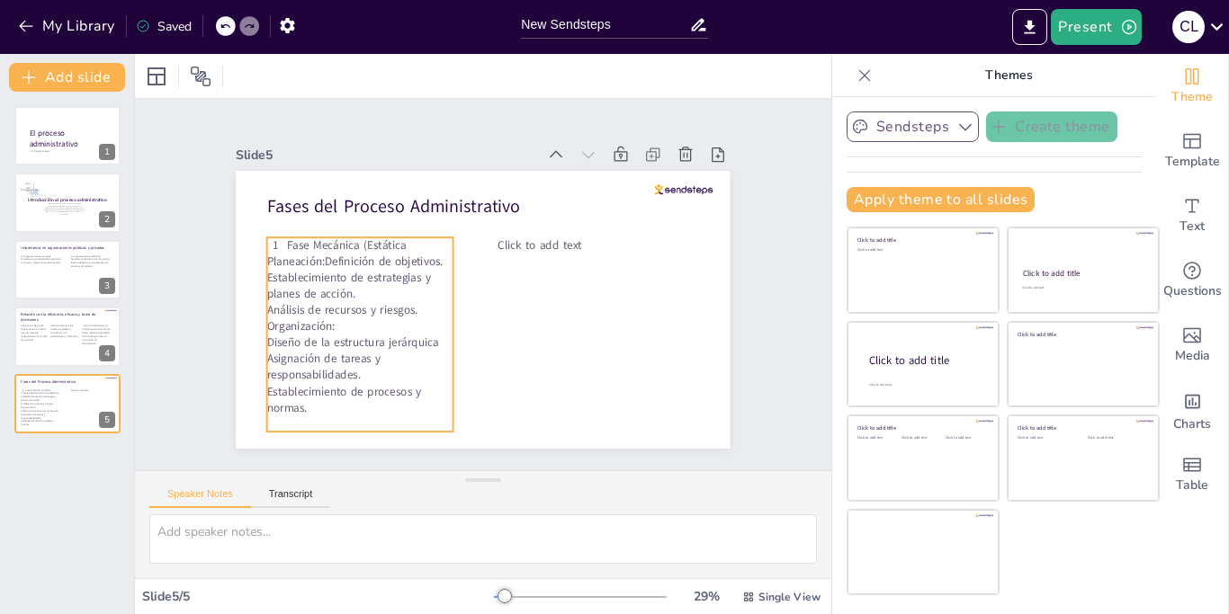
click at [266, 326] on div at bounding box center [483, 310] width 494 height 278
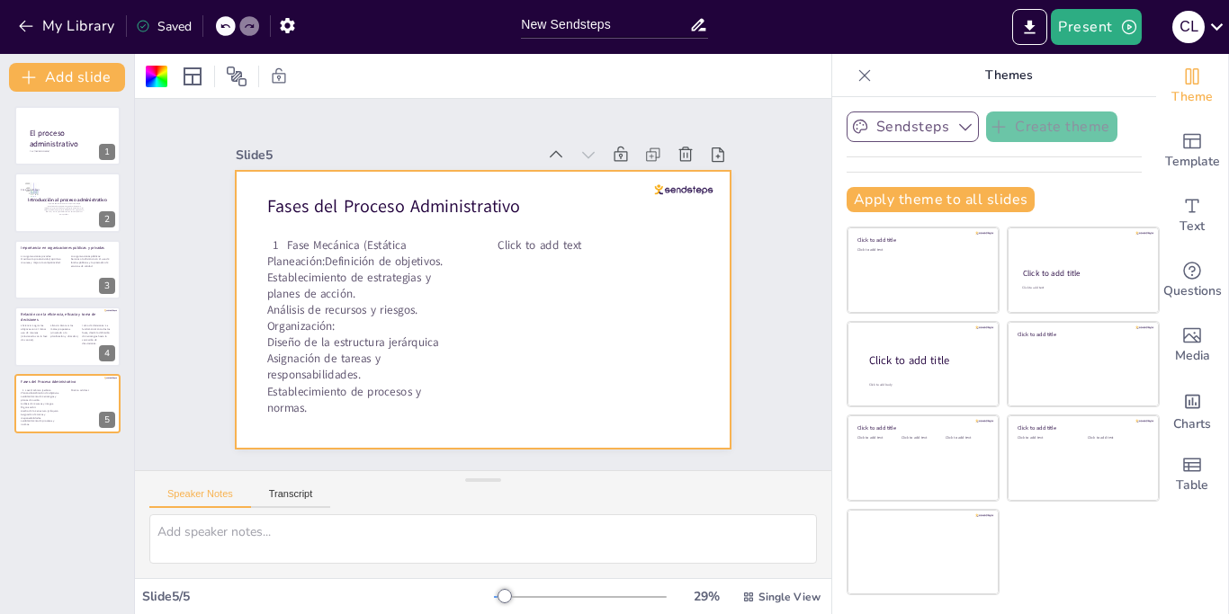
click at [369, 326] on div at bounding box center [508, 285] width 278 height 494
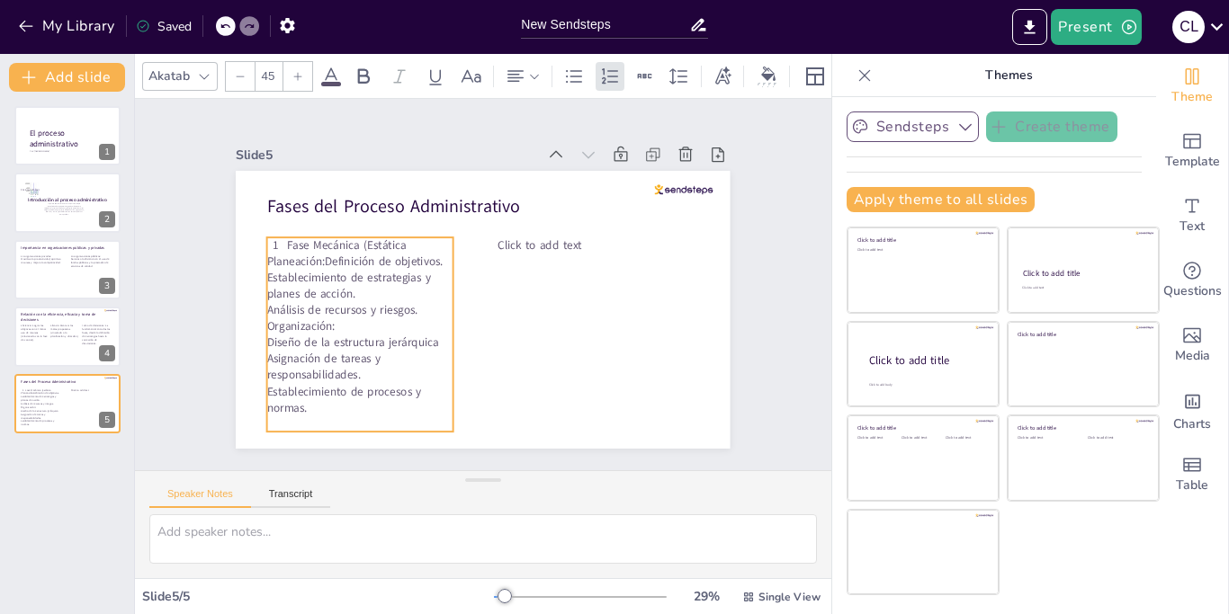
click at [633, 273] on span "Organización:" at bounding box center [667, 261] width 69 height 23
click at [274, 326] on span "Organización:" at bounding box center [301, 326] width 68 height 16
click at [181, 314] on div "Slide 1 Por: Cristian Alexander Lopez Ramos El proceso administrativo Slide 2 I…" at bounding box center [483, 284] width 696 height 371
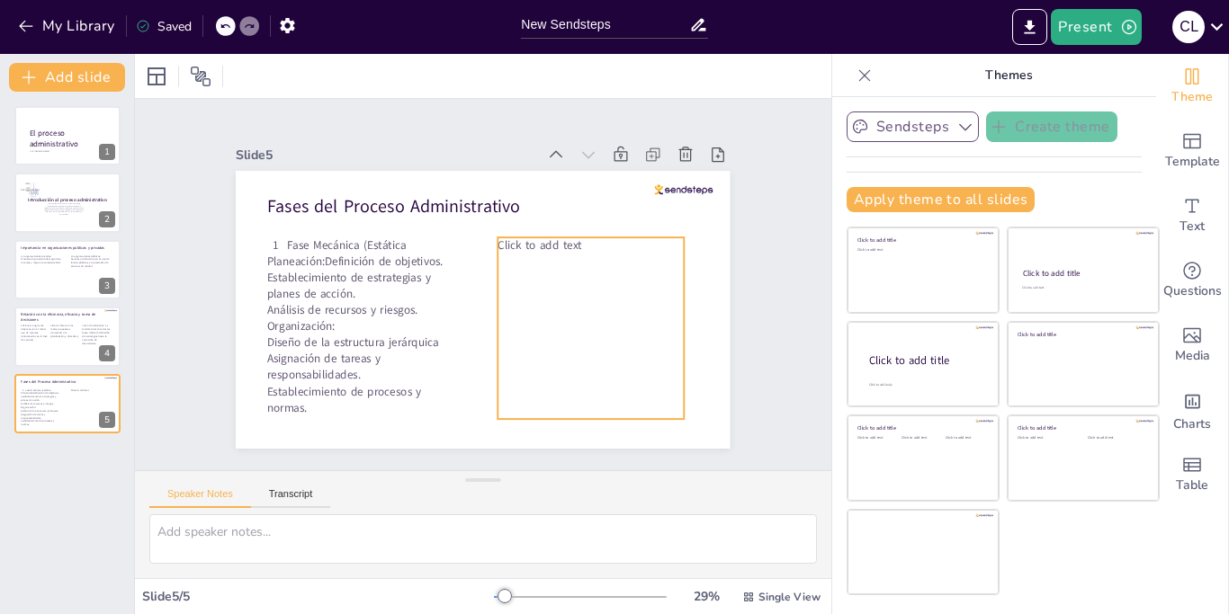
click at [548, 246] on span "Click to add text" at bounding box center [540, 245] width 84 height 16
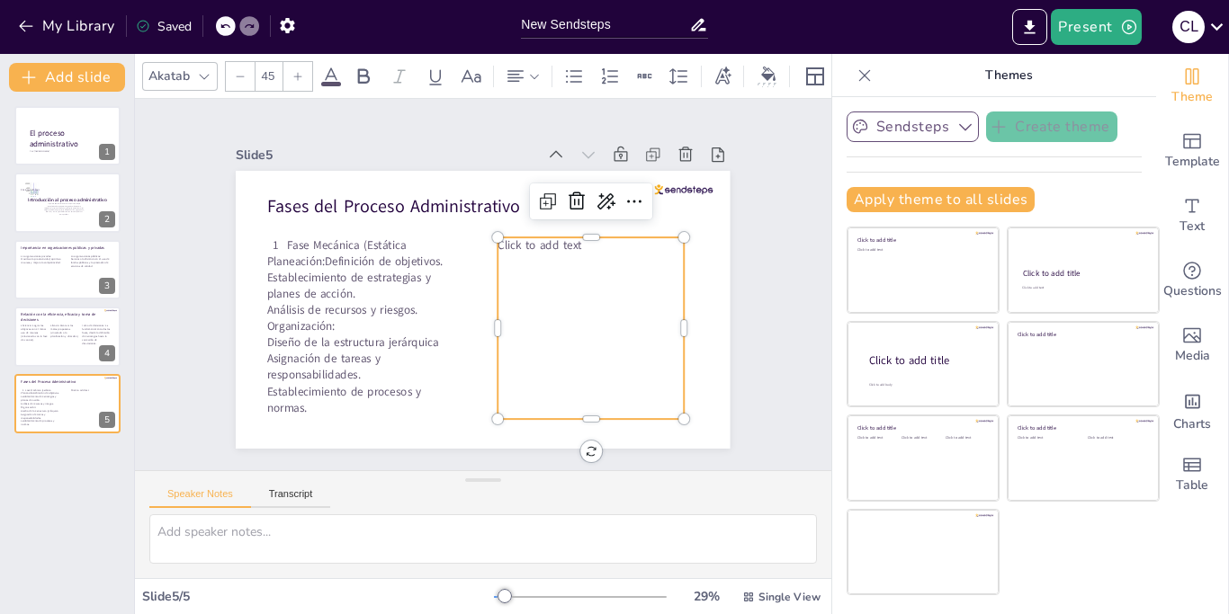
click at [548, 246] on span "Click to add text" at bounding box center [540, 245] width 84 height 16
click at [602, 75] on icon at bounding box center [610, 77] width 22 height 22
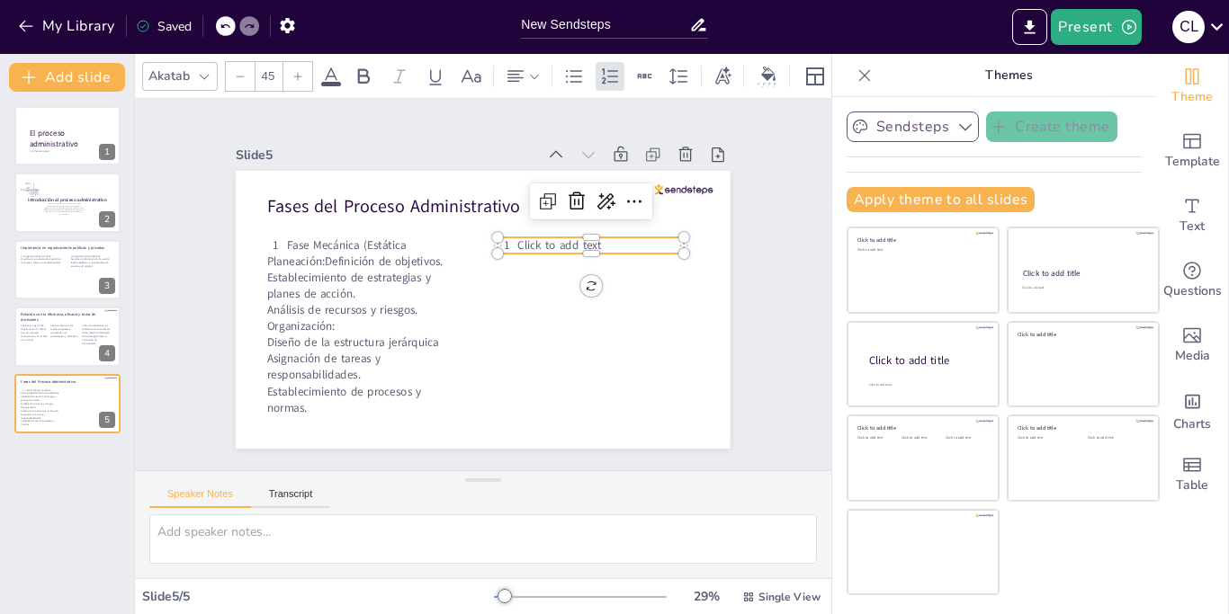
click at [495, 245] on p "Click to add text" at bounding box center [469, 161] width 50 height 166
click at [501, 331] on p "Click to add text" at bounding box center [445, 403] width 111 height 144
click at [465, 309] on p "Fase Dinámica (Ejecución y Evaluación)" at bounding box center [381, 350] width 168 height 83
click at [510, 305] on div "Fase Dinámica (Ejecución y Evaluación)" at bounding box center [455, 393] width 121 height 177
click at [469, 245] on div "Fase Dinámica (Ejecución y Evaluación)" at bounding box center [452, 177] width 32 height 186
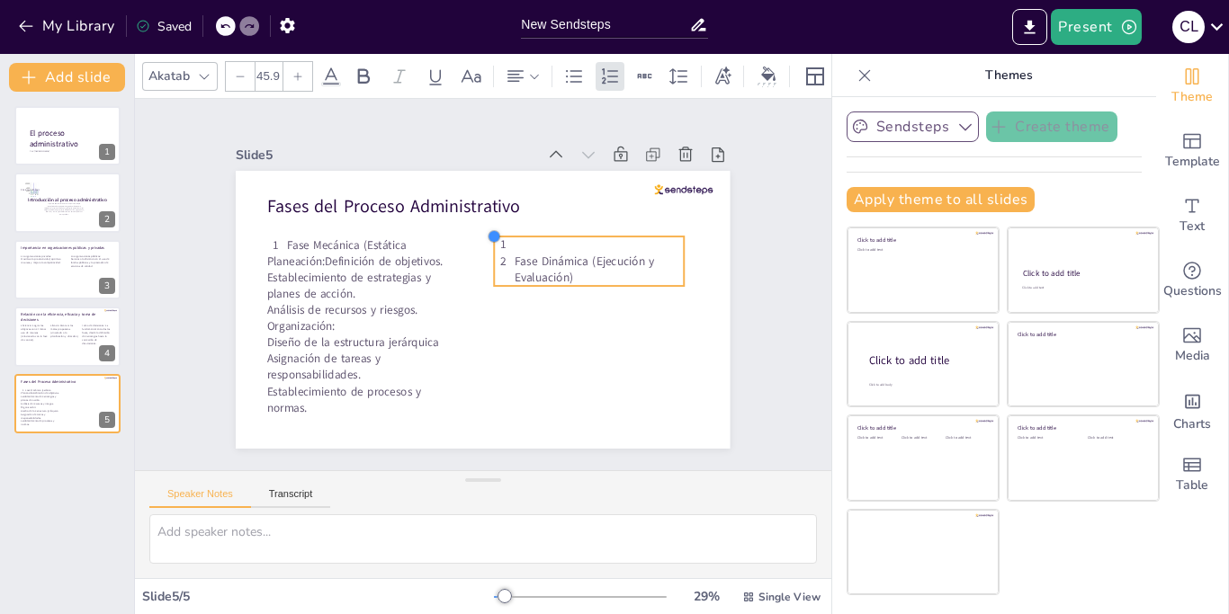
type input "46.1"
drag, startPoint x: 496, startPoint y: 236, endPoint x: 492, endPoint y: 256, distance: 21.2
click at [492, 256] on div "Fases del Proceso Administrativo Fase Mecánica (Estática Planeación:Definición …" at bounding box center [505, 274] width 455 height 565
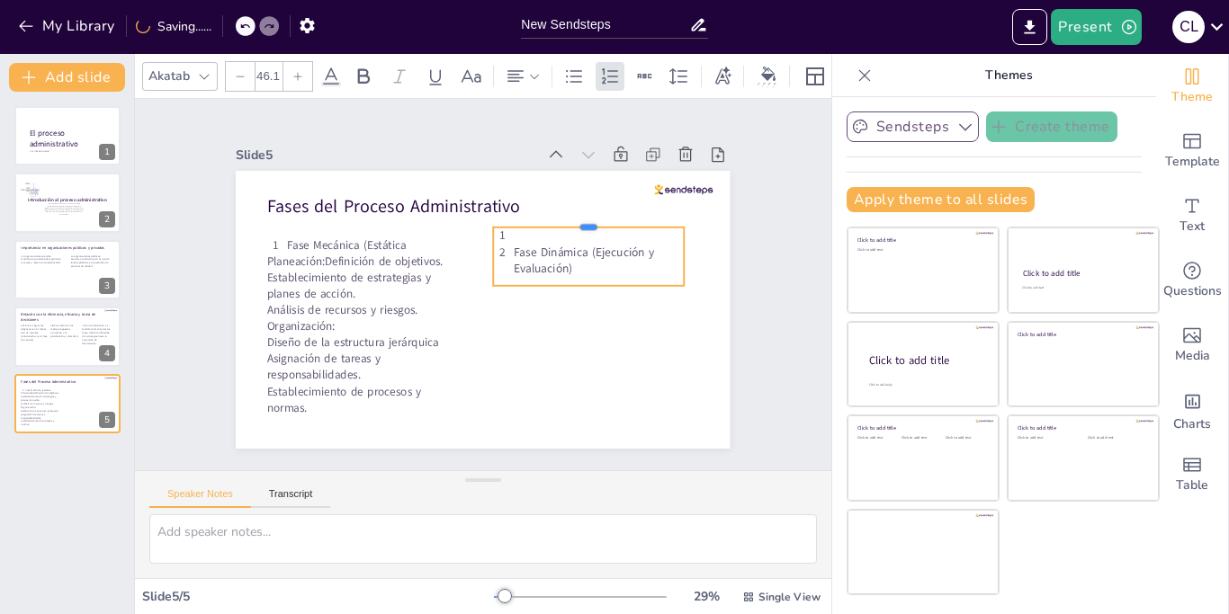
drag, startPoint x: 586, startPoint y: 236, endPoint x: 594, endPoint y: 227, distance: 11.5
click at [594, 227] on div at bounding box center [589, 220] width 191 height 14
click at [262, 203] on div "Slide 1 Por: Cristian Alexander Lopez Ramos El proceso administrativo Slide 2 I…" at bounding box center [483, 284] width 443 height 731
click at [509, 297] on div "Fase Dinámica (Ejecución y Evaluación)" at bounding box center [469, 394] width 122 height 194
click at [576, 80] on icon at bounding box center [574, 77] width 22 height 22
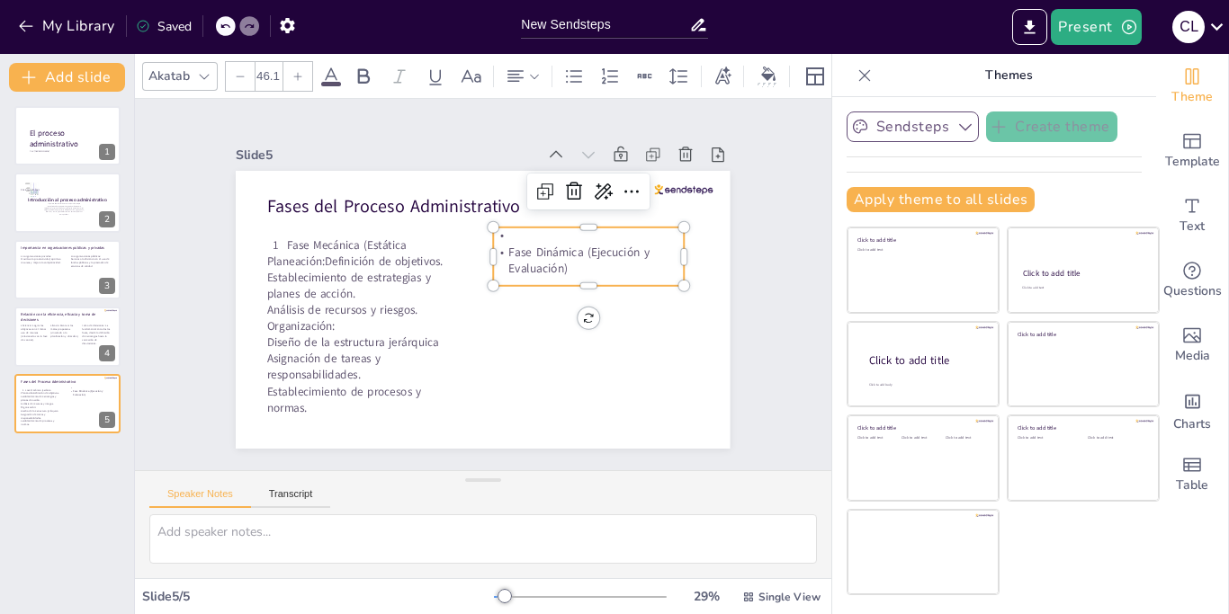
click at [470, 251] on p "Fase Dinámica (Ejecución y Evaluación)" at bounding box center [389, 232] width 164 height 152
click at [471, 251] on p "Fase Dinámica (Ejecución y Evaluación)" at bounding box center [376, 275] width 192 height 90
click at [507, 251] on p "Fase Dinámica (Ejecución y Evaluación)" at bounding box center [545, 196] width 164 height 152
click at [503, 297] on p "Fase Dinámica (Ejecución y Evaluación)" at bounding box center [421, 373] width 164 height 152
click at [577, 255] on p "Fase Dinámica (Ejecución y Evaluación)" at bounding box center [589, 244] width 191 height 33
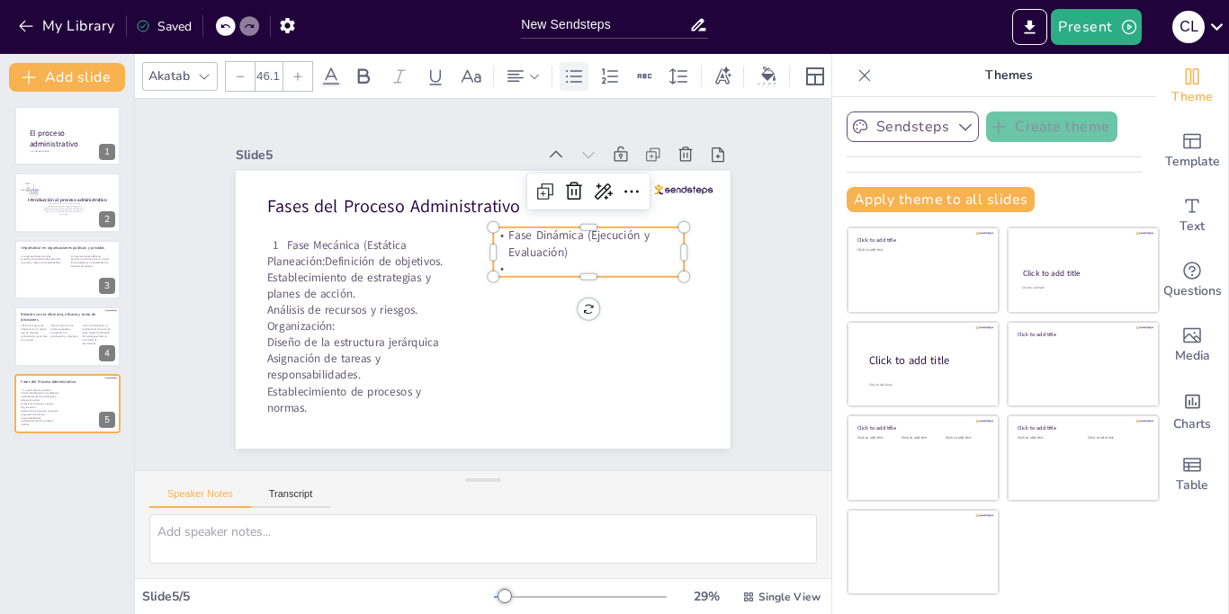
click at [571, 79] on icon at bounding box center [574, 77] width 22 height 22
click at [586, 266] on p at bounding box center [579, 237] width 186 height 75
click at [483, 296] on p at bounding box center [392, 342] width 181 height 93
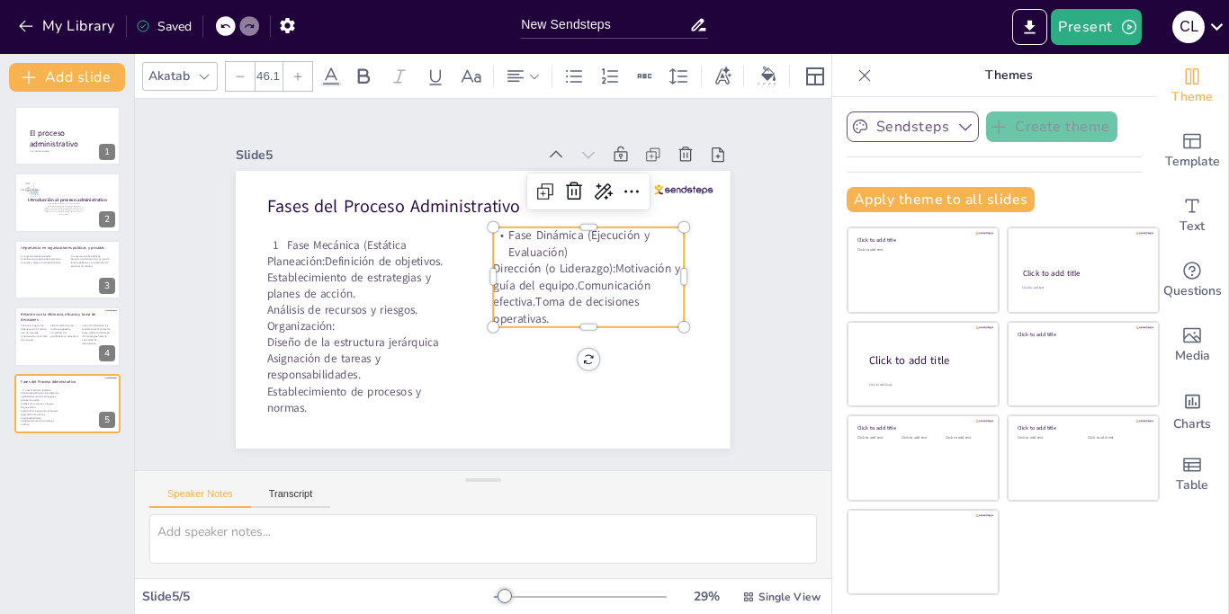
click at [511, 268] on p "Dirección (o Liderazgo):Motivación y guía del equipo.Comunicación efectiva.Toma…" at bounding box center [427, 193] width 165 height 193
click at [532, 300] on p ":Motivación y guía del equipo.Comunicación efectiva.Toma de decisiones operativ…" at bounding box center [521, 385] width 139 height 190
click at [614, 303] on p "Comunicación efectiva.Toma de decisiones operativas." at bounding box center [591, 288] width 193 height 73
click at [486, 257] on p "Toma de decisiones operativas." at bounding box center [393, 220] width 186 height 75
click at [473, 259] on p "Toma de decisiones operativas." at bounding box center [377, 250] width 191 height 17
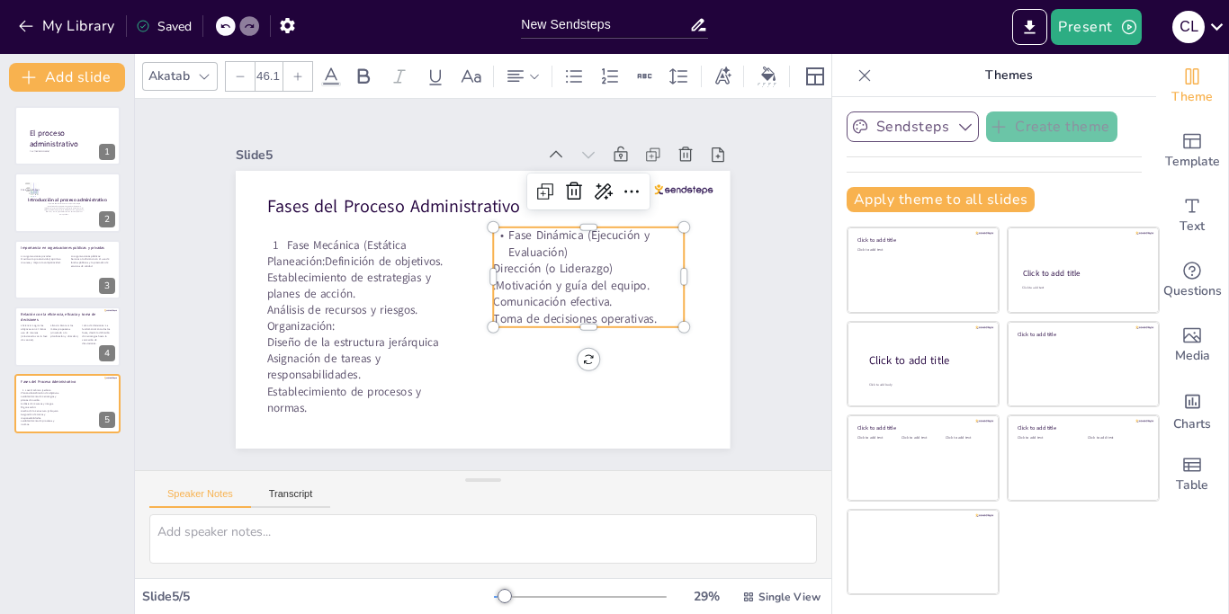
click at [455, 318] on p "Toma de decisiones operativas." at bounding box center [417, 375] width 75 height 186
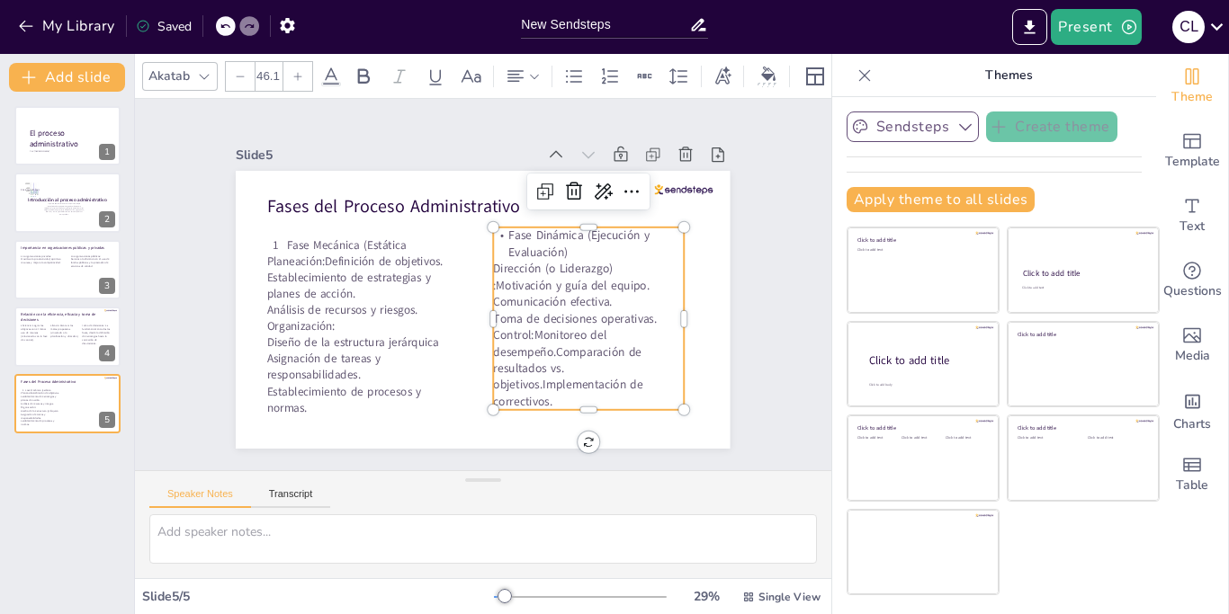
click at [486, 242] on p "Control:Monitoreo del desempeño.Comparación de resultados vs. objetivos.Impleme…" at bounding box center [387, 190] width 198 height 103
click at [555, 369] on p "Monitoreo del desempeño.Comparación de resultados vs. objetivos.Implementación …" at bounding box center [628, 272] width 189 height 197
click at [536, 214] on p ".Comparación de resultados vs. objetivos.Implementación de correctivos." at bounding box center [441, 145] width 190 height 139
click at [219, 385] on div "Slide 1 Por: Cristian Alexander Lopez Ramos El proceso administrativo Slide 2 I…" at bounding box center [482, 285] width 667 height 496
click at [491, 275] on p ":Motivación y guía del equipo." at bounding box center [472, 180] width 37 height 192
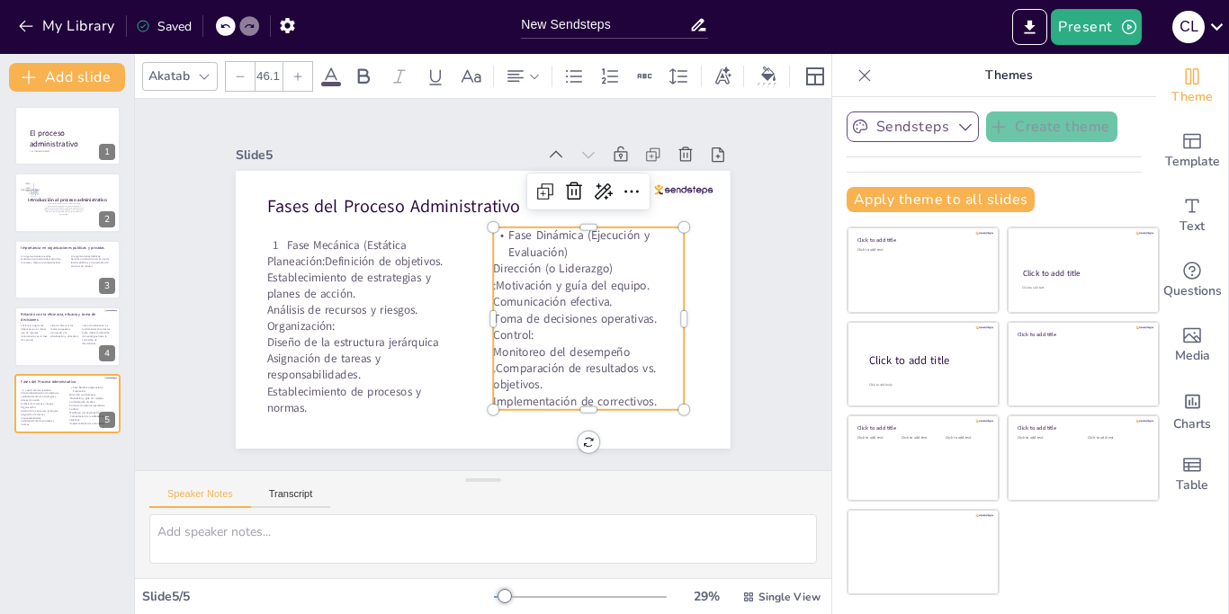
click at [473, 287] on p ":Motivación y guía del equipo." at bounding box center [377, 283] width 191 height 16
click at [477, 282] on p ":Motivación y guía del equipo." at bounding box center [386, 327] width 181 height 93
click at [483, 288] on p ":Motivación y guía del equipo." at bounding box center [420, 370] width 125 height 165
click at [496, 282] on p ":Motivación y guía del equipo." at bounding box center [586, 308] width 190 height 56
click at [491, 275] on p ":Motivación y guía del equipo." at bounding box center [472, 180] width 37 height 192
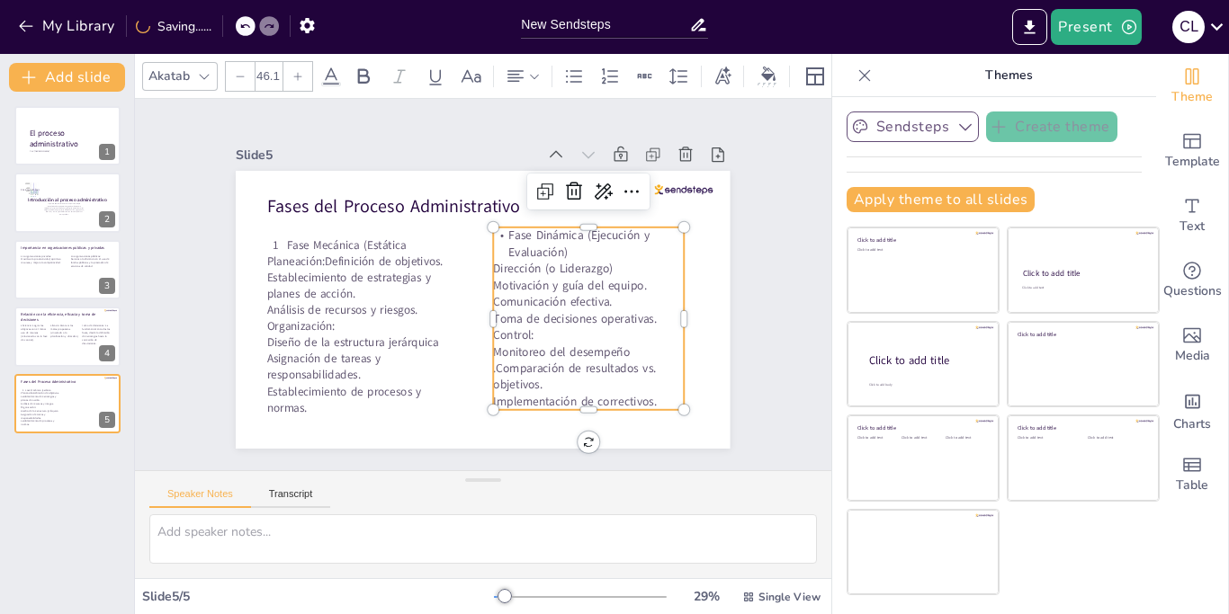
click at [505, 297] on p "Dirección (o Liderazgo)" at bounding box center [477, 392] width 56 height 190
click at [586, 284] on p "Dirección (o Liderazgo)" at bounding box center [540, 374] width 93 height 181
click at [478, 294] on p "Dirección (o Liderazgo)" at bounding box center [383, 322] width 190 height 56
click at [619, 273] on p "Dirección (o Liderazgo)" at bounding box center [589, 268] width 191 height 17
click at [619, 273] on p "Dirección (o Liderazgo)" at bounding box center [589, 269] width 191 height 16
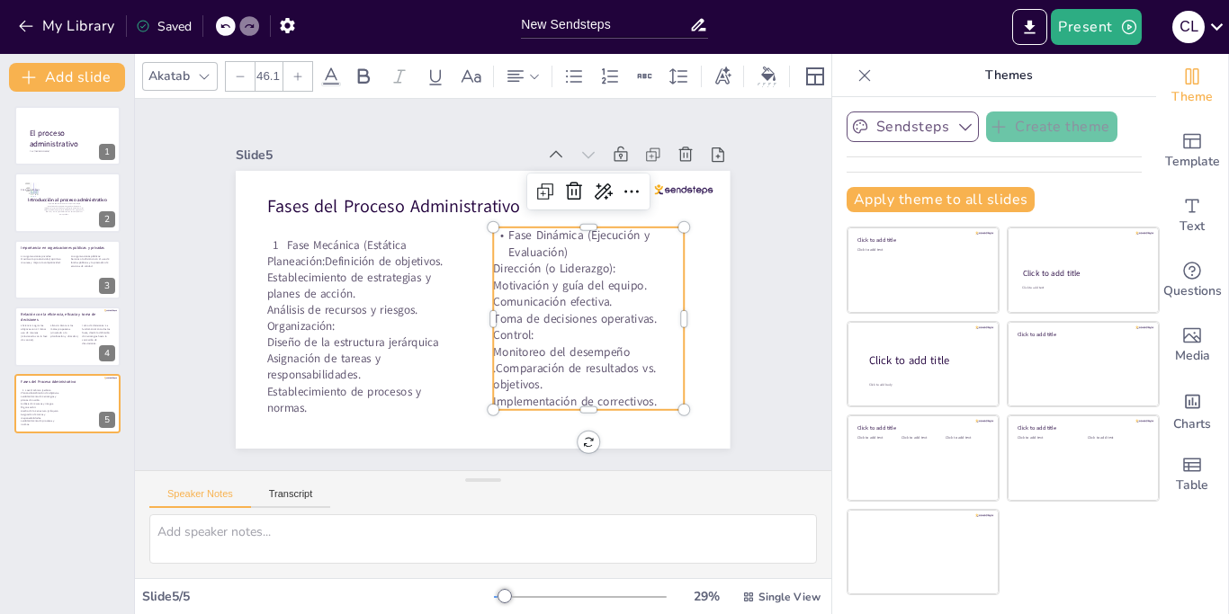
click at [446, 150] on div "Slide 5" at bounding box center [327, 237] width 252 height 191
click at [472, 138] on div "Slide 1 Por: Cristian Alexander Lopez Ramos El proceso administrativo Slide 2 I…" at bounding box center [484, 285] width 496 height 330
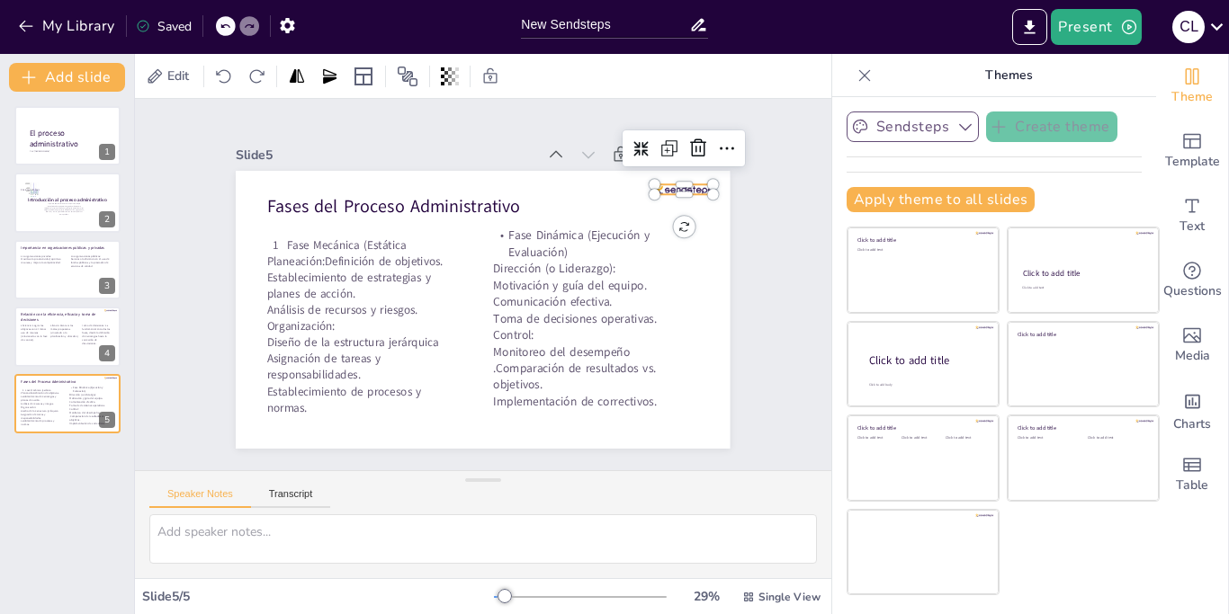
click at [520, 91] on div at bounding box center [501, 63] width 38 height 56
click at [693, 429] on div at bounding box center [679, 447] width 36 height 36
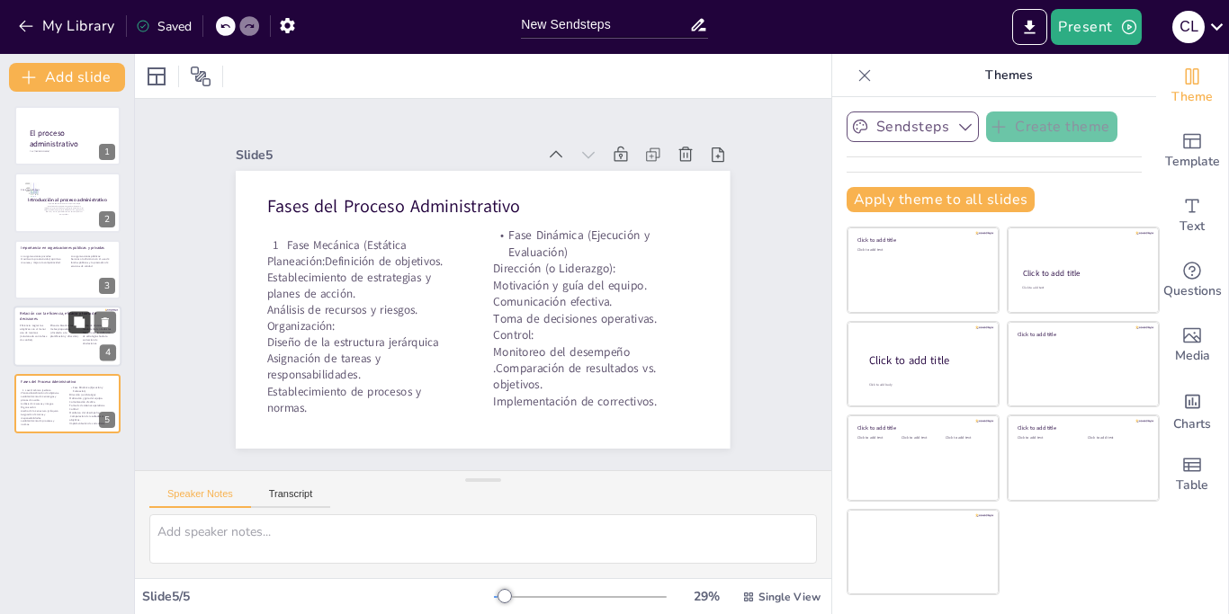
click at [70, 315] on button at bounding box center [79, 323] width 22 height 22
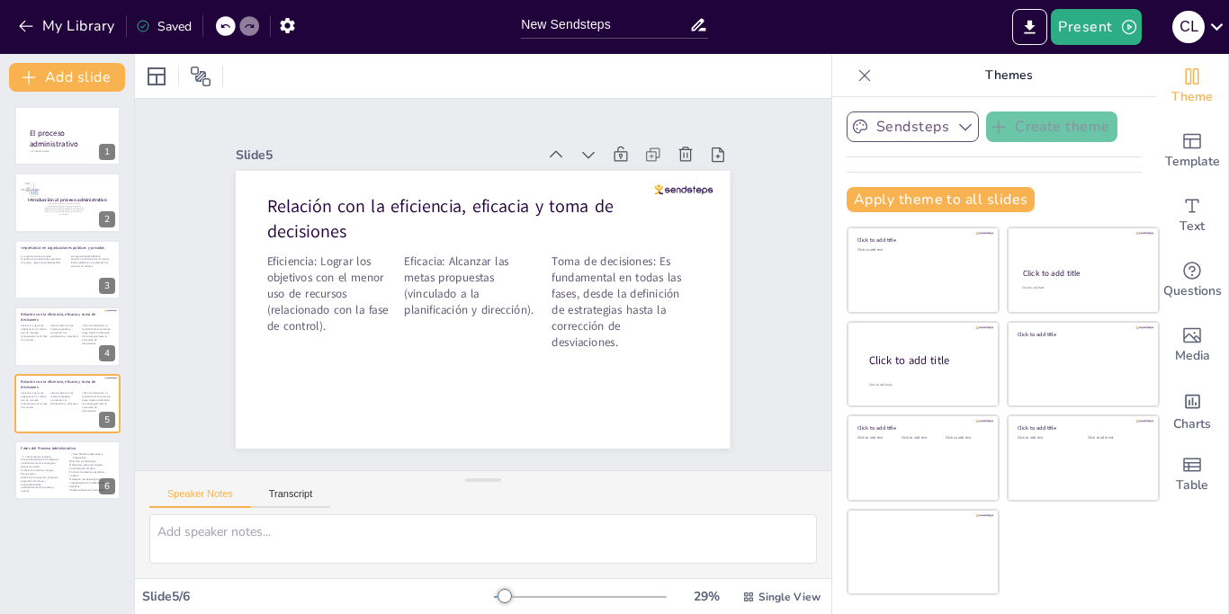
click at [225, 30] on icon at bounding box center [224, 26] width 11 height 11
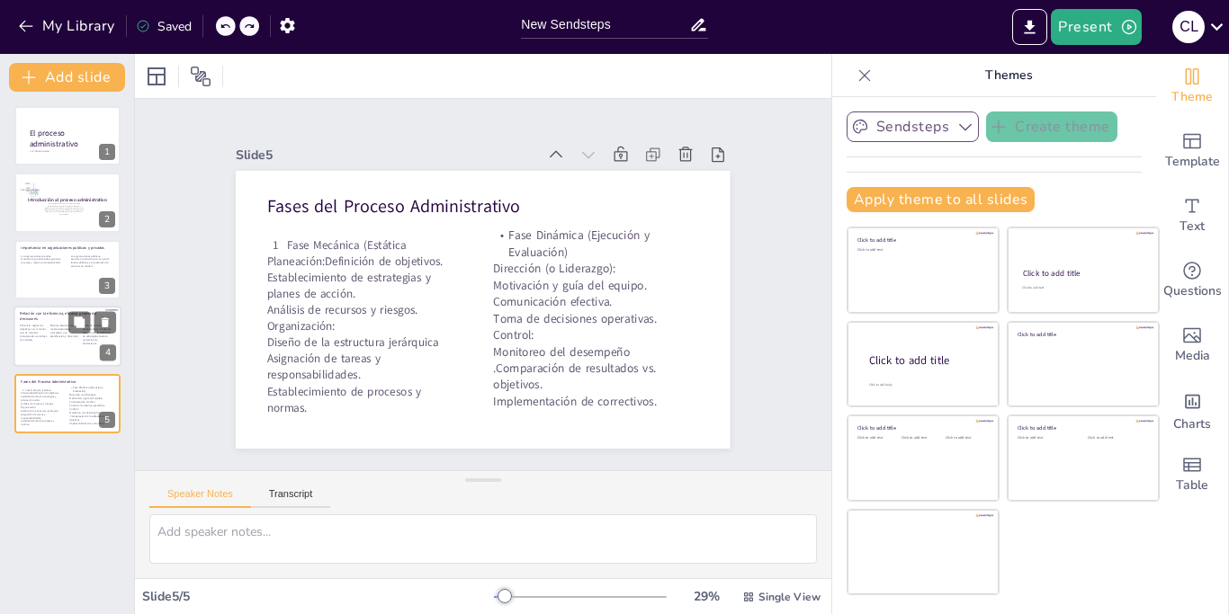
click at [51, 338] on p "Eficacia: Alcanzar las metas propuestas (vinculado a la planificación y direcci…" at bounding box center [64, 332] width 29 height 14
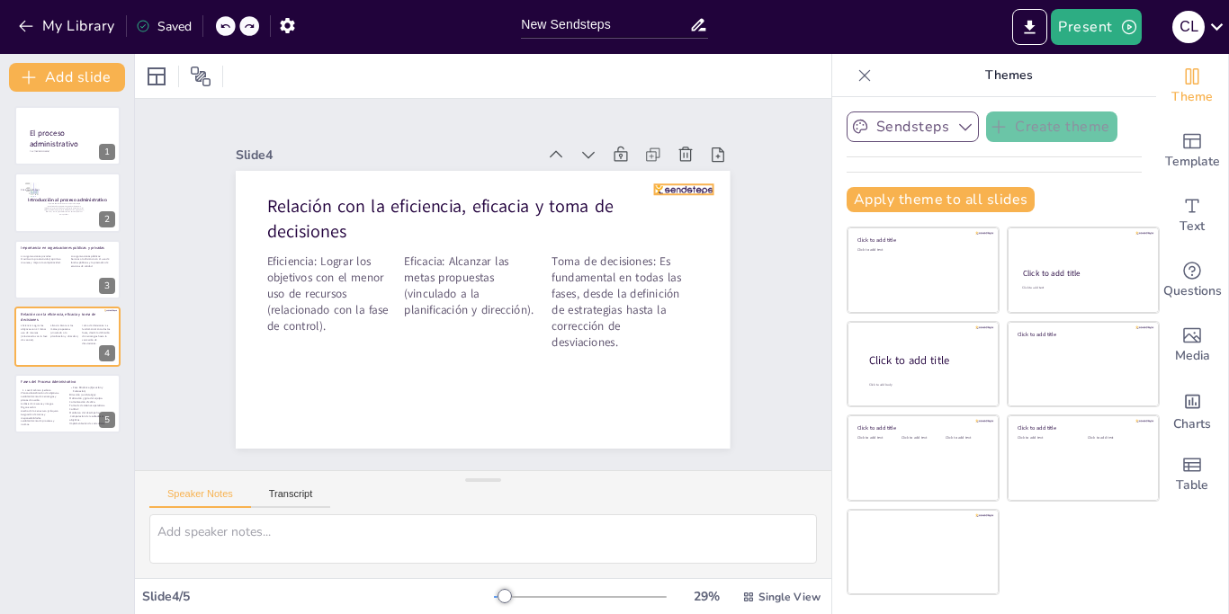
click at [351, 424] on div at bounding box center [321, 438] width 58 height 28
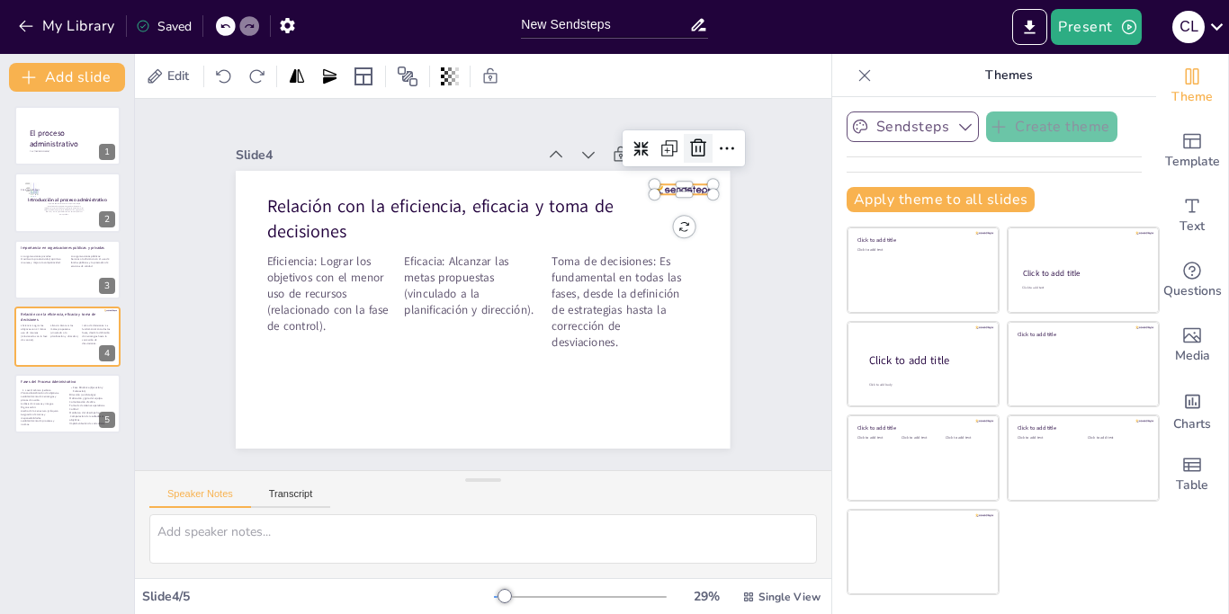
click at [709, 366] on icon at bounding box center [720, 377] width 23 height 23
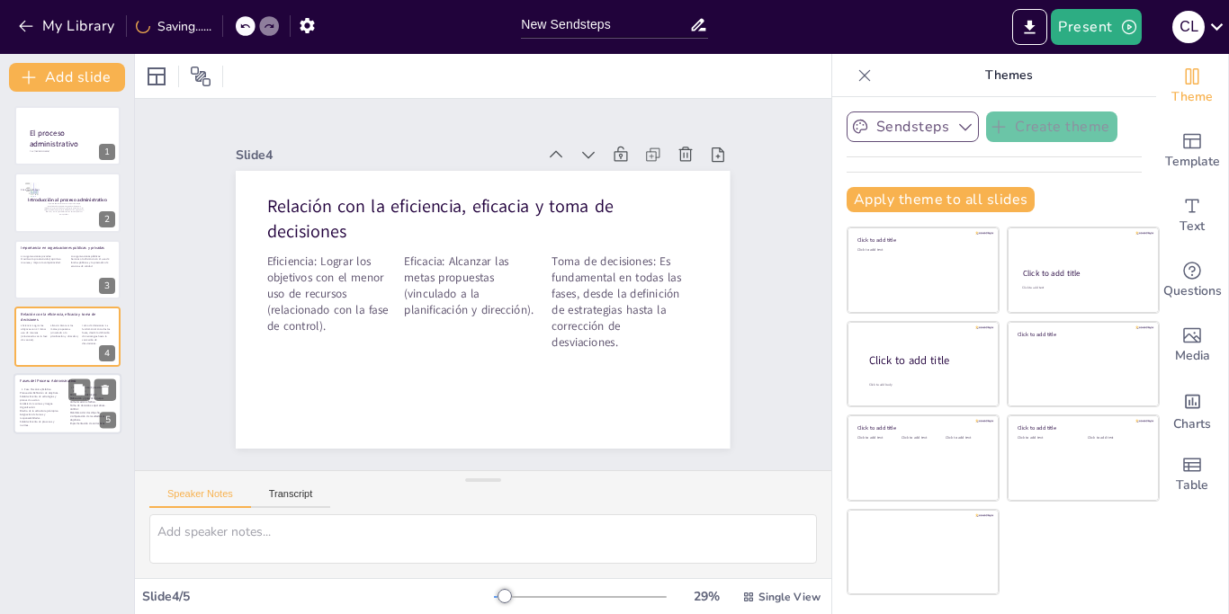
click at [58, 406] on div "Fase Mecánica (Estática Planeación:Definición de objetivos. Establecimiento de …" at bounding box center [40, 409] width 40 height 42
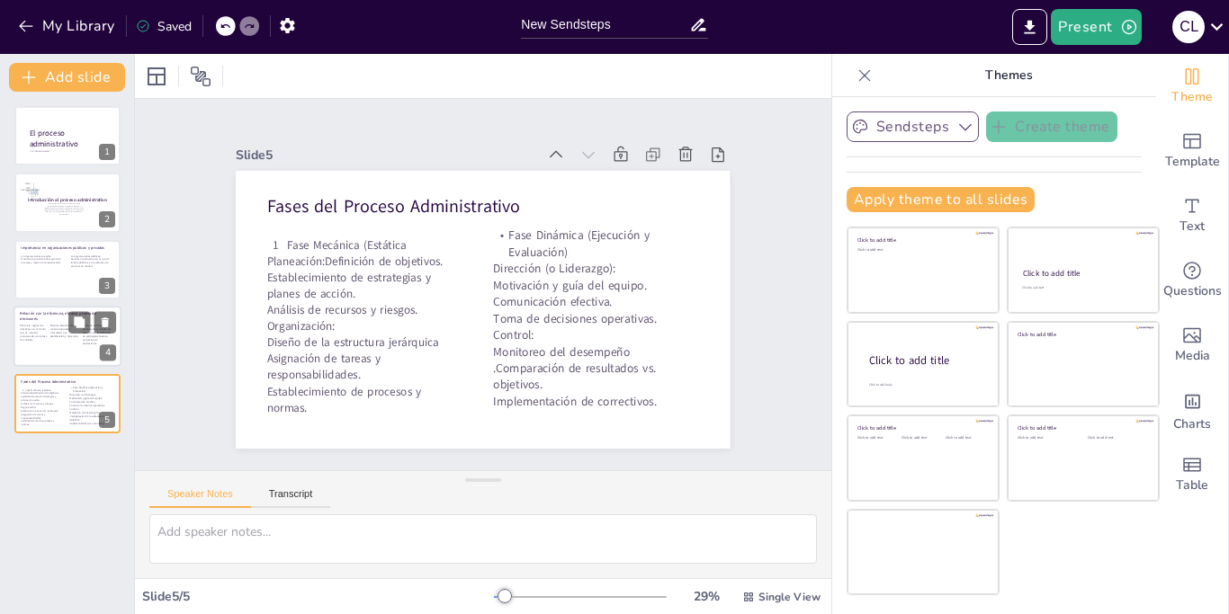
click at [59, 339] on div at bounding box center [67, 336] width 108 height 61
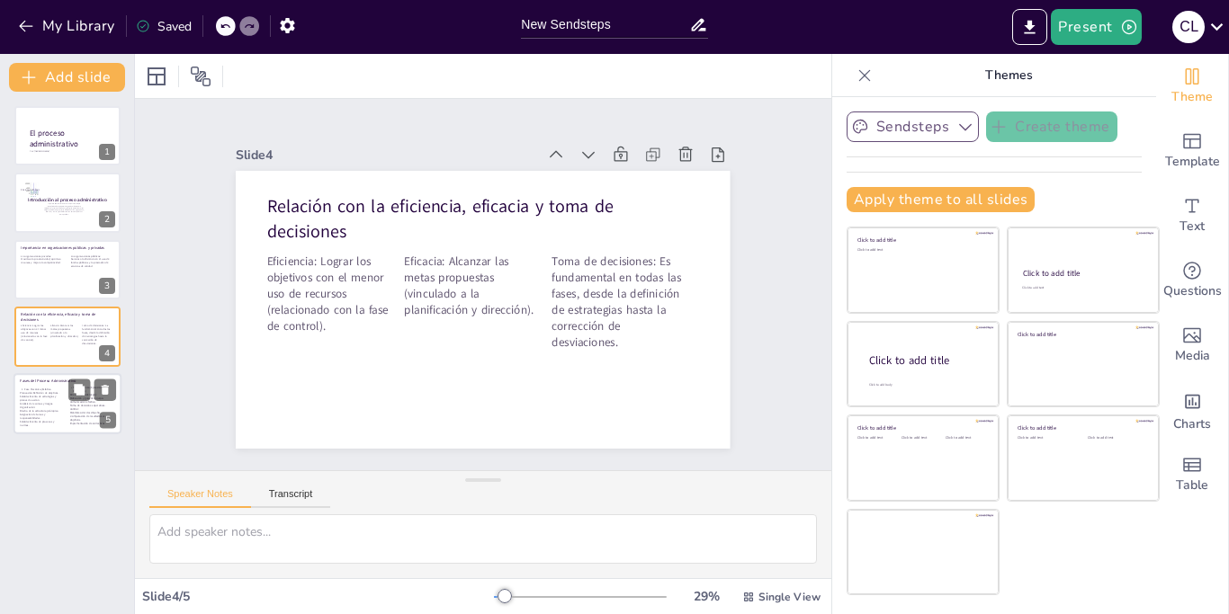
click at [53, 409] on div "Fase Mecánica (Estática Planeación:Definición de objetivos. Establecimiento de …" at bounding box center [40, 409] width 40 height 42
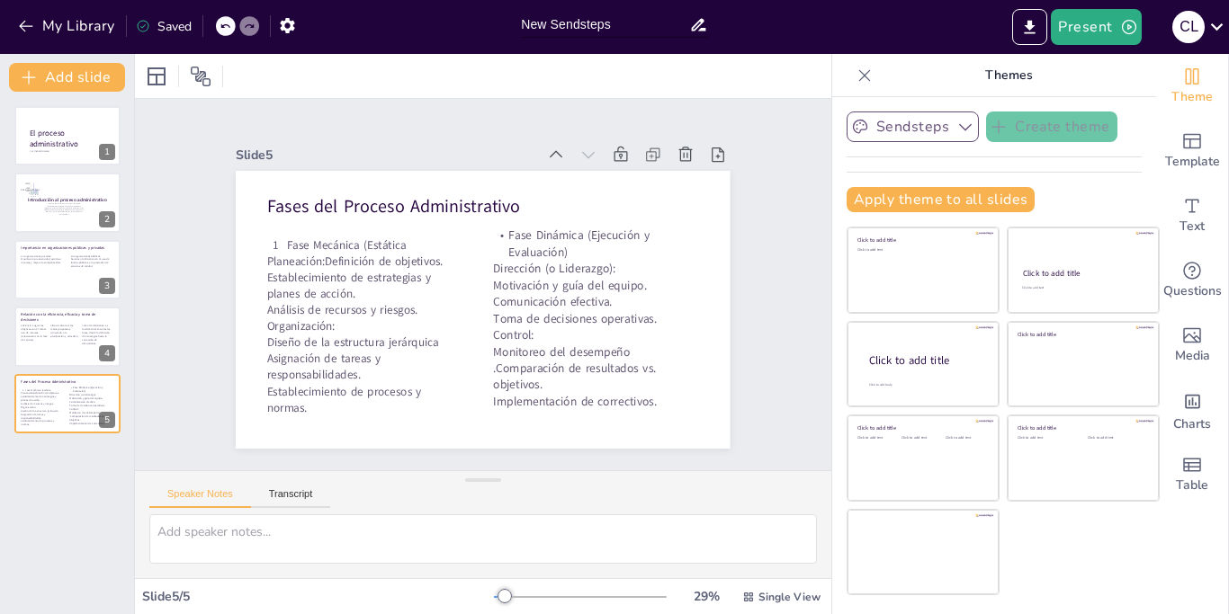
click at [632, 34] on input "New Sendsteps" at bounding box center [605, 25] width 168 height 26
type input "N"
type input "Proceso administrativo"
click at [1043, 29] on button "Export to PowerPoint" at bounding box center [1029, 27] width 35 height 36
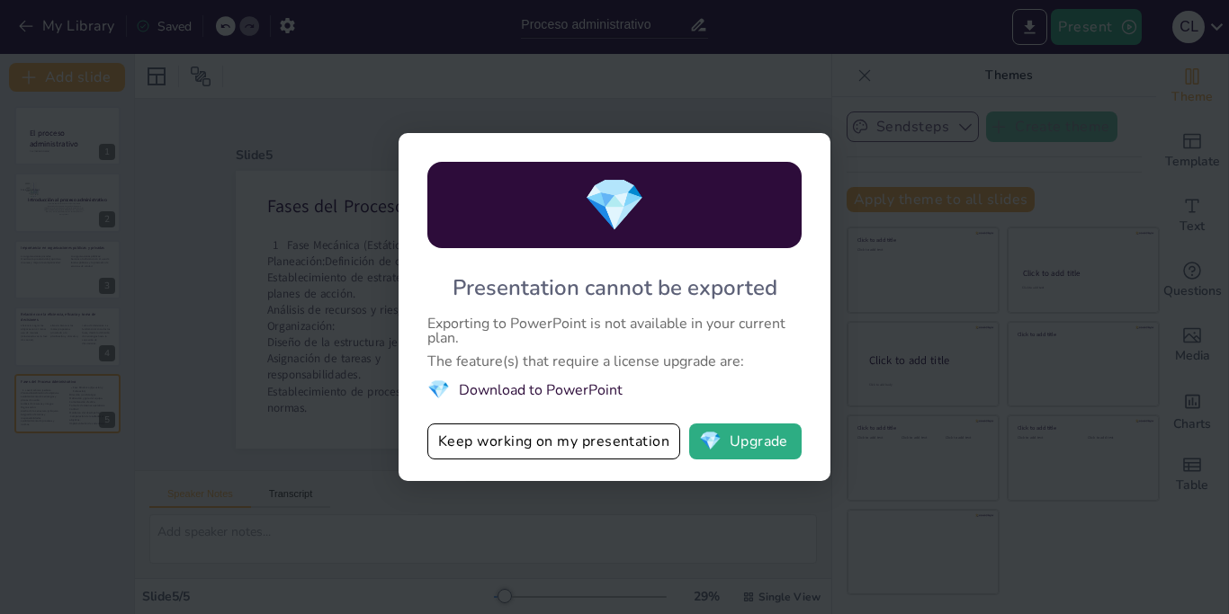
click at [744, 54] on div "💎 Presentation cannot be exported Exporting to PowerPoint is not available in y…" at bounding box center [614, 307] width 1229 height 614
click at [464, 441] on button "Keep working on my presentation" at bounding box center [553, 442] width 253 height 36
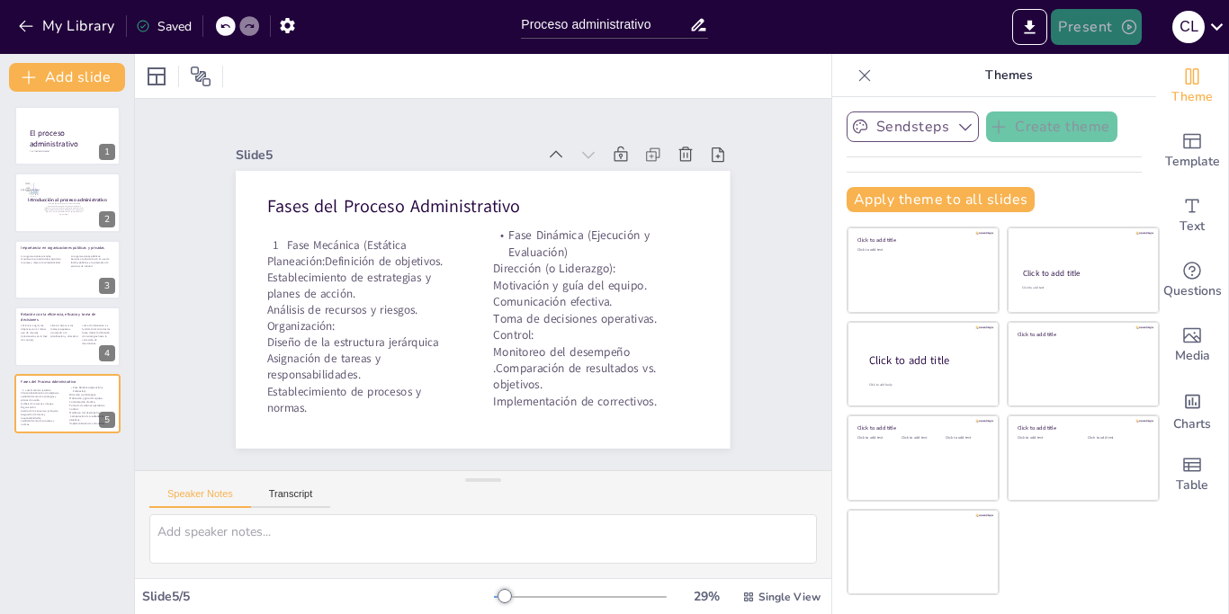
click at [1086, 22] on button "Present" at bounding box center [1096, 27] width 90 height 36
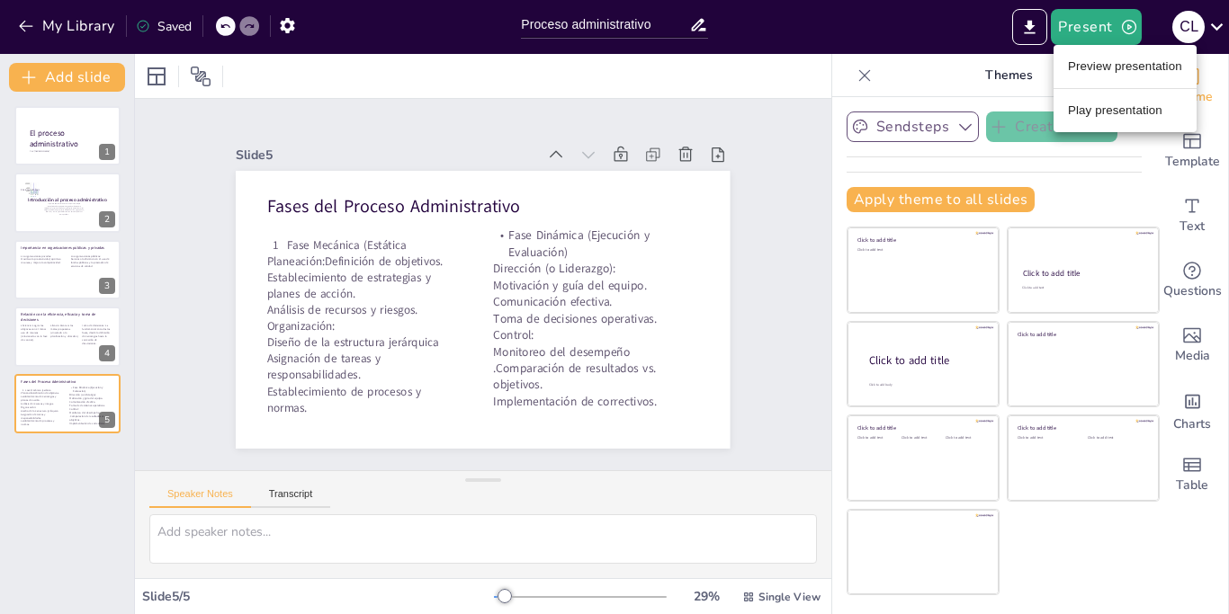
click at [850, 52] on div at bounding box center [614, 307] width 1229 height 614
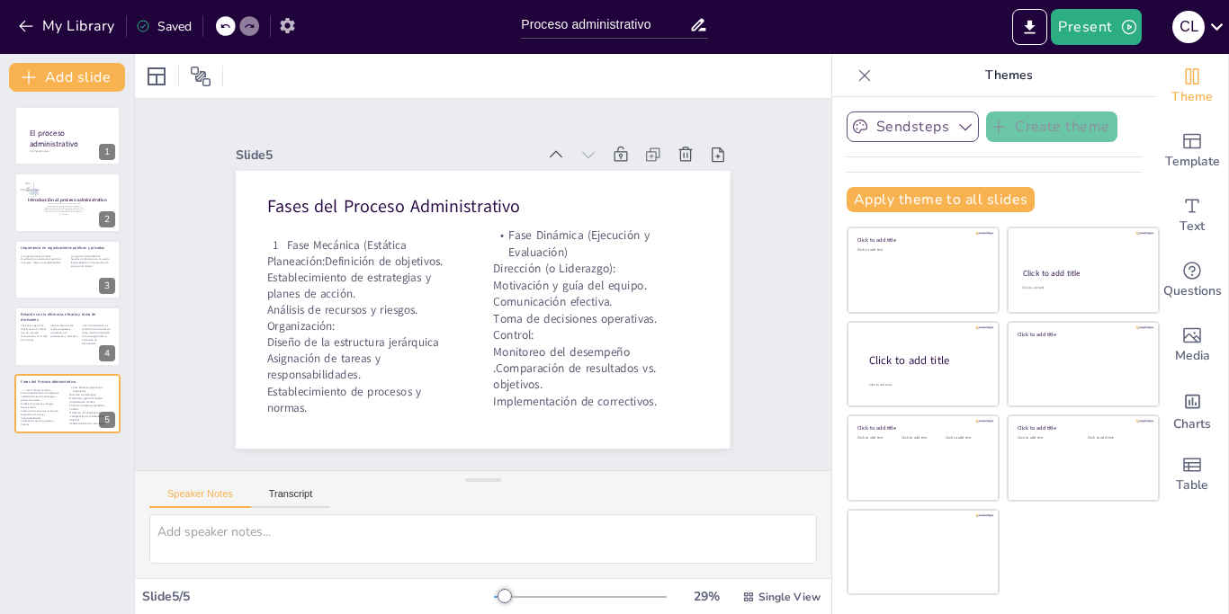
click at [291, 22] on icon "button" at bounding box center [287, 25] width 14 height 15
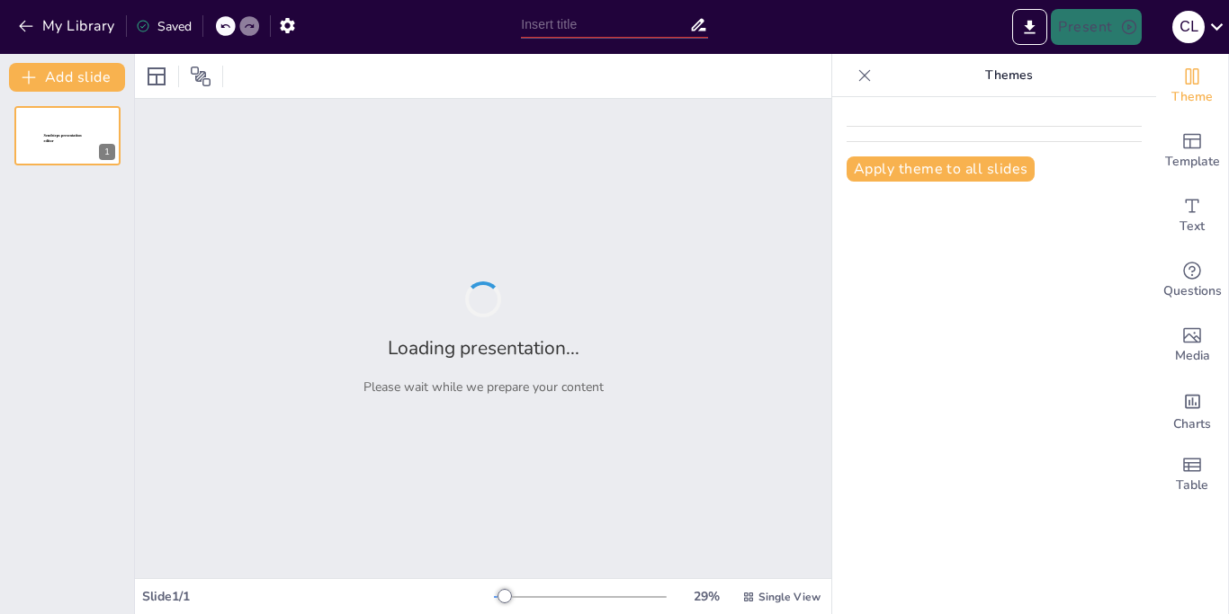
type input "Proceso administrativo"
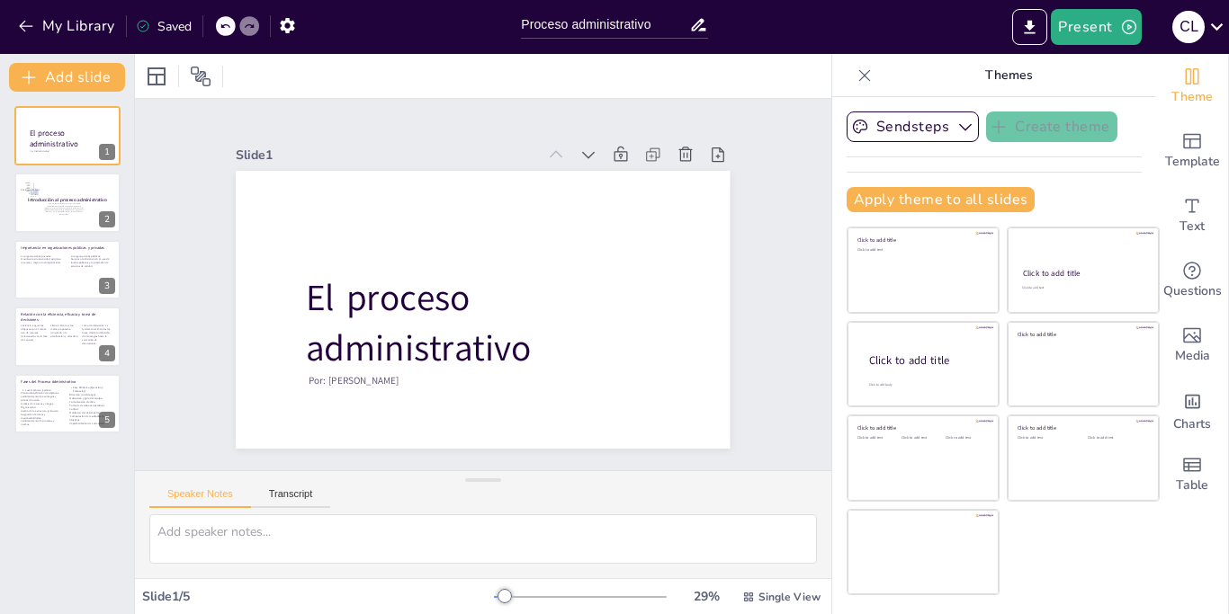
click at [869, 80] on icon at bounding box center [865, 75] width 12 height 12
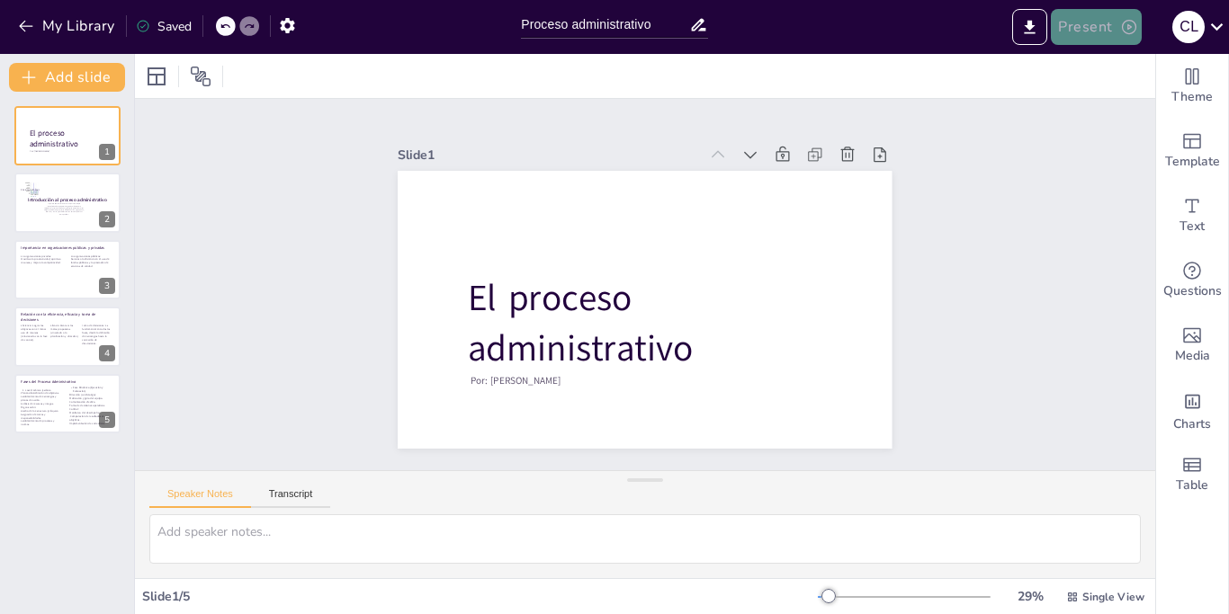
click at [1108, 24] on button "Present" at bounding box center [1096, 27] width 90 height 36
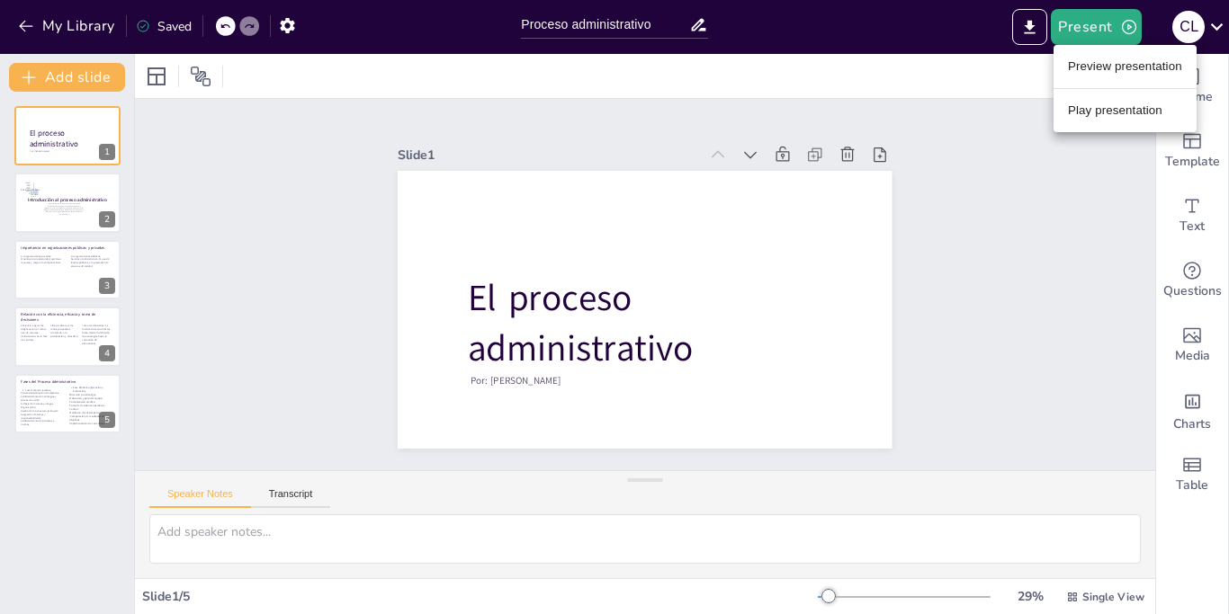
click at [1109, 63] on li "Preview presentation" at bounding box center [1124, 66] width 143 height 29
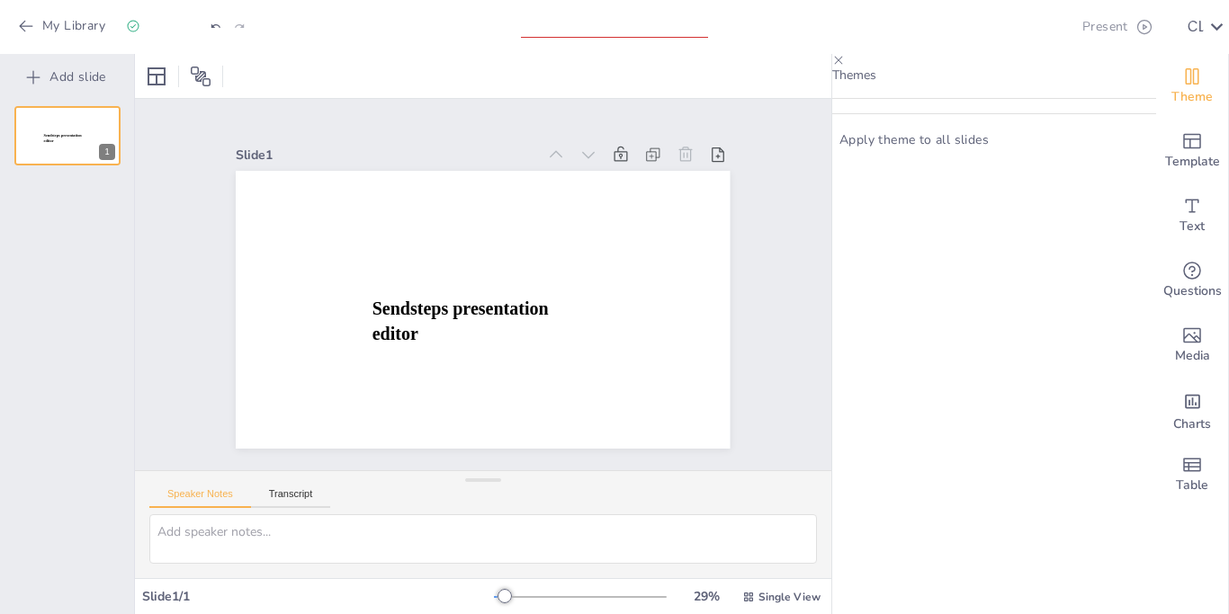
type input "Proceso administrativo"
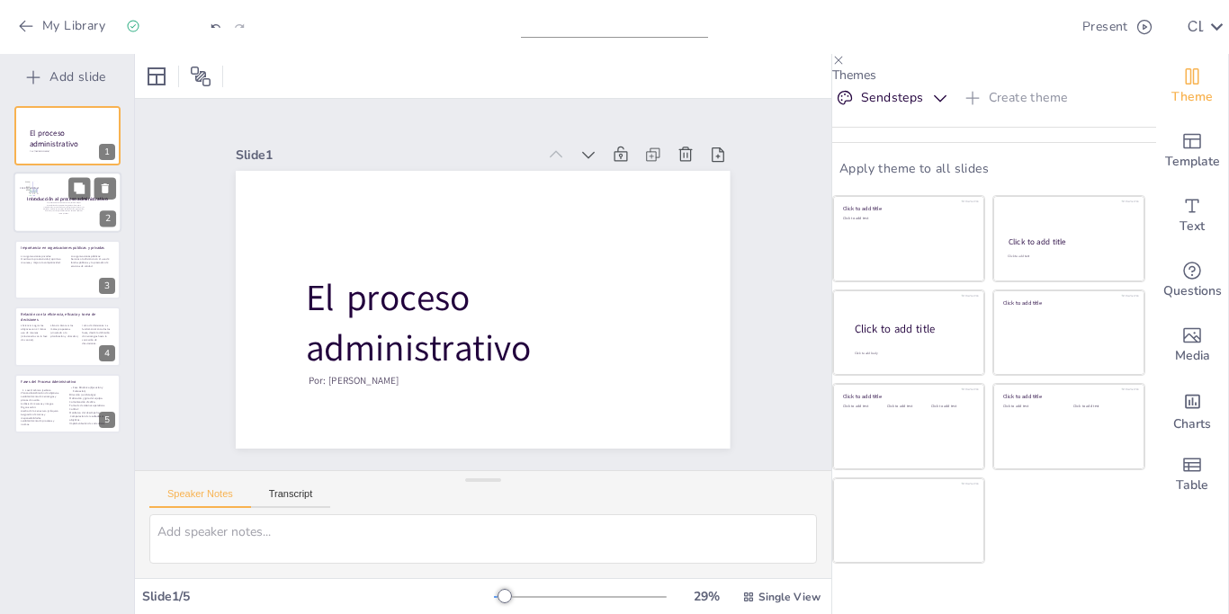
click at [54, 205] on p "El proceso administrativo es un conjunto de etapas interrelacionadas que permit…" at bounding box center [63, 208] width 40 height 13
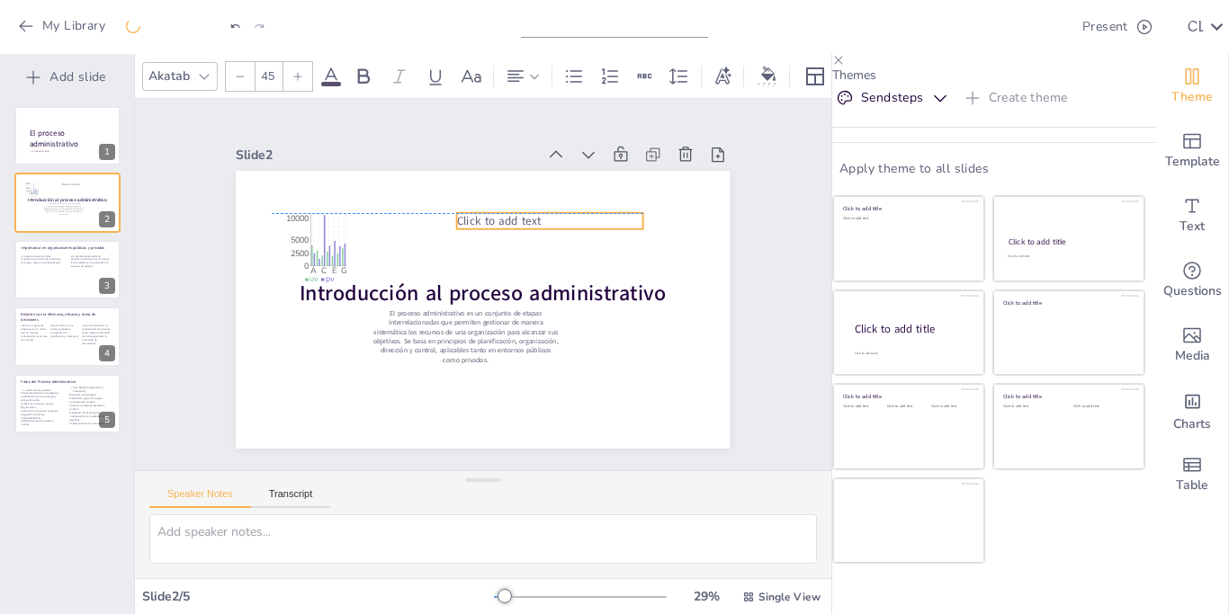
drag, startPoint x: 273, startPoint y: 243, endPoint x: 463, endPoint y: 218, distance: 191.4
click at [463, 218] on span "Click to add text" at bounding box center [499, 221] width 84 height 16
click at [536, 179] on icon at bounding box center [535, 177] width 22 height 22
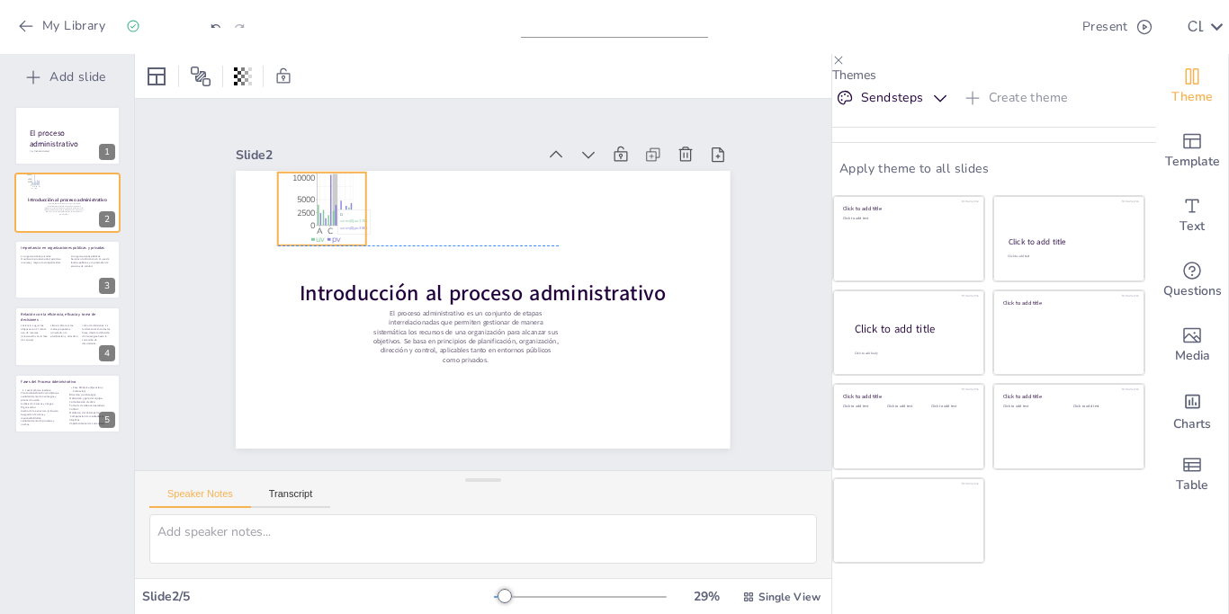
drag, startPoint x: 331, startPoint y: 257, endPoint x: 337, endPoint y: 219, distance: 38.3
click at [337, 219] on icon "A C E G 0 2500 5000 10000" at bounding box center [321, 209] width 87 height 73
click at [326, 142] on icon at bounding box center [322, 136] width 16 height 18
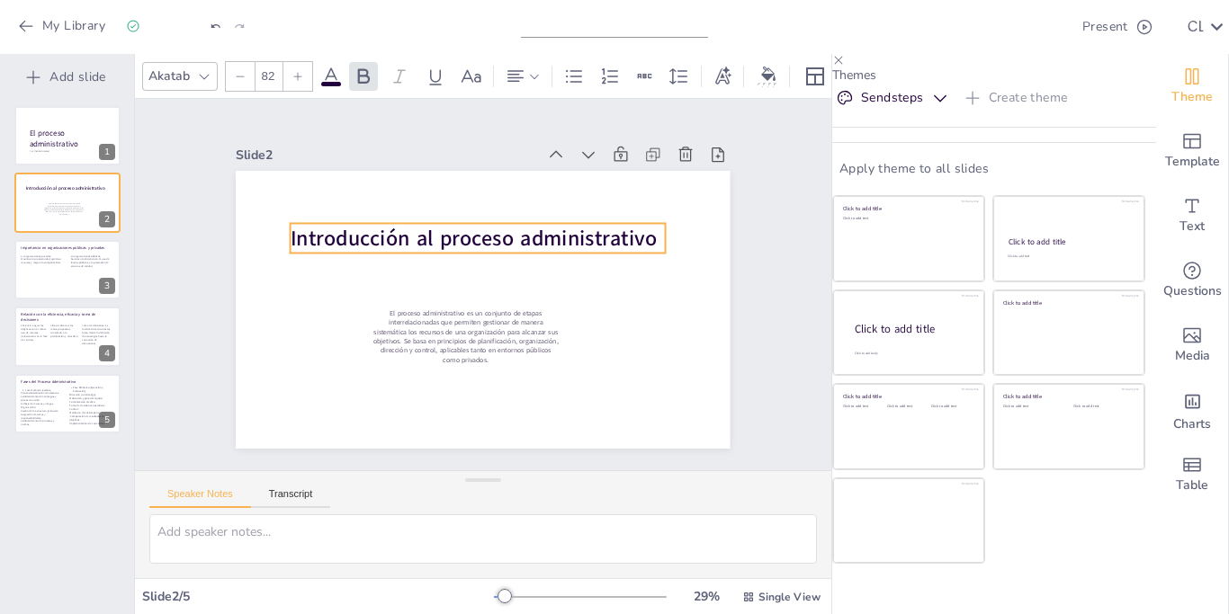
drag, startPoint x: 600, startPoint y: 293, endPoint x: 591, endPoint y: 239, distance: 54.7
click at [591, 239] on span "Introducción al proceso administrativo" at bounding box center [474, 238] width 367 height 29
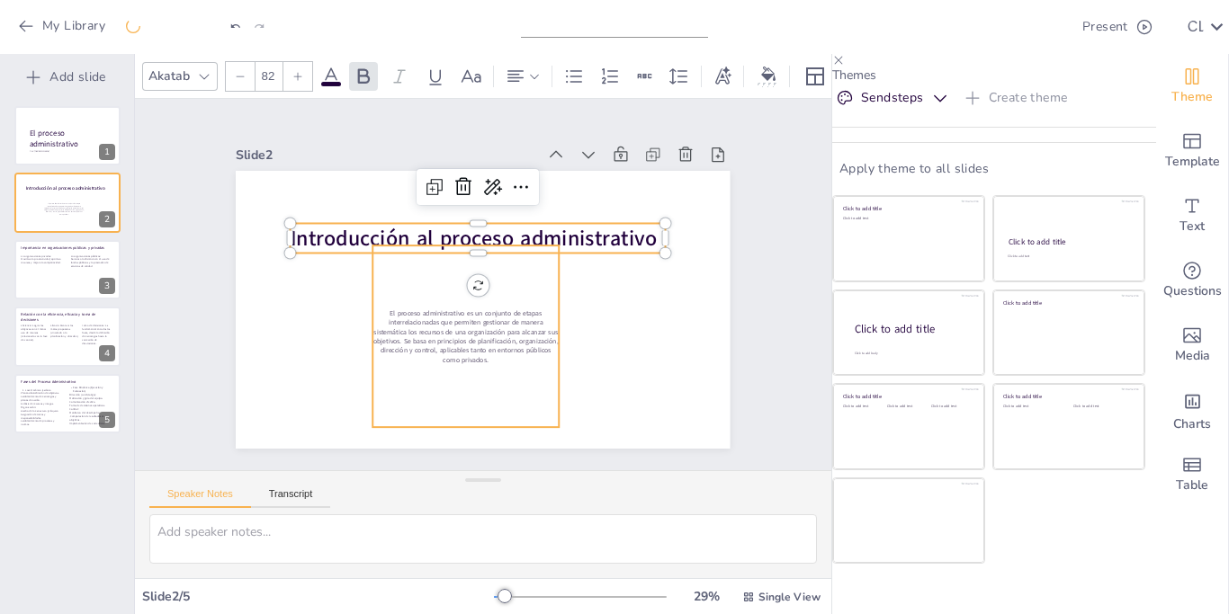
type input "26"
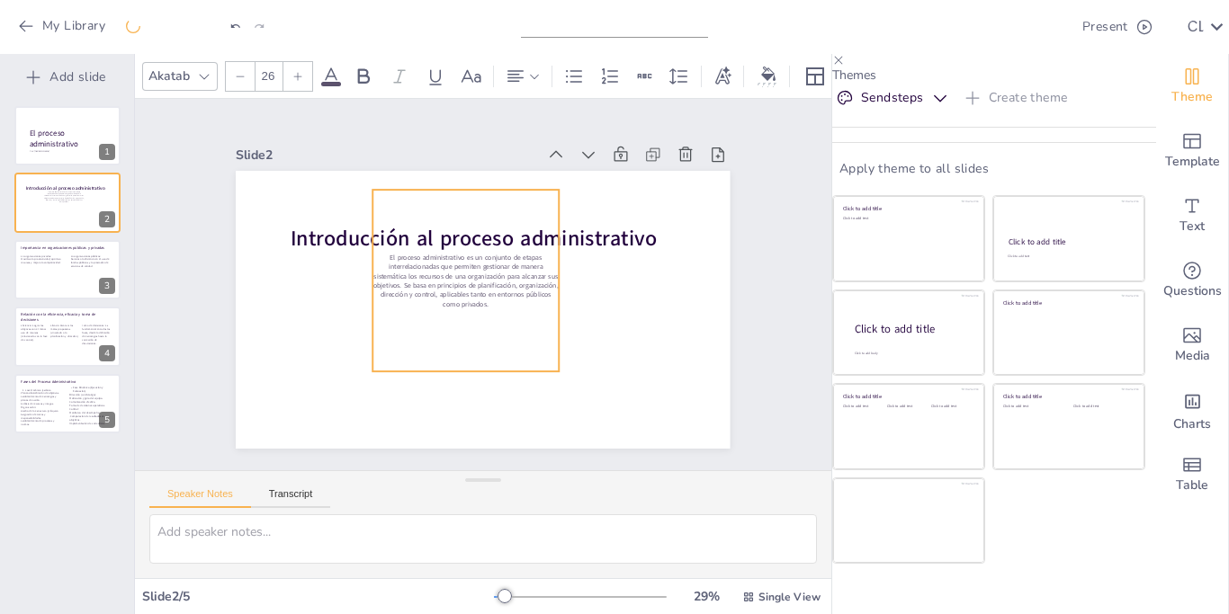
drag, startPoint x: 528, startPoint y: 332, endPoint x: 529, endPoint y: 275, distance: 56.7
click at [529, 275] on p "El proceso administrativo es un conjunto de etapas interrelacionadas que permit…" at bounding box center [466, 281] width 186 height 56
drag, startPoint x: 491, startPoint y: 338, endPoint x: 504, endPoint y: 342, distance: 13.1
click at [504, 342] on div "El proceso administrativo es un conjunto de etapas interrelacionadas que permit…" at bounding box center [478, 284] width 186 height 182
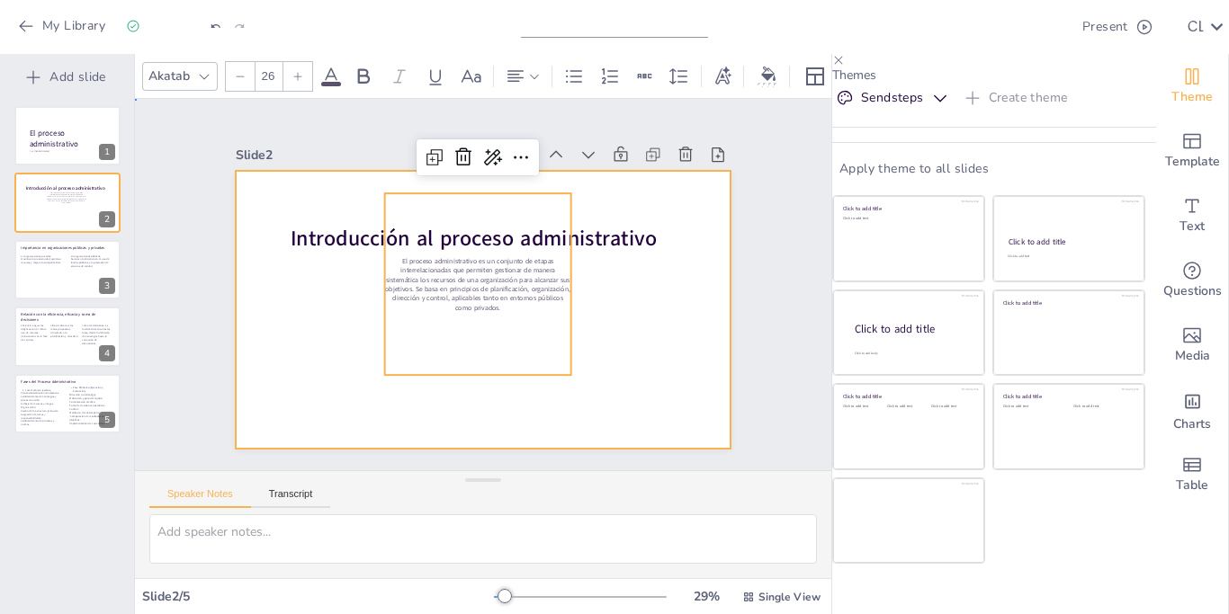
click at [612, 411] on div at bounding box center [483, 310] width 494 height 278
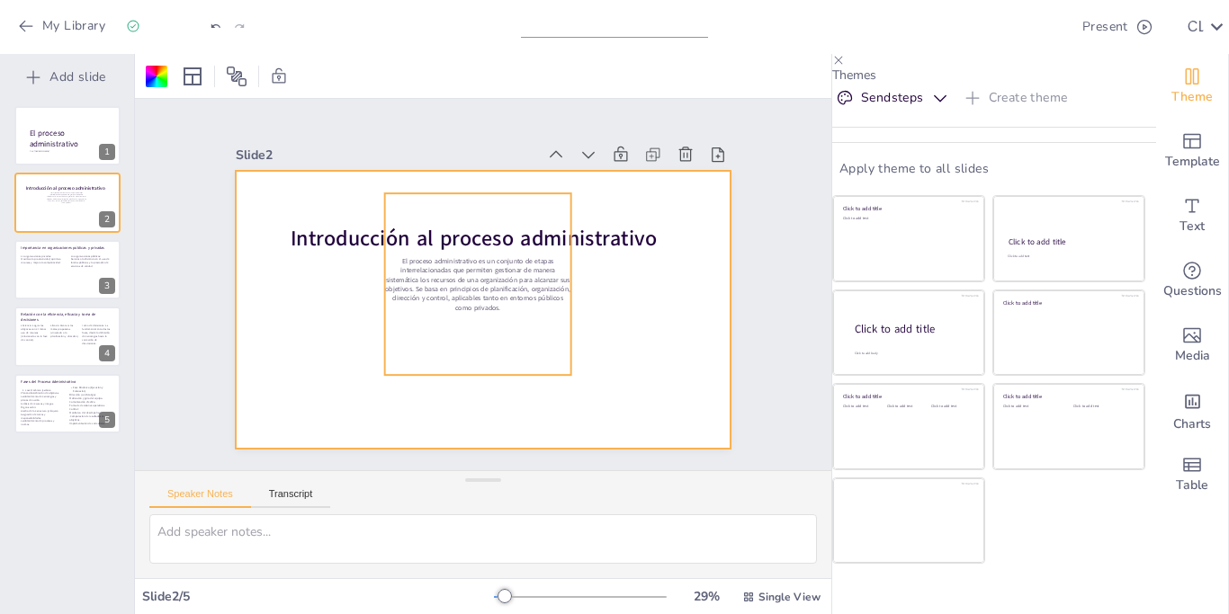
click at [442, 272] on p "El proceso administrativo es un conjunto de etapas interrelacionadas que permit…" at bounding box center [478, 284] width 186 height 56
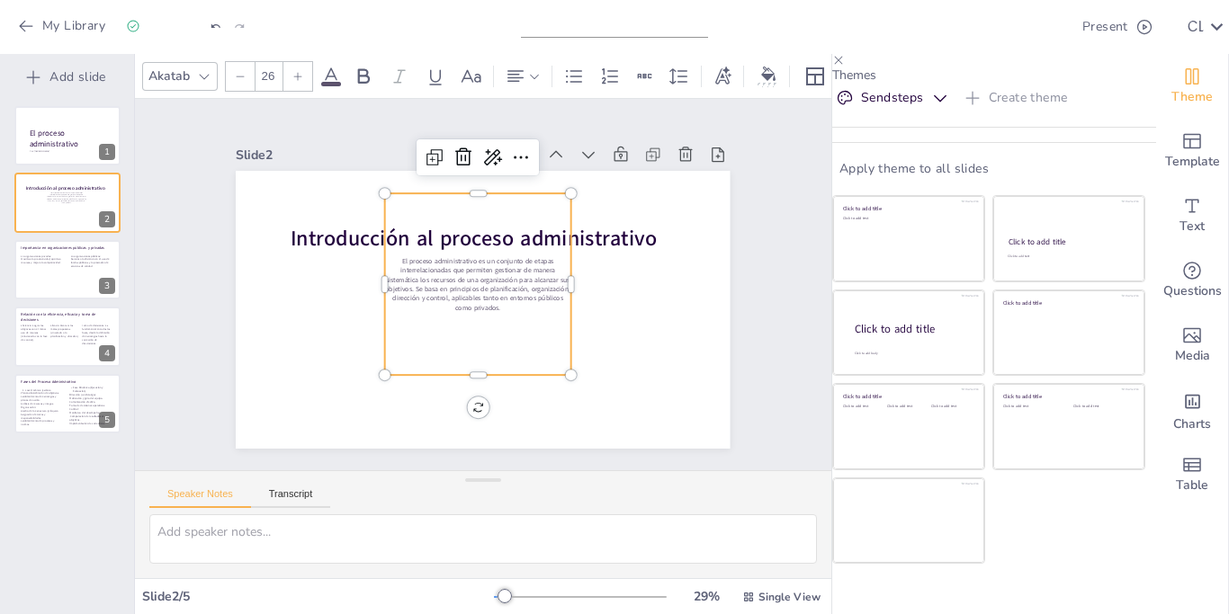
click at [301, 85] on div at bounding box center [297, 76] width 29 height 29
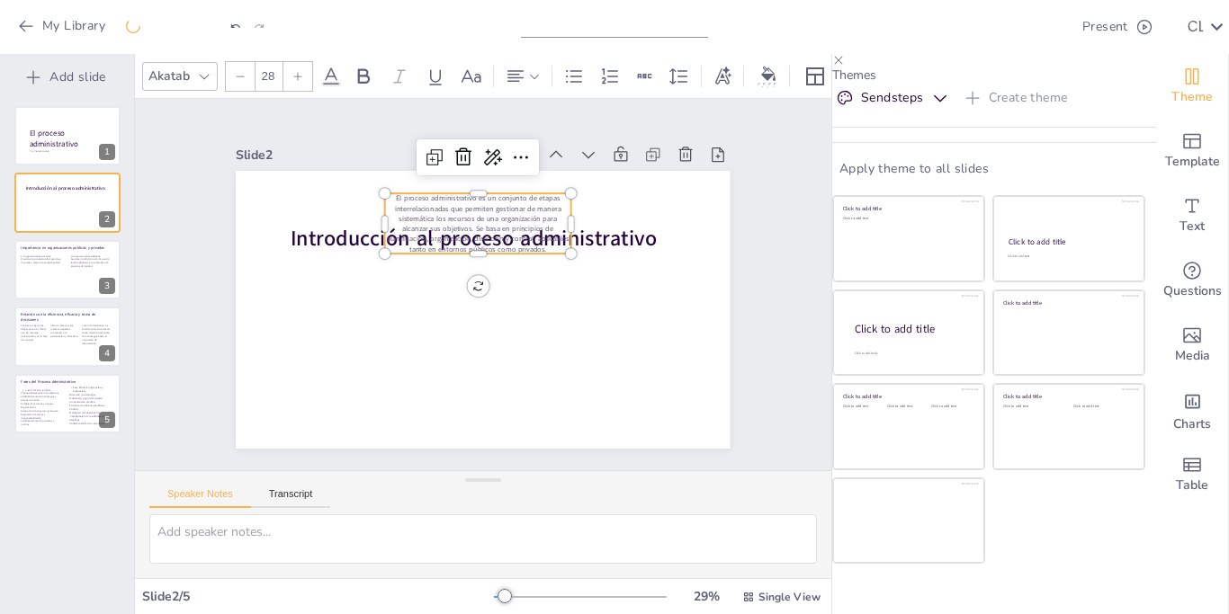
click at [301, 85] on div at bounding box center [297, 76] width 29 height 29
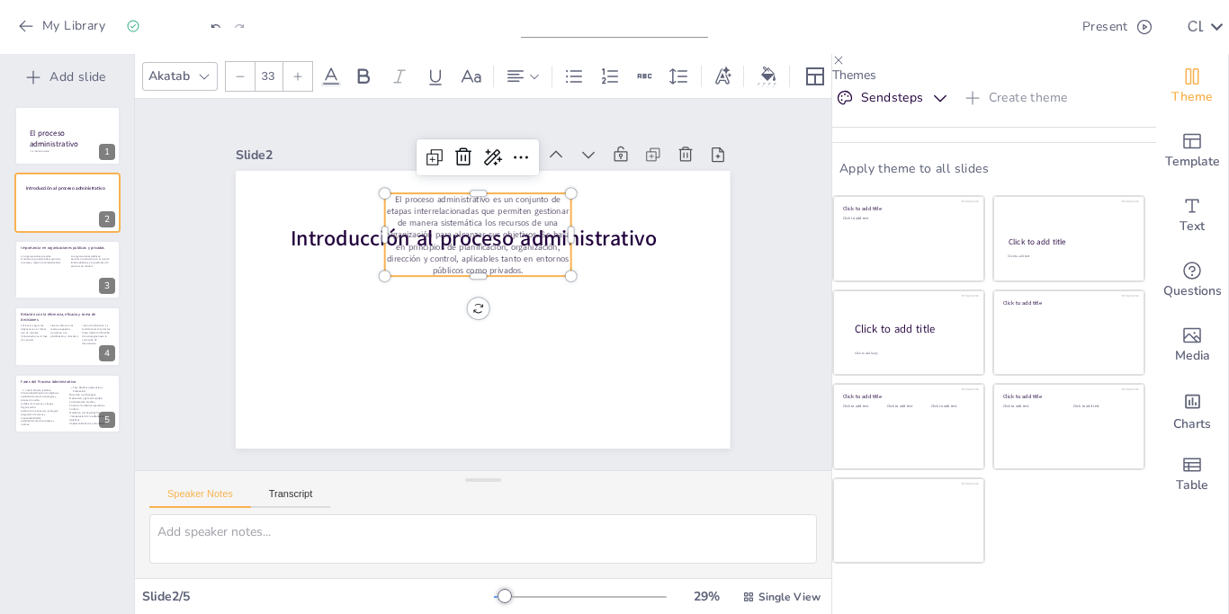
click at [301, 85] on div at bounding box center [297, 76] width 29 height 29
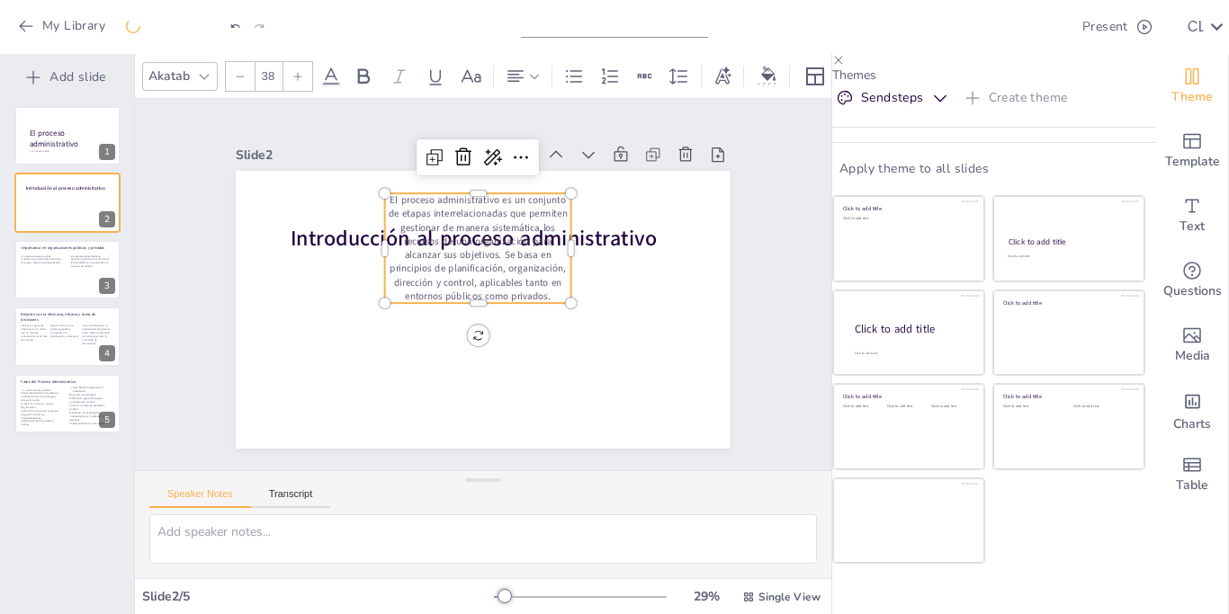
click at [301, 85] on div at bounding box center [297, 76] width 29 height 29
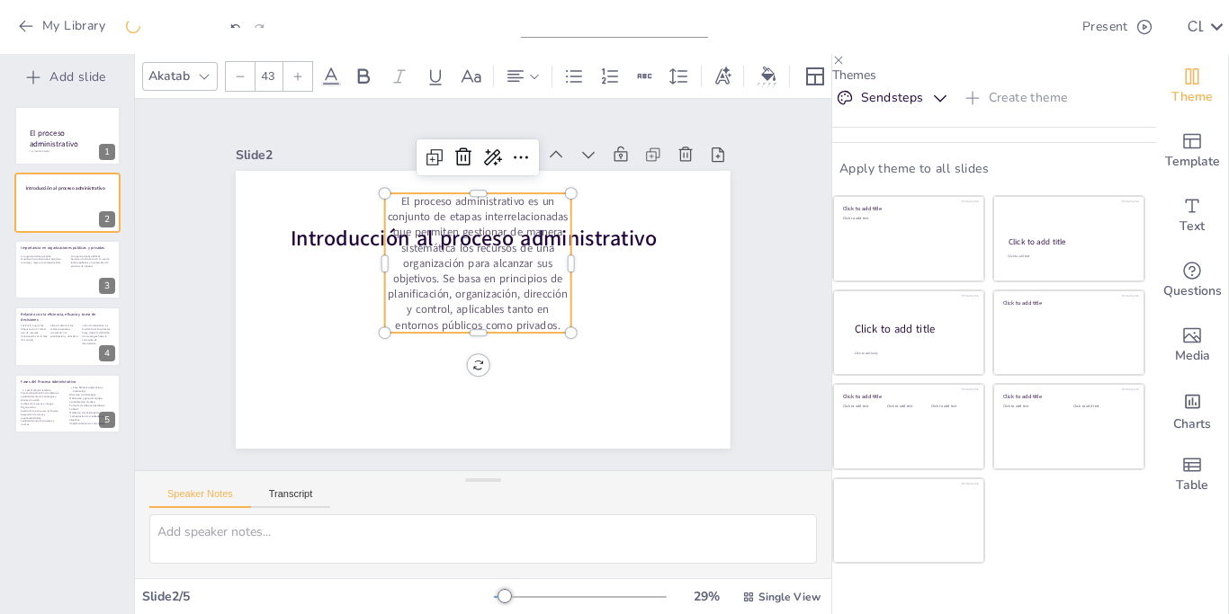
click at [301, 85] on div at bounding box center [297, 76] width 29 height 29
type input "46"
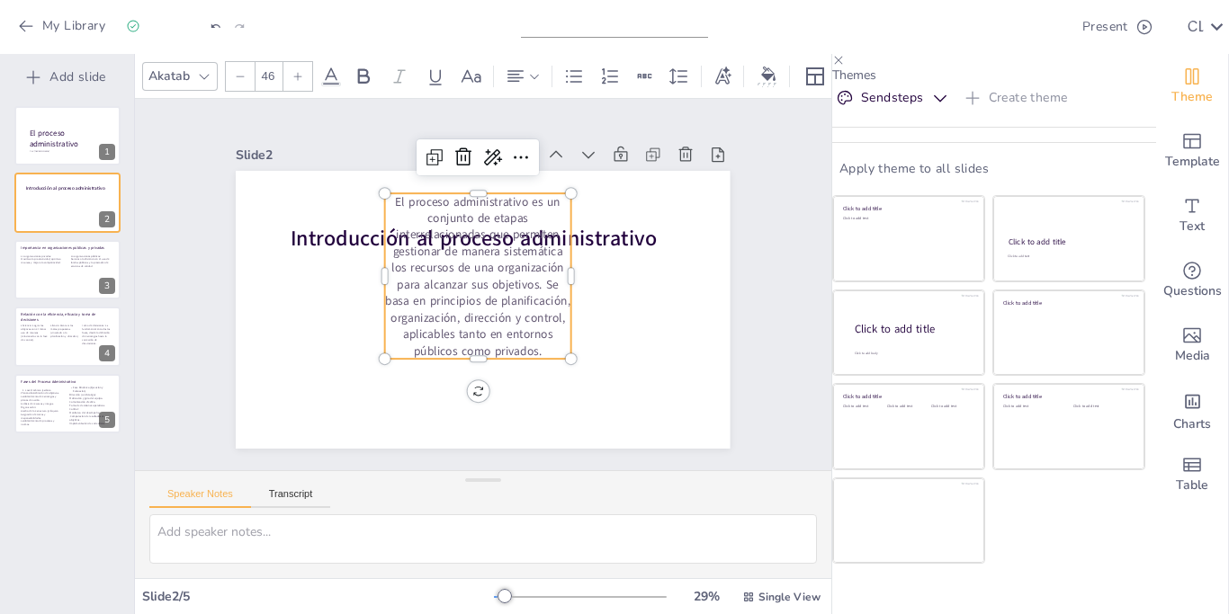
click at [204, 291] on div "Slide 1 Por: [PERSON_NAME] El proceso administrativo Slide 2 Introducción al pr…" at bounding box center [483, 284] width 696 height 371
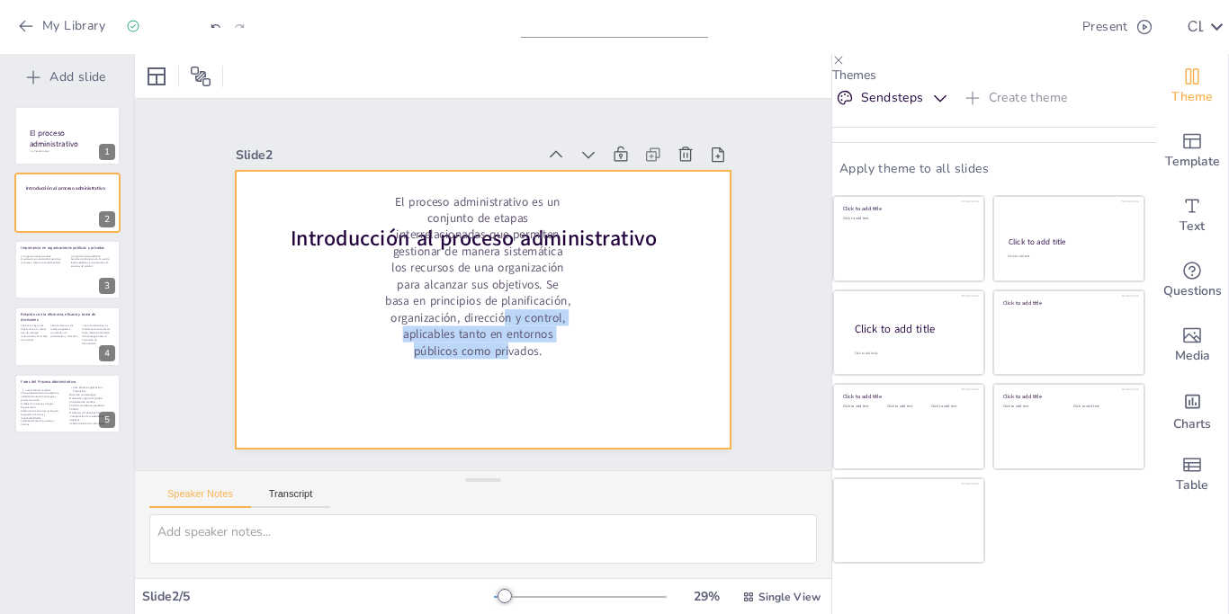
drag, startPoint x: 505, startPoint y: 317, endPoint x: 503, endPoint y: 382, distance: 64.8
click at [505, 382] on div "Introducción al proceso administrativo El proceso administrativo es un conjunto…" at bounding box center [483, 310] width 494 height 278
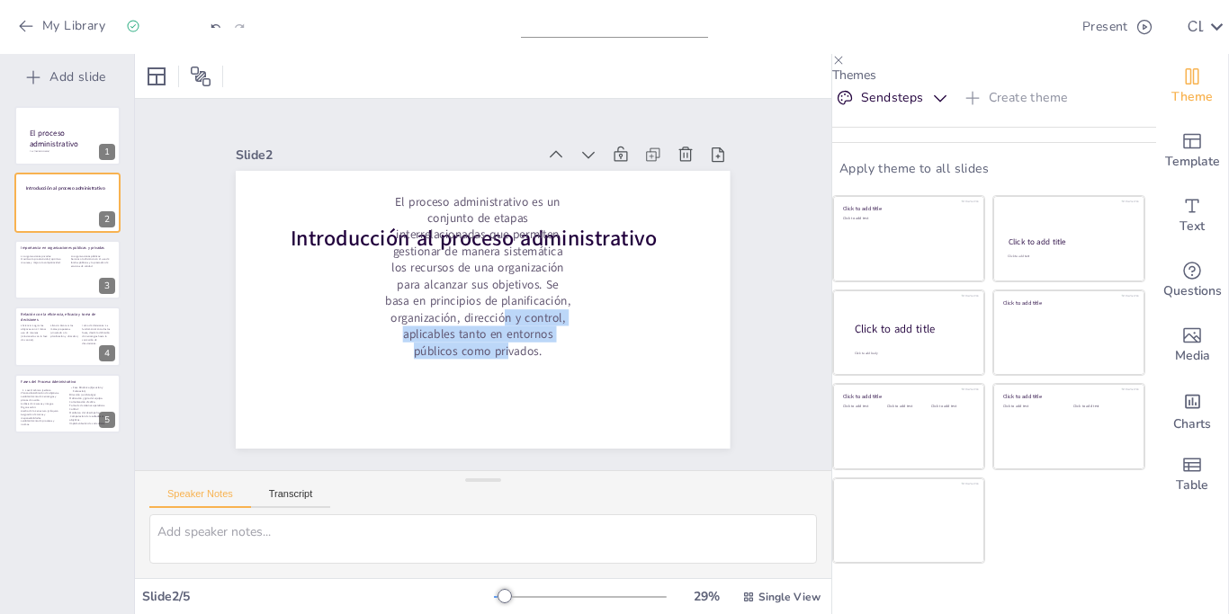
click at [123, 265] on div "Por: Cristian Alexander Lopez Ramos El proceso administrativo 1 Introducción al…" at bounding box center [67, 269] width 134 height 327
click at [220, 272] on div "Slide 1 Por: [PERSON_NAME] El proceso administrativo Slide 2 Introducción al pr…" at bounding box center [483, 284] width 696 height 371
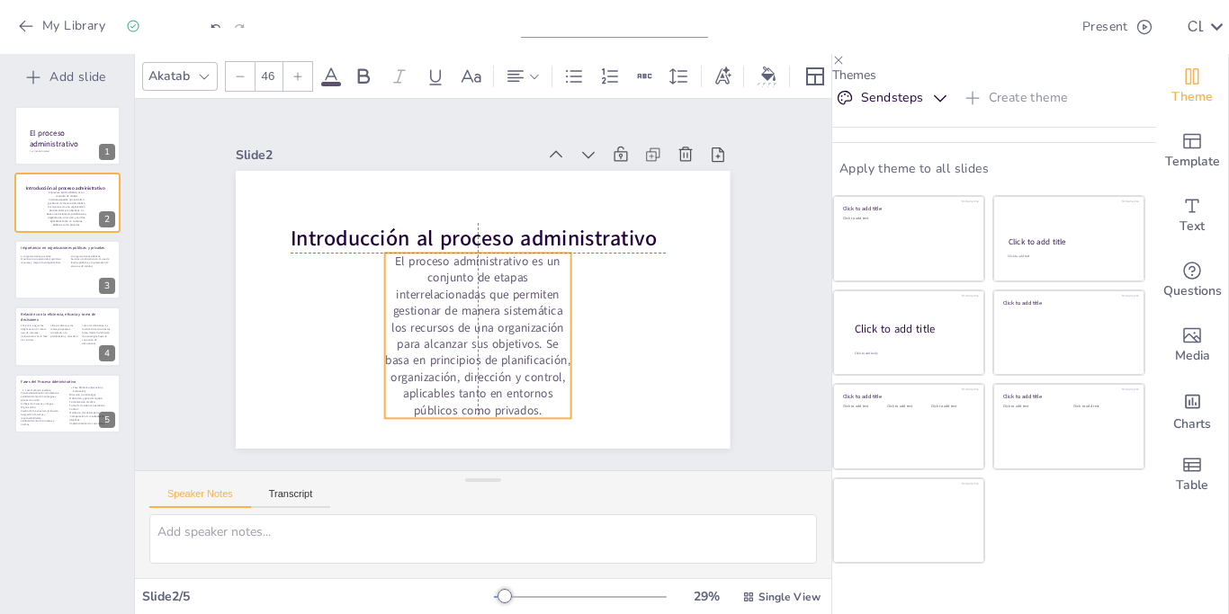
drag, startPoint x: 446, startPoint y: 289, endPoint x: 443, endPoint y: 345, distance: 56.8
click at [443, 345] on p "El proceso administrativo es un conjunto de etapas interrelacionadas que permit…" at bounding box center [478, 335] width 186 height 165
click at [180, 276] on div "Slide 1 Por: [PERSON_NAME] El proceso administrativo Slide 2 Introducción al pr…" at bounding box center [483, 284] width 696 height 371
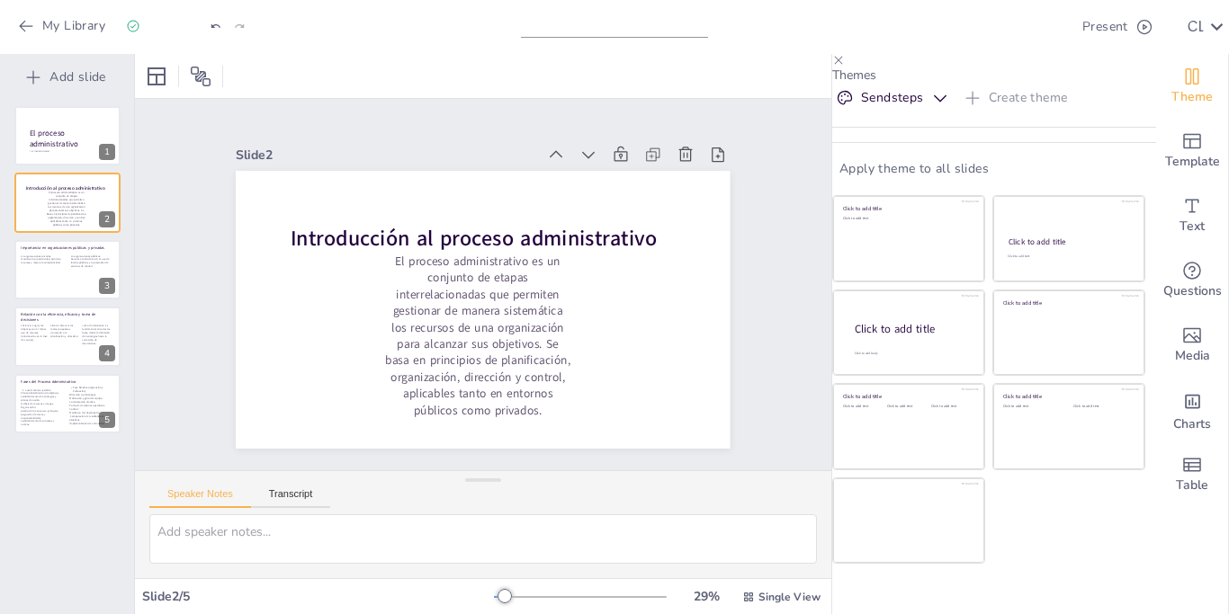
click at [859, 67] on div at bounding box center [994, 60] width 324 height 13
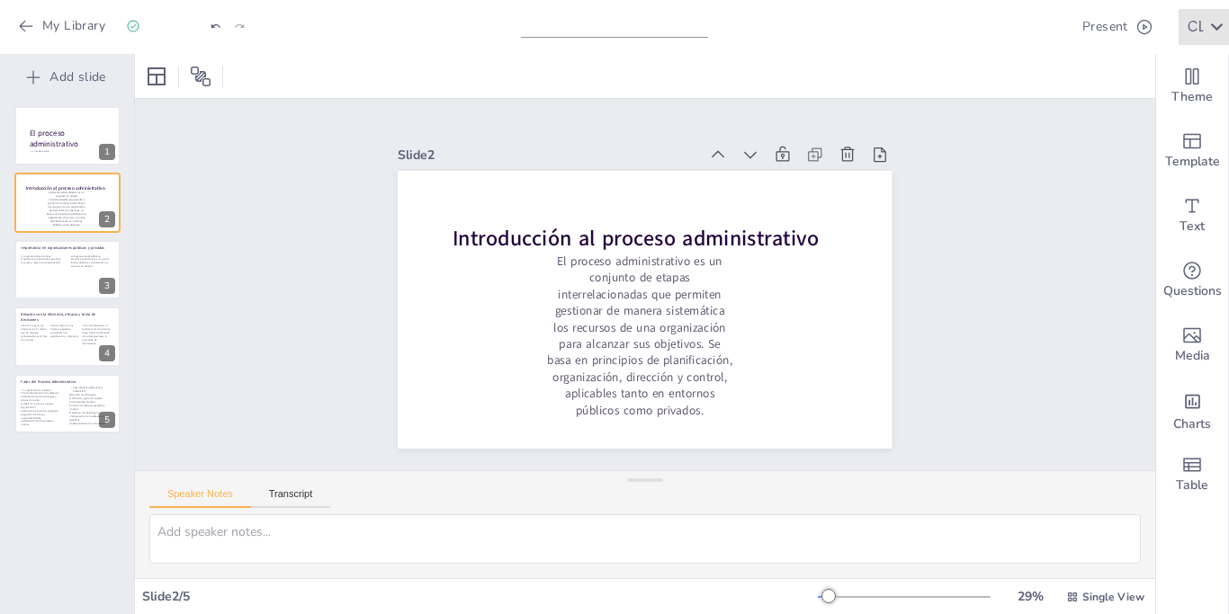
click at [1193, 31] on div "C L" at bounding box center [1195, 27] width 17 height 14
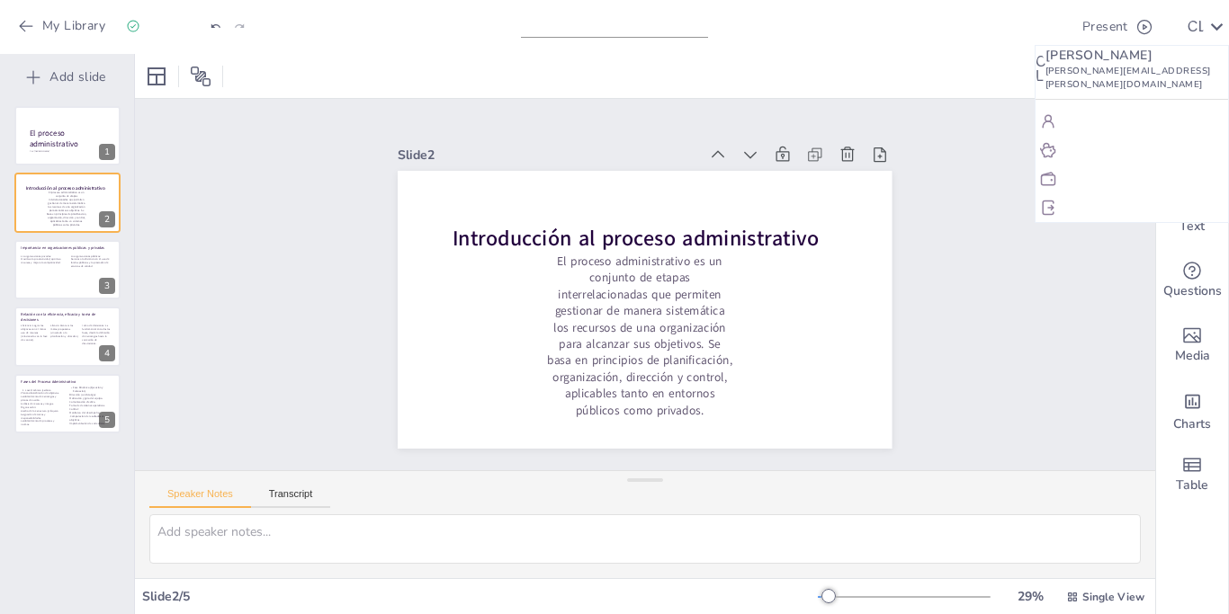
click at [59, 28] on div at bounding box center [614, 307] width 1229 height 614
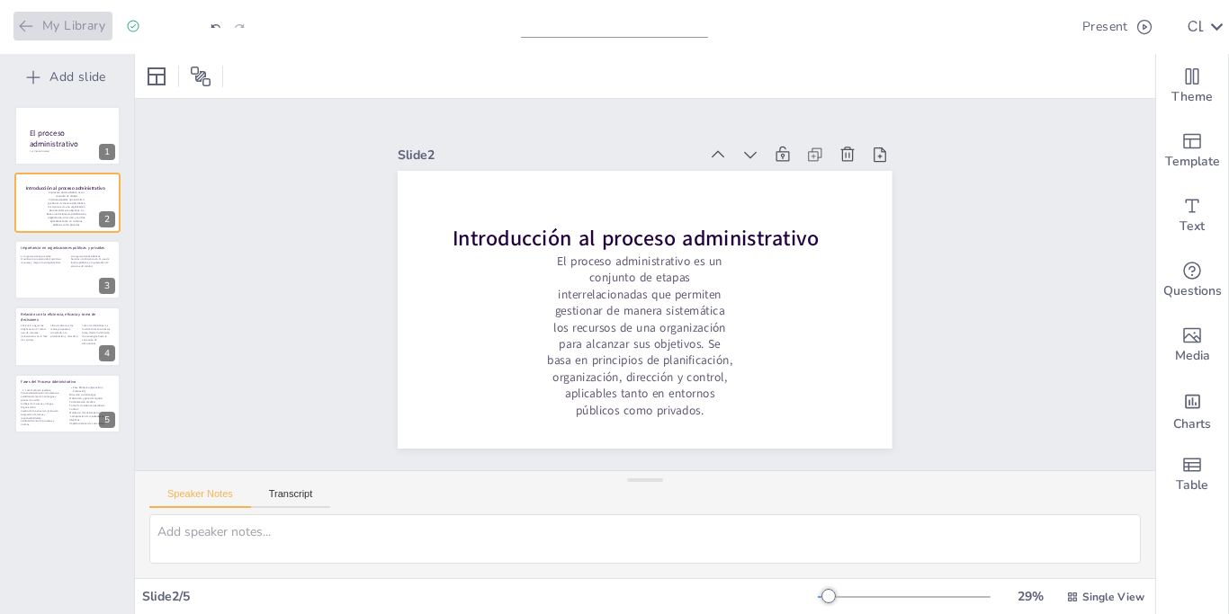
click at [40, 27] on button "My Library" at bounding box center [62, 26] width 99 height 29
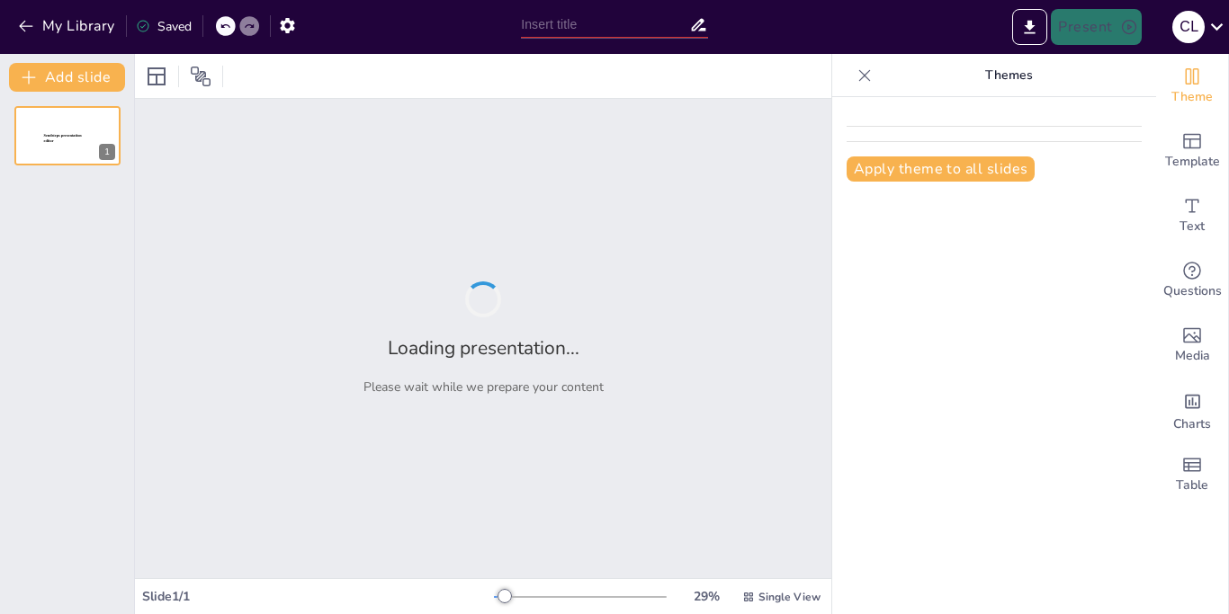
type input "Proceso administrativo"
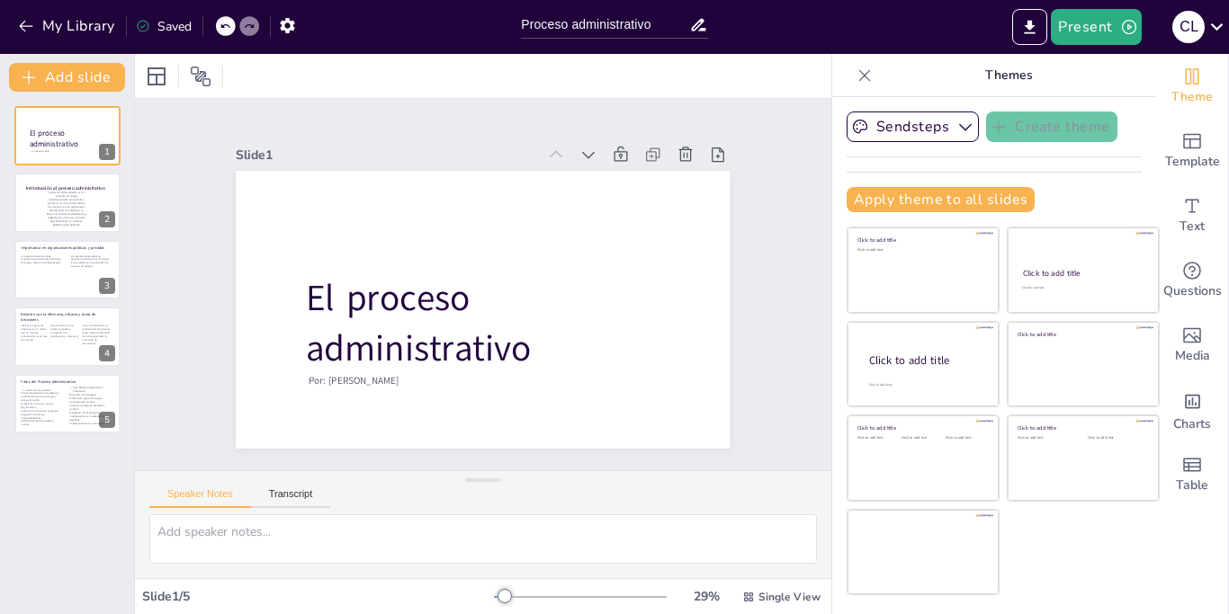
click at [859, 79] on icon at bounding box center [864, 76] width 18 height 18
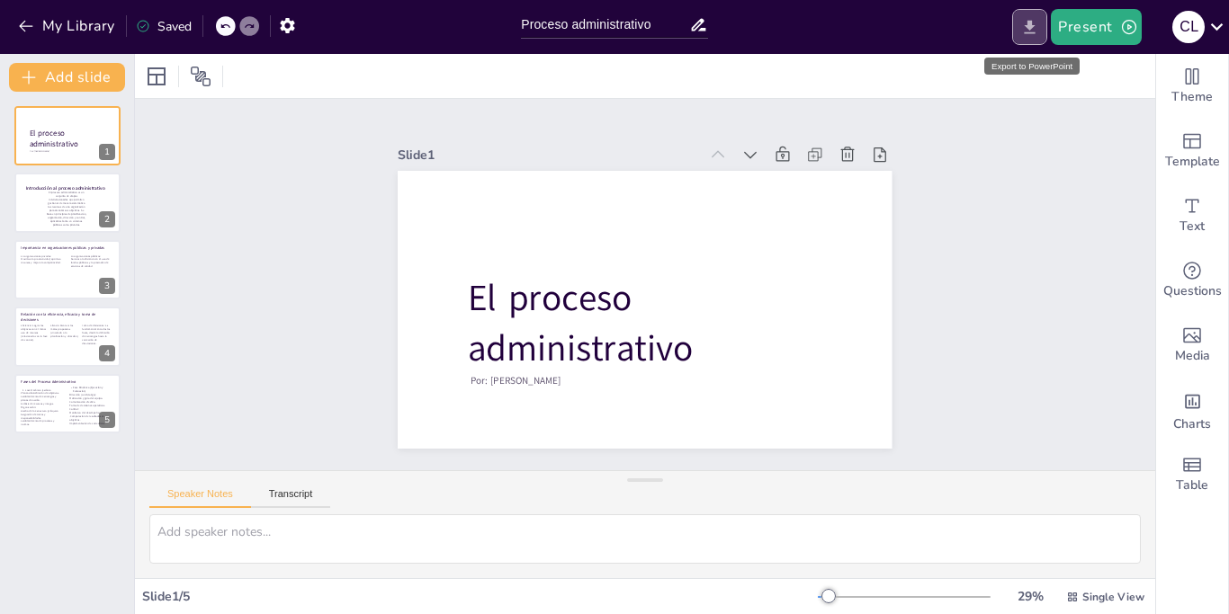
click at [1039, 23] on icon "Export to PowerPoint" at bounding box center [1029, 27] width 19 height 19
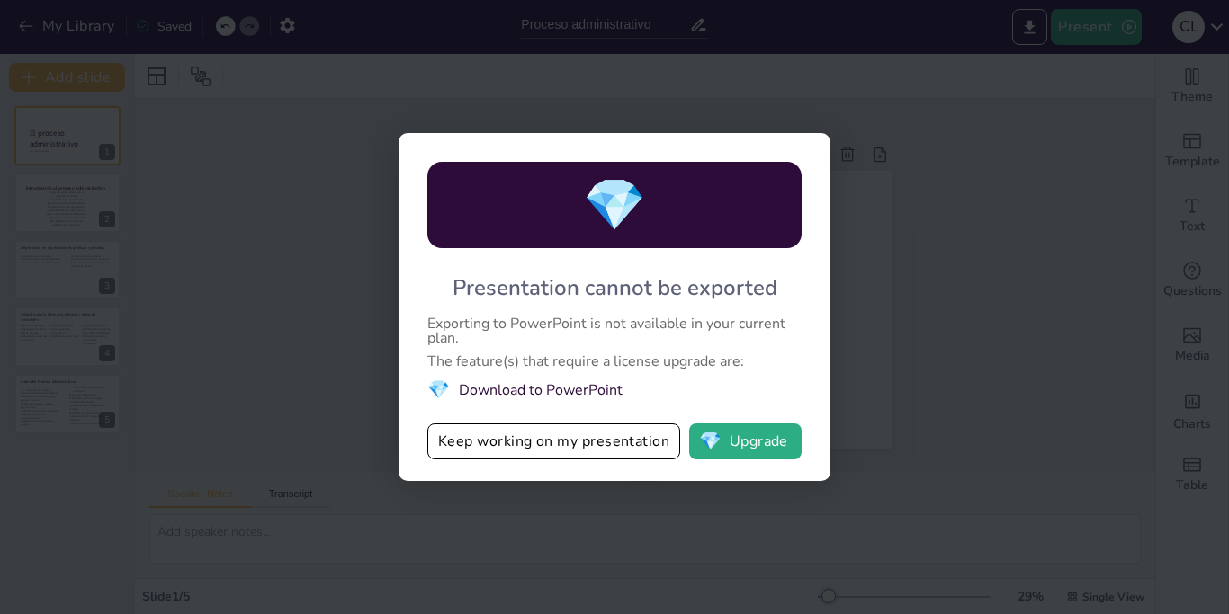
click at [1034, 200] on div "💎 Presentation cannot be exported Exporting to PowerPoint is not available in y…" at bounding box center [614, 307] width 1229 height 614
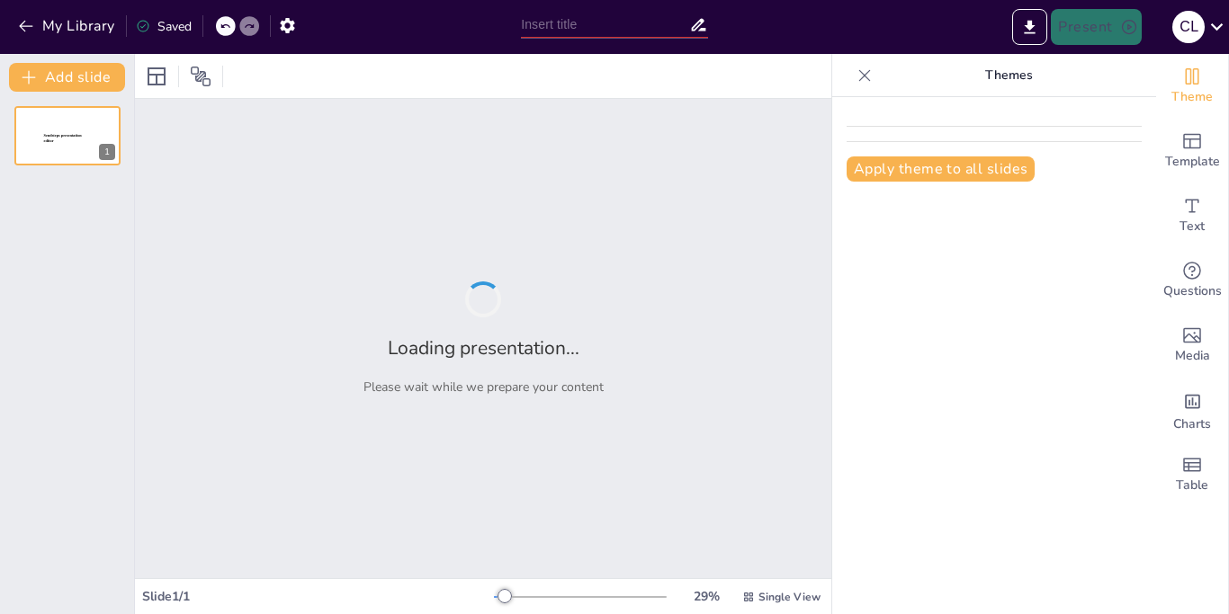
type input "Proceso administrativo"
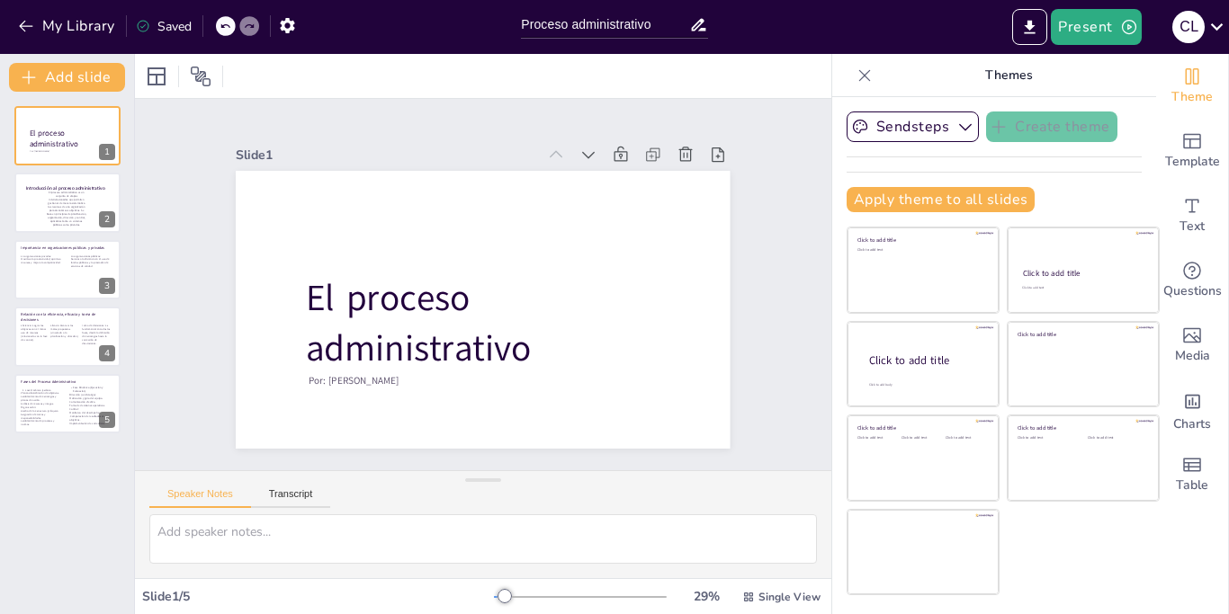
click at [339, 55] on div at bounding box center [483, 76] width 696 height 44
click at [35, 20] on button "My Library" at bounding box center [67, 26] width 109 height 29
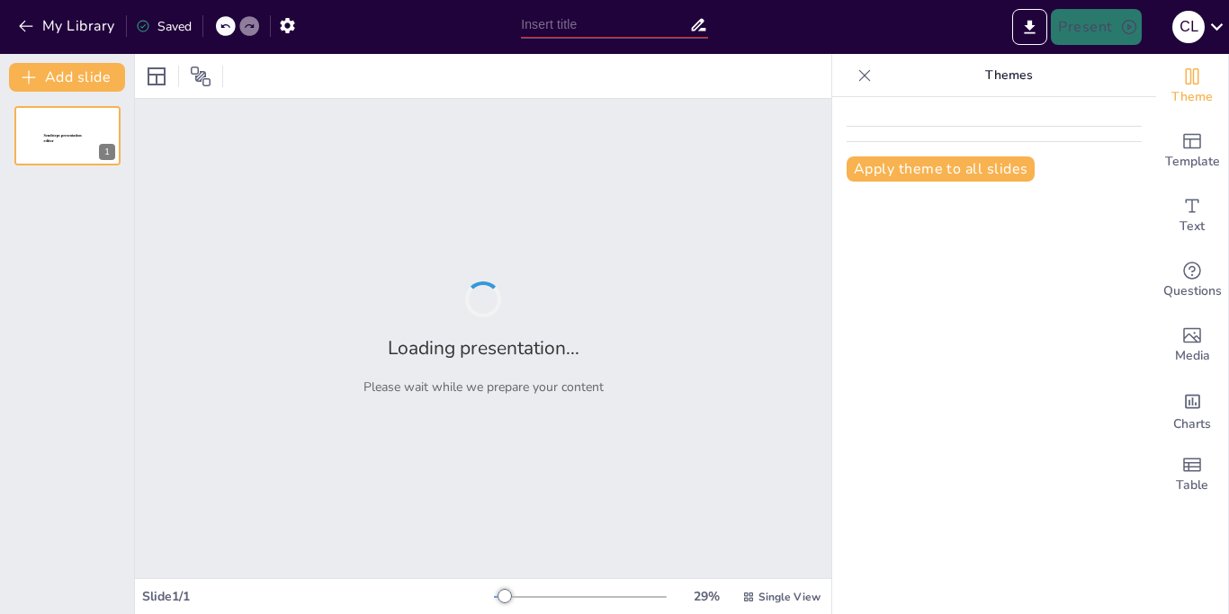
type input "Proceso administrativo"
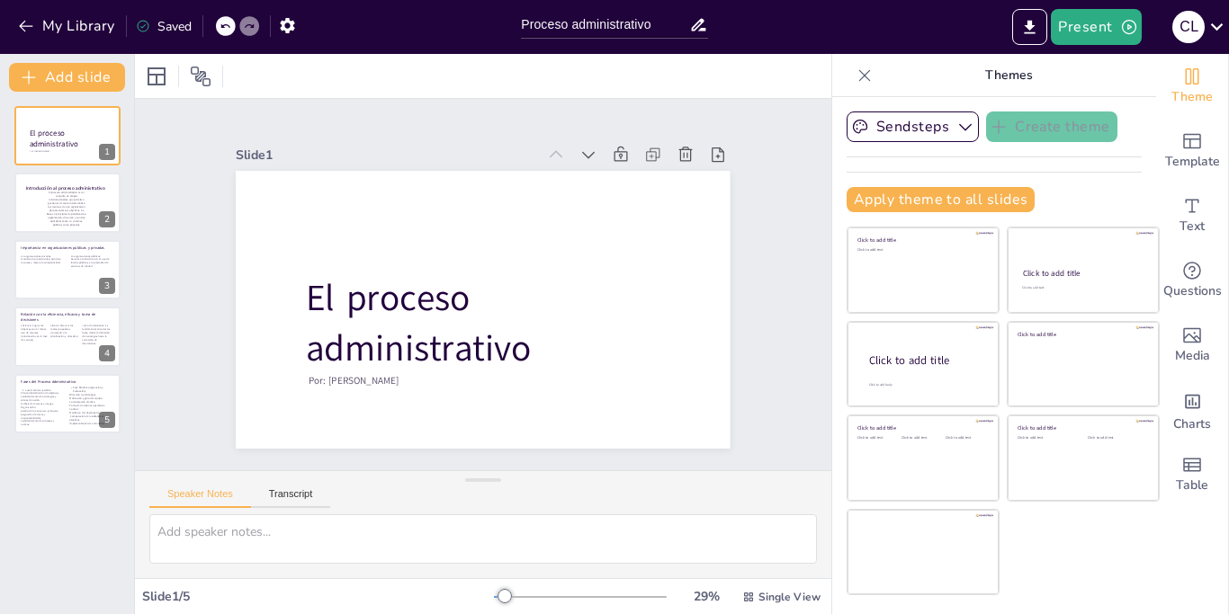
click at [859, 76] on icon at bounding box center [864, 76] width 18 height 18
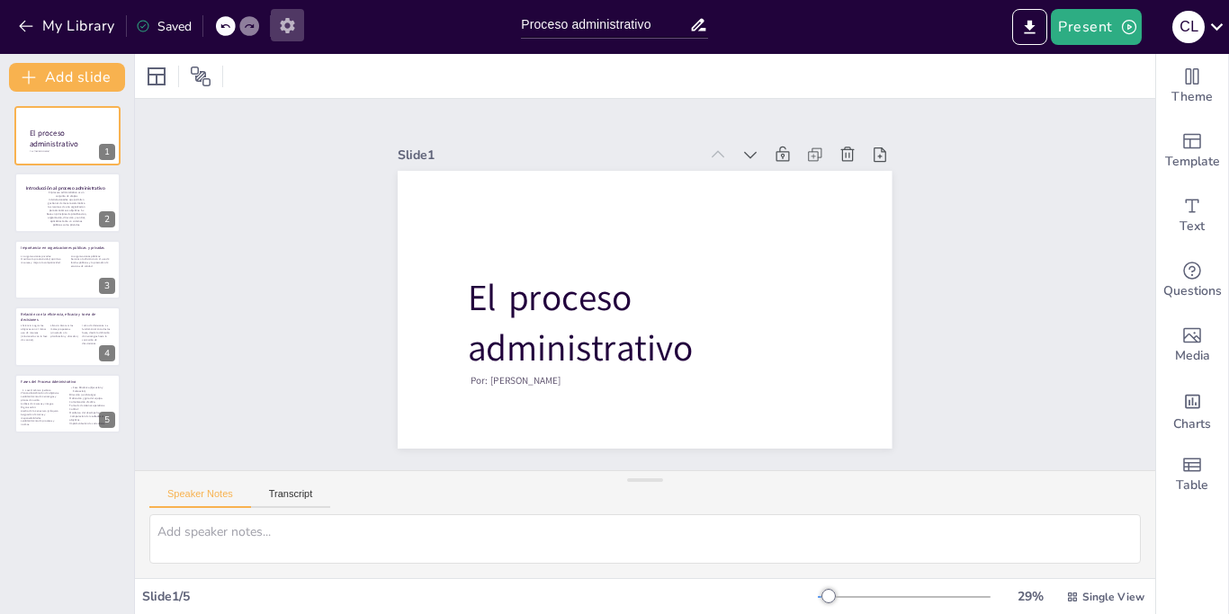
click at [290, 38] on button "button" at bounding box center [287, 25] width 33 height 32
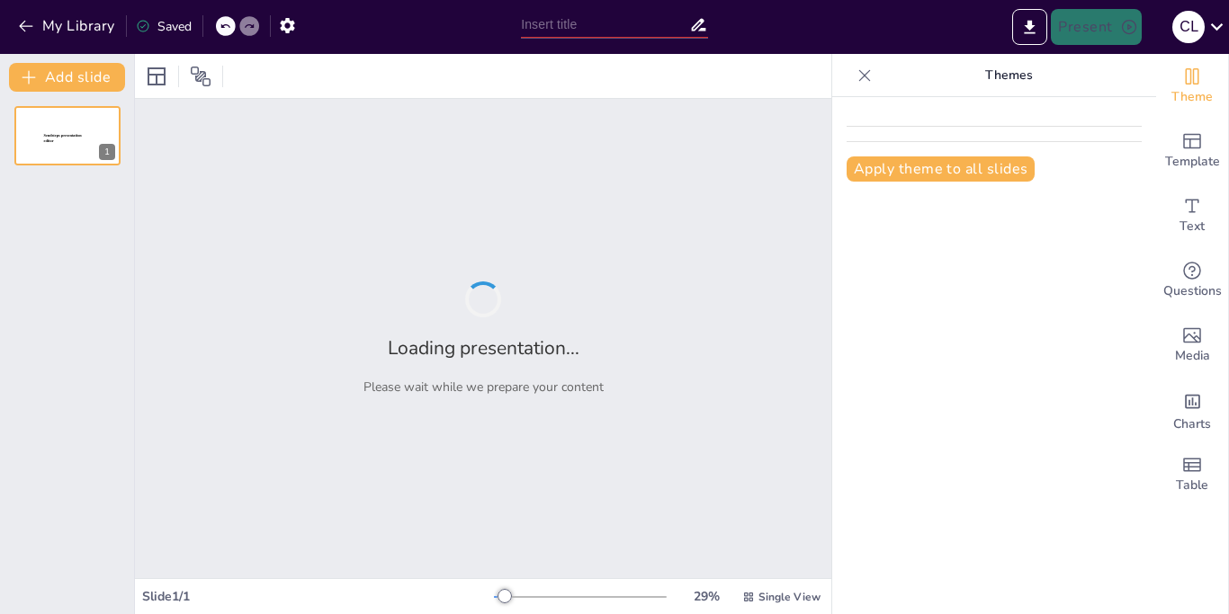
type input "Proceso administrativo"
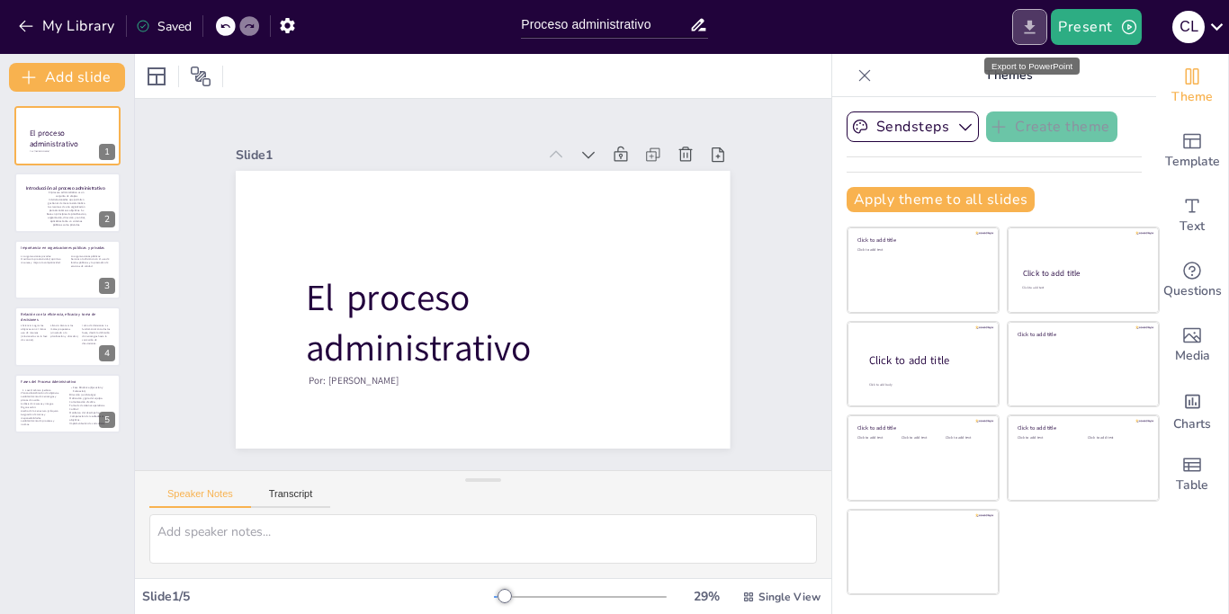
click at [1025, 30] on icon "Export to PowerPoint" at bounding box center [1029, 27] width 19 height 19
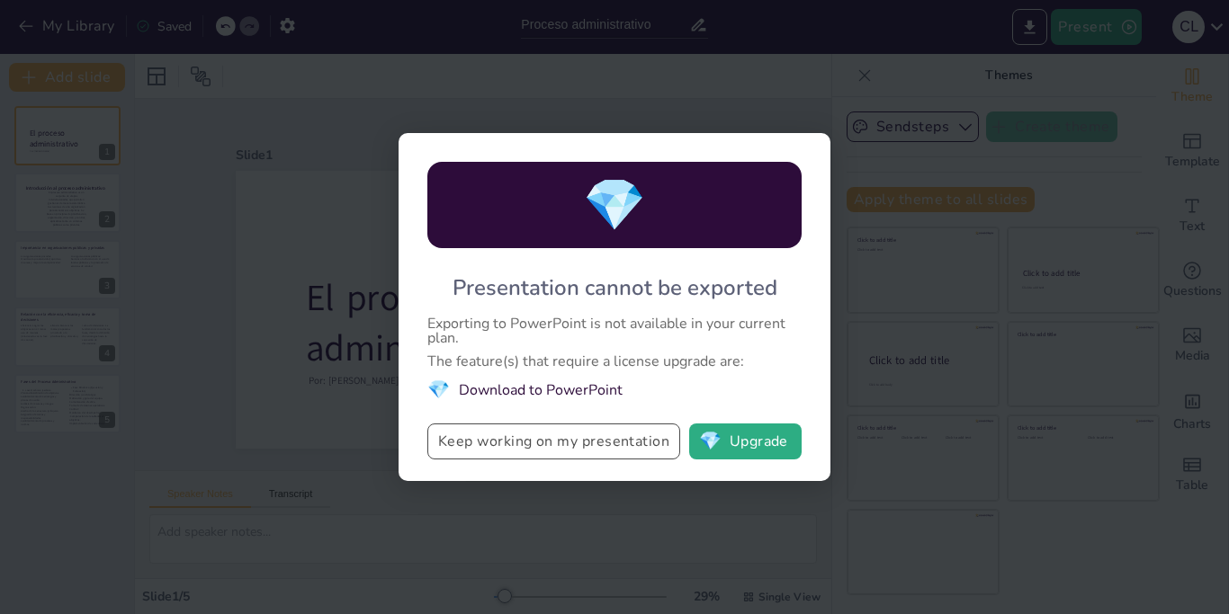
click at [563, 440] on button "Keep working on my presentation" at bounding box center [553, 442] width 253 height 36
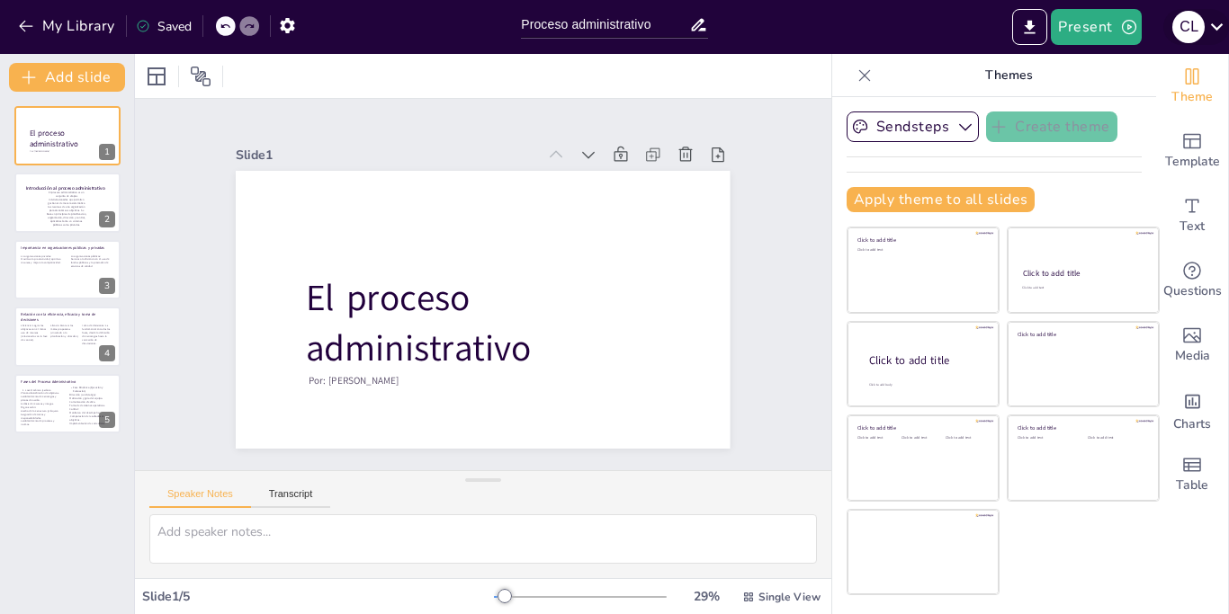
click at [1186, 23] on div "C L" at bounding box center [1188, 27] width 32 height 32
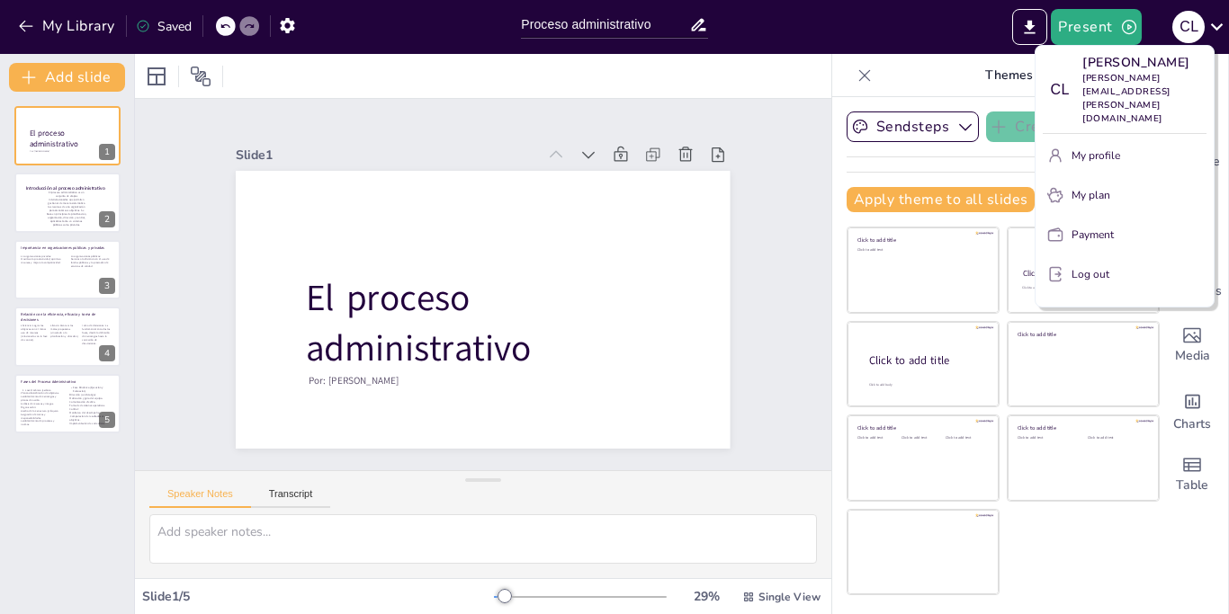
click at [1211, 32] on div at bounding box center [614, 307] width 1229 height 614
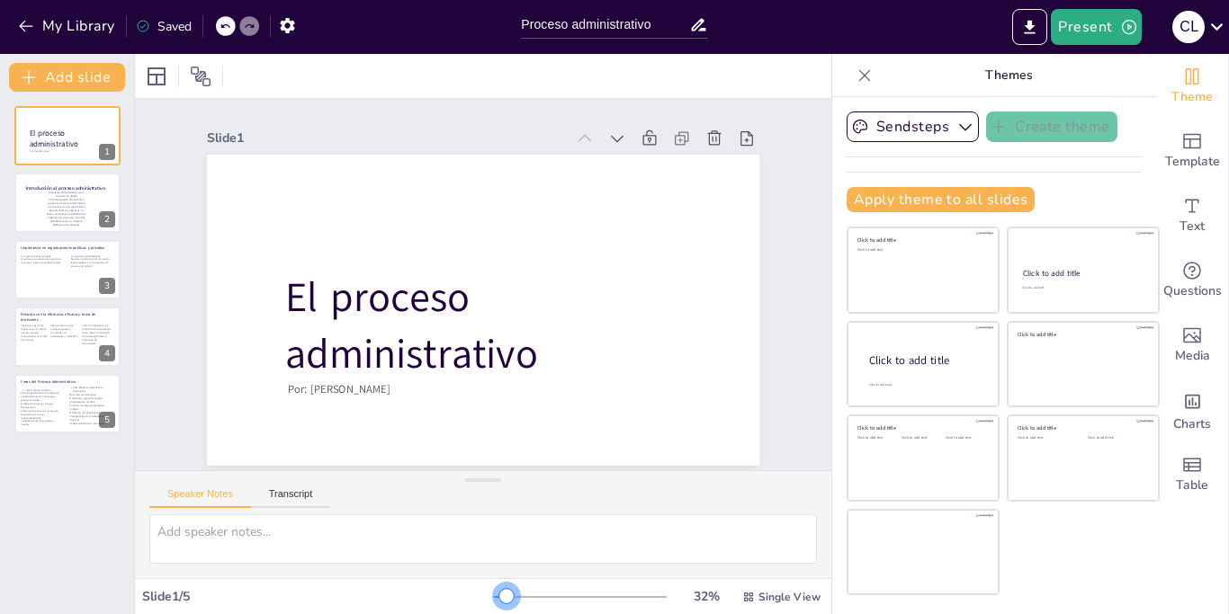
drag, startPoint x: 508, startPoint y: 596, endPoint x: 284, endPoint y: 613, distance: 224.6
click at [284, 613] on div "Slide 1 / 5 32 % Single View" at bounding box center [483, 596] width 696 height 36
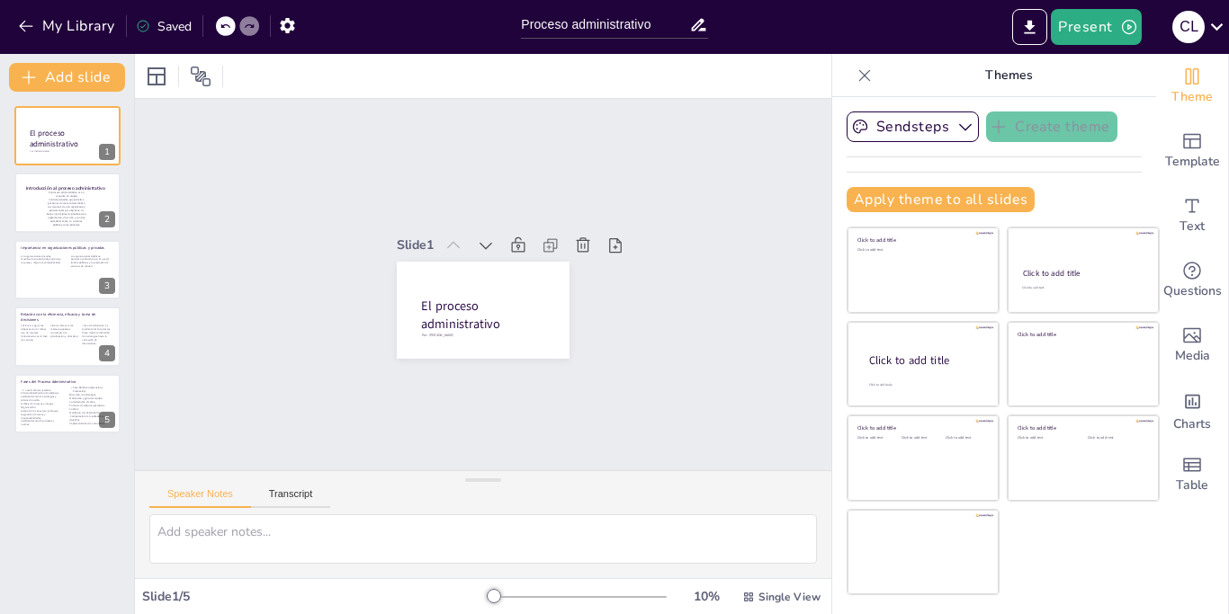
click at [570, 598] on div at bounding box center [580, 597] width 173 height 14
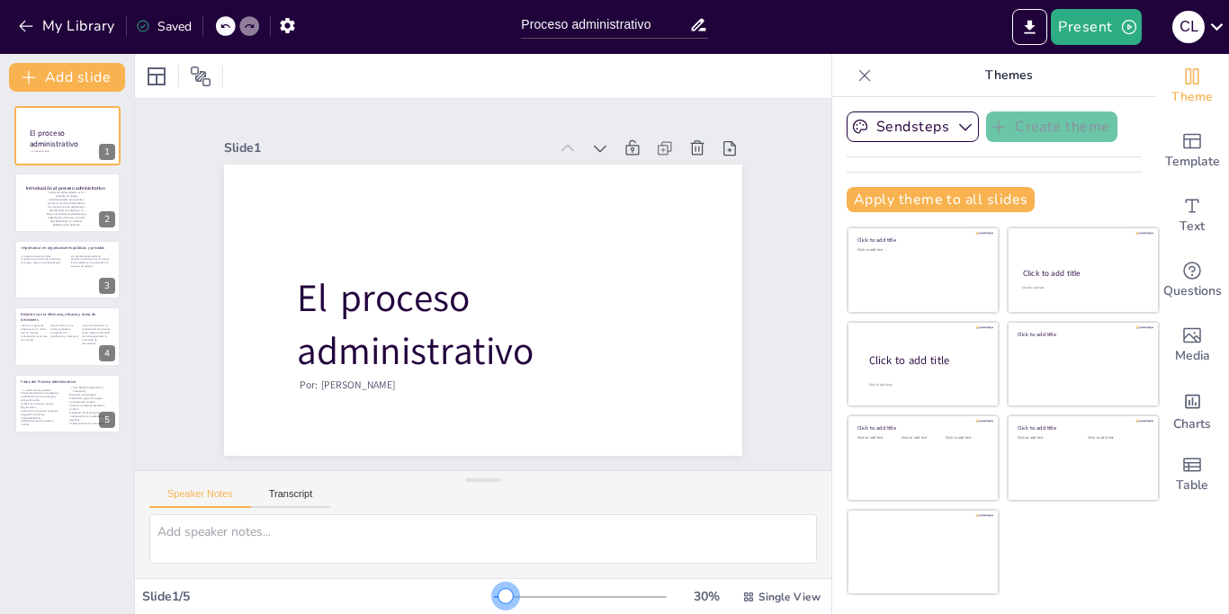
drag, startPoint x: 568, startPoint y: 598, endPoint x: 507, endPoint y: 592, distance: 60.6
click at [507, 592] on div at bounding box center [505, 596] width 14 height 14
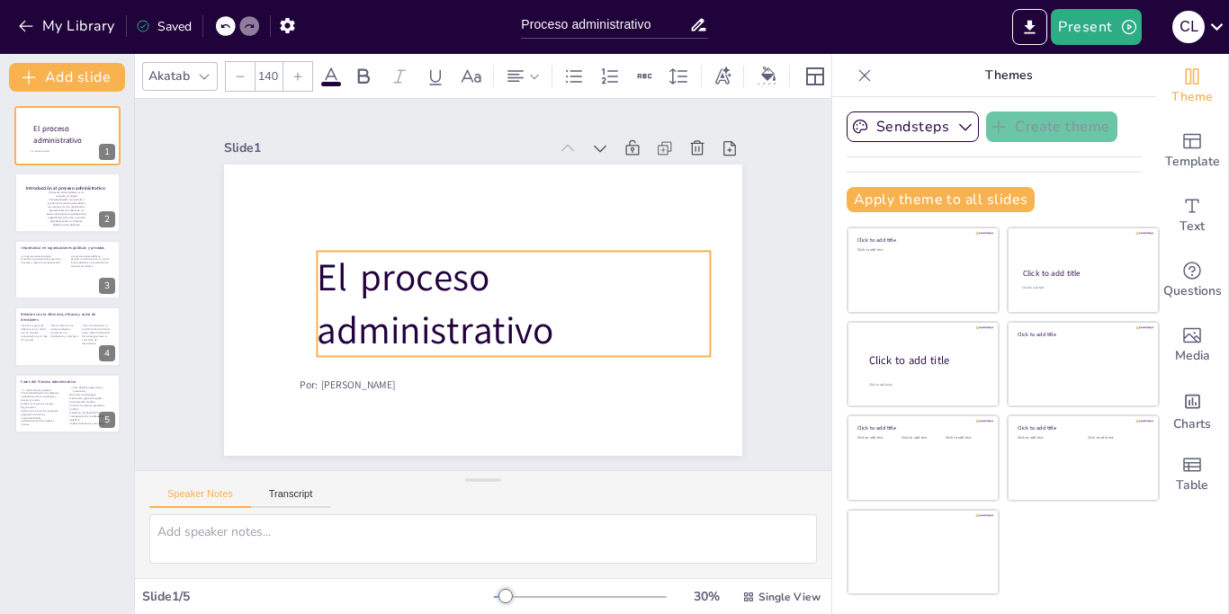
drag, startPoint x: 308, startPoint y: 283, endPoint x: 330, endPoint y: 262, distance: 30.5
click at [426, 262] on span "El proceso administrativo" at bounding box center [544, 287] width 237 height 192
click at [567, 331] on p "El proceso administrativo" at bounding box center [483, 321] width 289 height 394
click at [565, 331] on p "El proceso administrativo" at bounding box center [472, 319] width 185 height 407
click at [567, 331] on p "El proceso administrativo" at bounding box center [510, 309] width 407 height 185
